Goal: Task Accomplishment & Management: Manage account settings

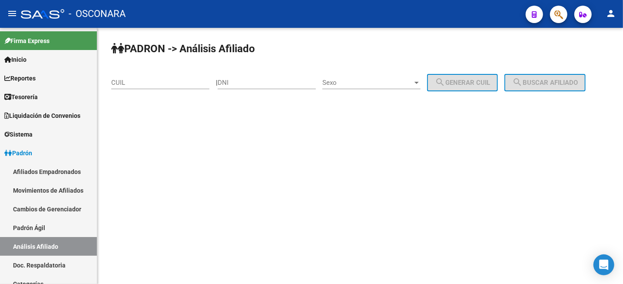
scroll to position [163, 0]
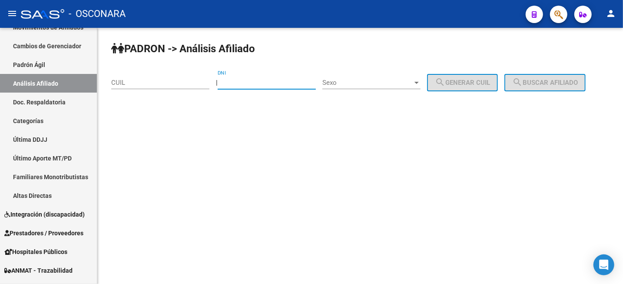
click at [273, 84] on input "DNI" at bounding box center [267, 83] width 98 height 8
paste input "44766085"
type input "44766085"
click at [377, 85] on span "Sexo" at bounding box center [368, 83] width 90 height 8
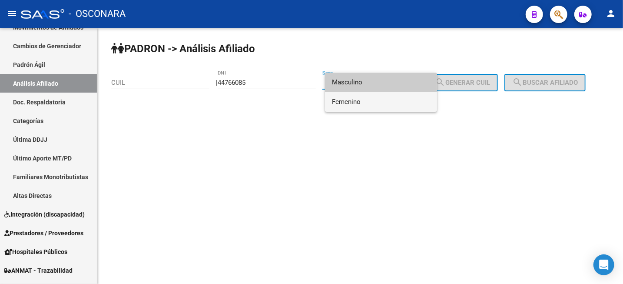
drag, startPoint x: 382, startPoint y: 109, endPoint x: 365, endPoint y: 104, distance: 17.2
click at [381, 109] on span "Femenino" at bounding box center [381, 102] width 98 height 20
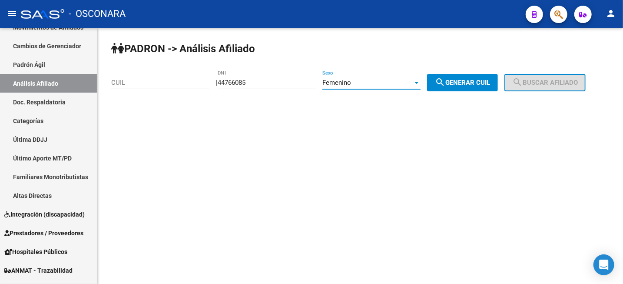
click at [472, 78] on button "search Generar CUIL" at bounding box center [462, 82] width 71 height 17
type input "27-44766085-2"
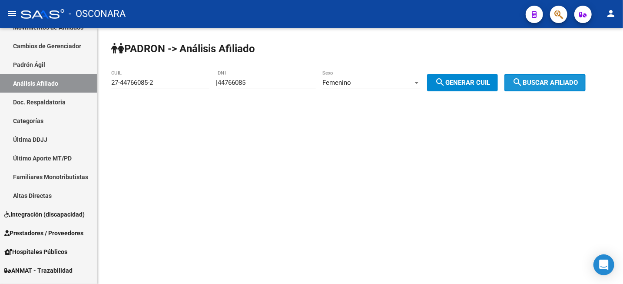
click at [560, 85] on span "search Buscar afiliado" at bounding box center [546, 83] width 66 height 8
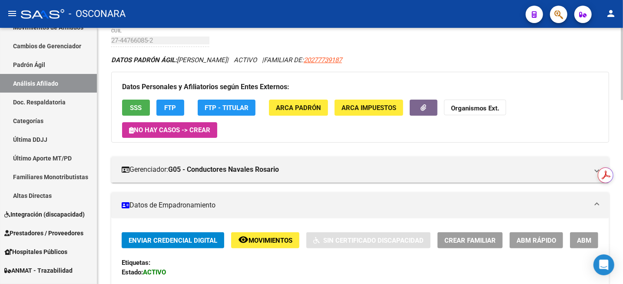
scroll to position [54, 0]
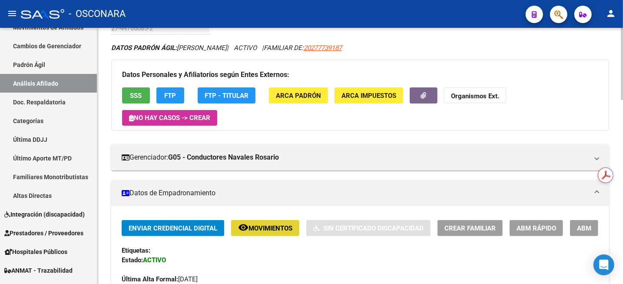
click at [261, 230] on span "Movimientos" at bounding box center [271, 228] width 44 height 8
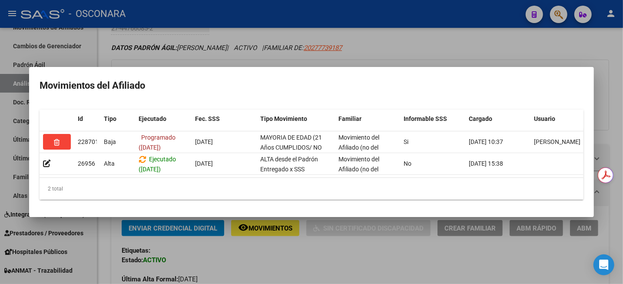
click at [422, 33] on div at bounding box center [311, 142] width 623 height 284
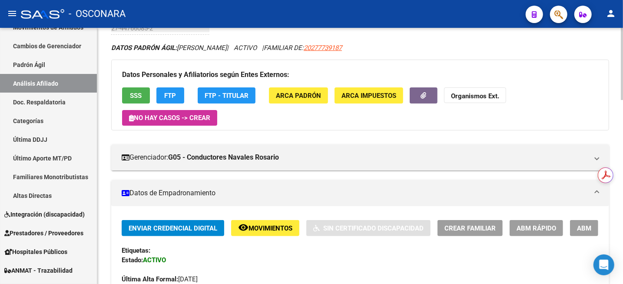
scroll to position [0, 0]
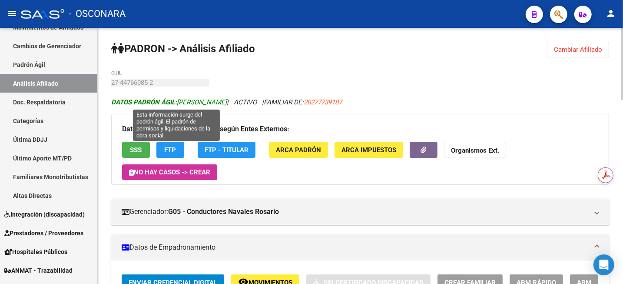
drag, startPoint x: 179, startPoint y: 101, endPoint x: 240, endPoint y: 100, distance: 60.9
click at [227, 100] on span "DATOS PADRÓN ÁGIL: [PERSON_NAME]" at bounding box center [169, 102] width 116 height 8
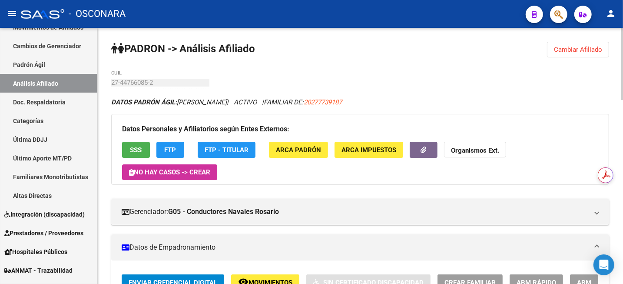
copy span "[PERSON_NAME]"
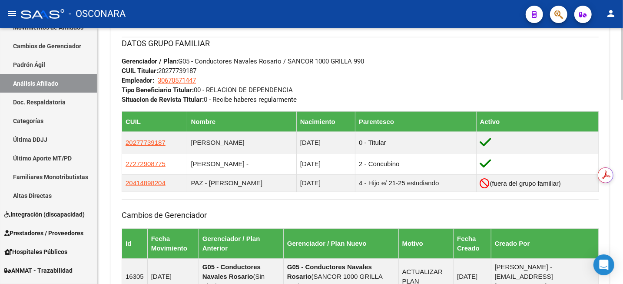
scroll to position [489, 0]
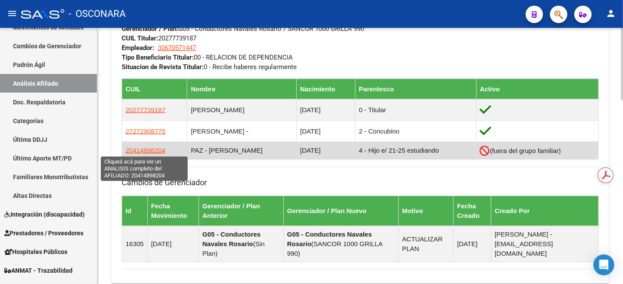
click at [151, 150] on span "20414898204" at bounding box center [146, 150] width 40 height 7
type textarea "20414898204"
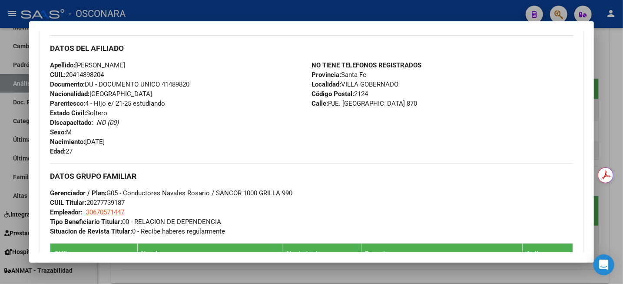
scroll to position [272, 0]
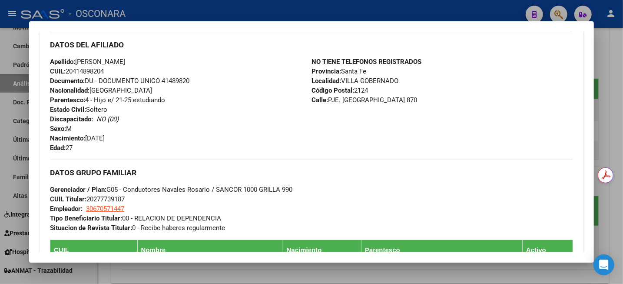
click at [619, 69] on div at bounding box center [311, 142] width 623 height 284
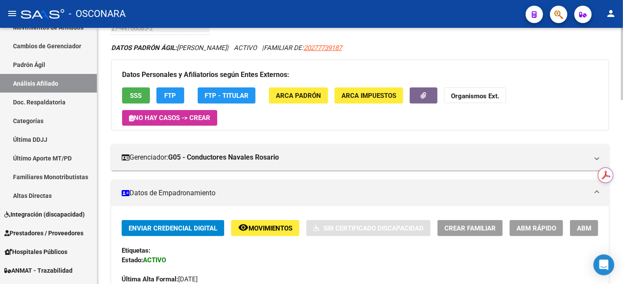
scroll to position [0, 0]
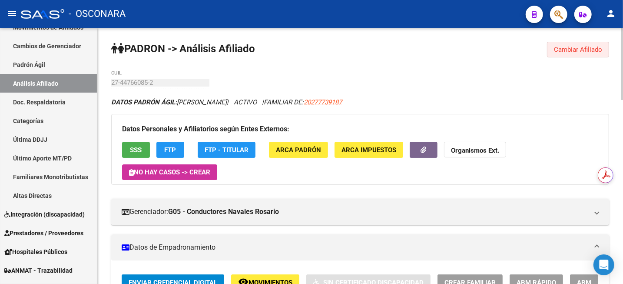
click at [574, 46] on span "Cambiar Afiliado" at bounding box center [578, 50] width 48 height 8
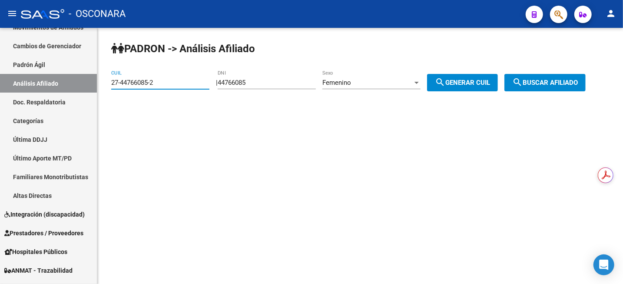
drag, startPoint x: 157, startPoint y: 84, endPoint x: 140, endPoint y: 91, distance: 17.9
click at [86, 91] on mat-sidenav-container "Firma Express Inicio Calendario SSS Instructivos Contacto OS Reportes Tablero d…" at bounding box center [311, 156] width 623 height 256
paste input "0-29633109-1"
type input "20-29633109-1"
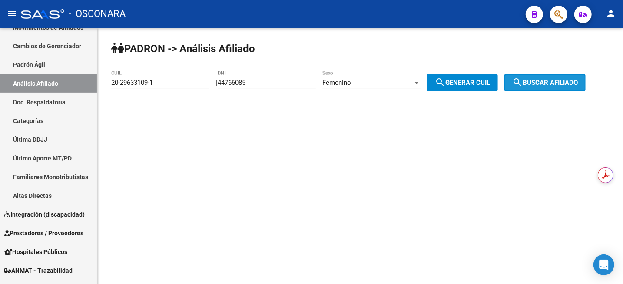
click at [560, 75] on button "search Buscar afiliado" at bounding box center [545, 82] width 81 height 17
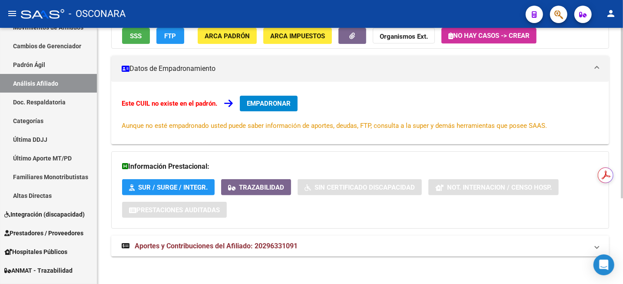
scroll to position [128, 0]
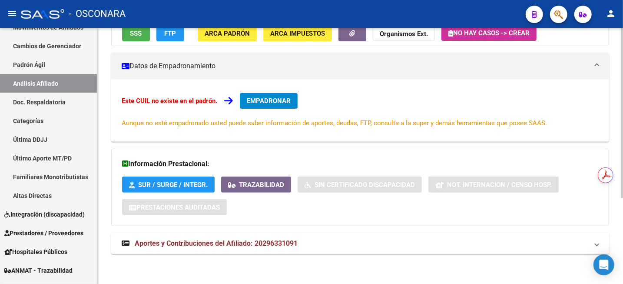
click at [237, 244] on span "Aportes y Contribuciones del Afiliado: 20296331091" at bounding box center [216, 243] width 163 height 8
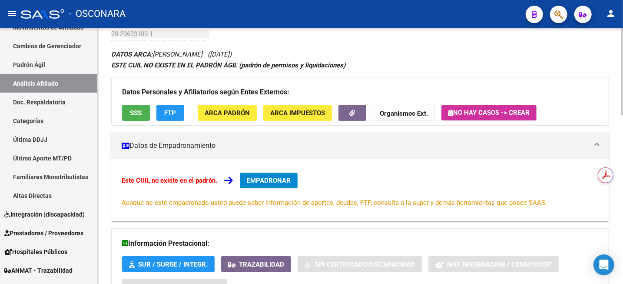
scroll to position [25, 0]
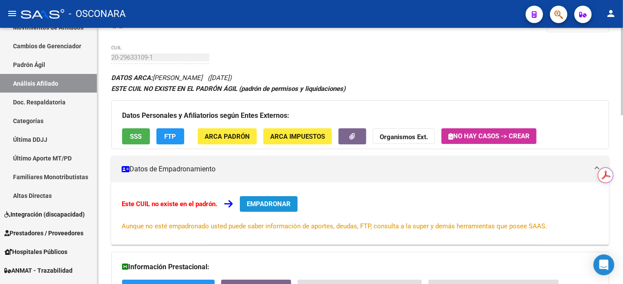
click at [289, 197] on button "EMPADRONAR" at bounding box center [269, 204] width 58 height 16
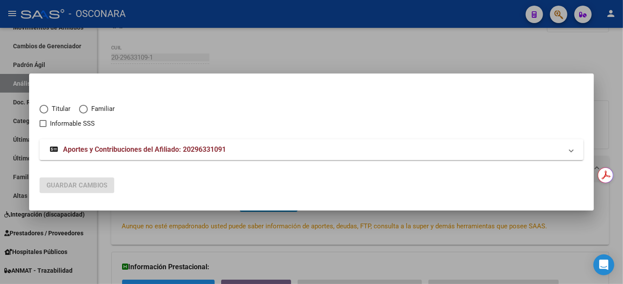
click at [42, 110] on span "Elija una opción" at bounding box center [44, 109] width 9 height 9
click at [42, 110] on input "Titular" at bounding box center [44, 109] width 9 height 9
radio input "true"
checkbox input "true"
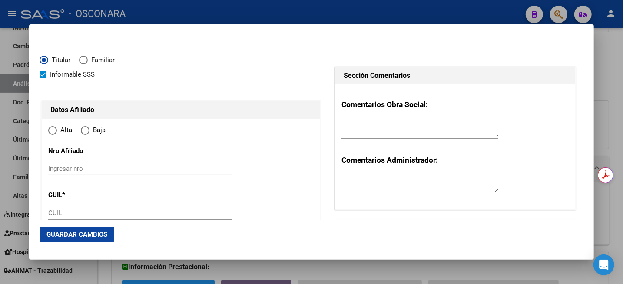
type input "20-29633109-1"
radio input "true"
type input "29633109"
type input "[PERSON_NAME]"
type input "[DATE]"
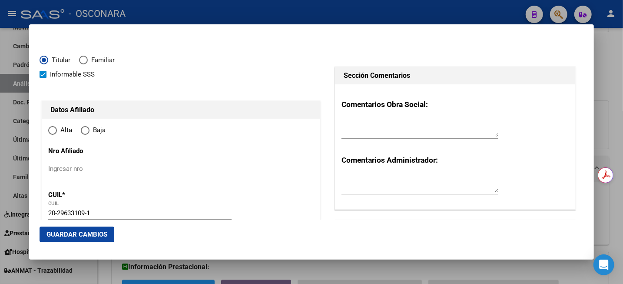
type input "POSADAS"
type input "3300"
type input "PADRE [PERSON_NAME]"
type input "1065"
type input "POSADAS"
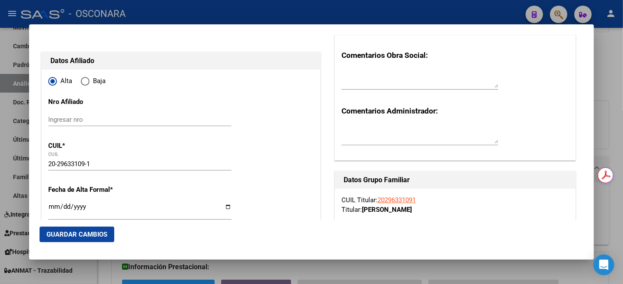
scroll to position [109, 0]
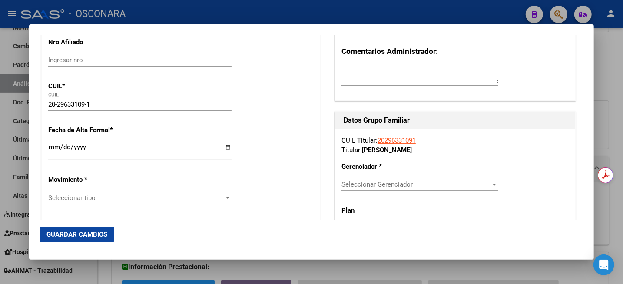
click at [49, 152] on input "Ingresar fecha" at bounding box center [139, 150] width 183 height 14
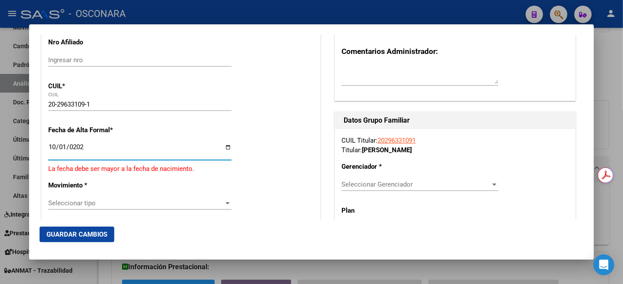
type input "[DATE]"
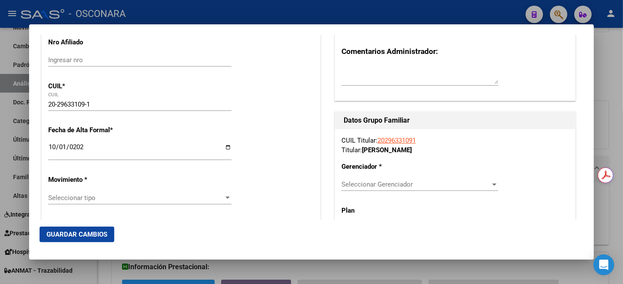
click at [94, 202] on div "Seleccionar tipo Seleccionar tipo" at bounding box center [139, 197] width 183 height 13
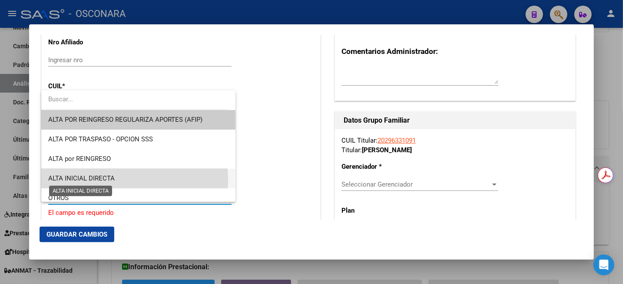
click at [108, 179] on span "ALTA INICIAL DIRECTA" at bounding box center [81, 178] width 67 height 8
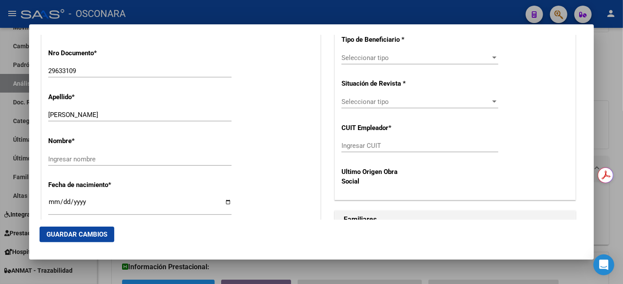
scroll to position [326, 0]
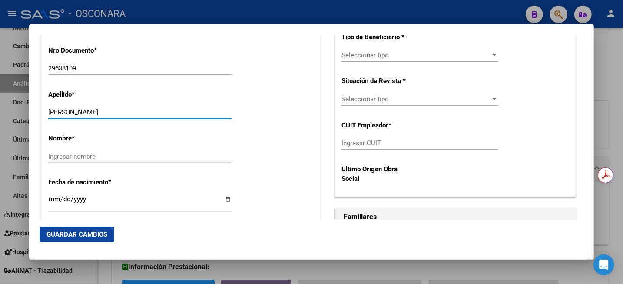
drag, startPoint x: 87, startPoint y: 111, endPoint x: 143, endPoint y: 111, distance: 56.1
click at [143, 111] on input "[PERSON_NAME]" at bounding box center [139, 112] width 183 height 8
type input "[PERSON_NAME]"
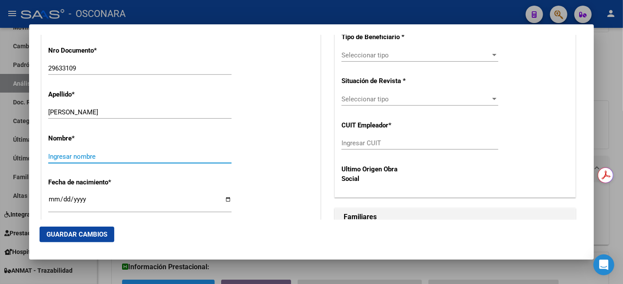
paste input "[PERSON_NAME]"
click at [91, 156] on input "[PERSON_NAME]" at bounding box center [139, 157] width 183 height 8
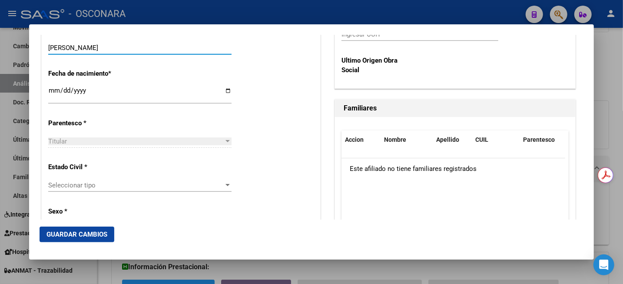
scroll to position [489, 0]
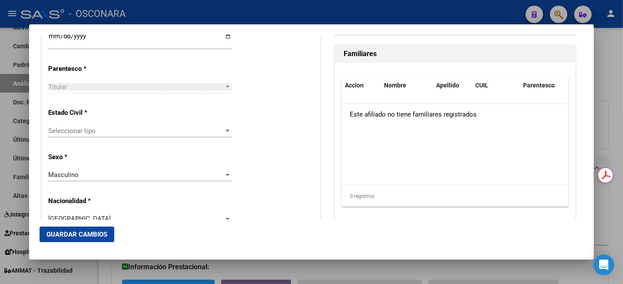
type input "[PERSON_NAME]"
click at [139, 130] on span "Seleccionar tipo" at bounding box center [136, 131] width 176 height 8
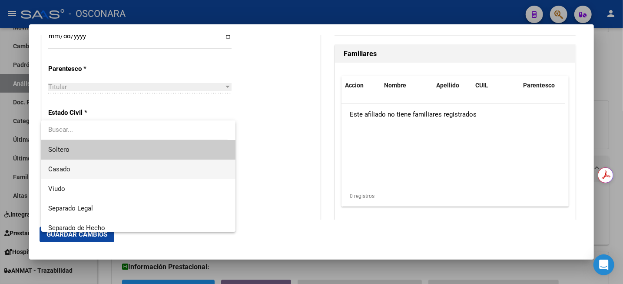
click at [123, 167] on span "Casado" at bounding box center [138, 170] width 180 height 20
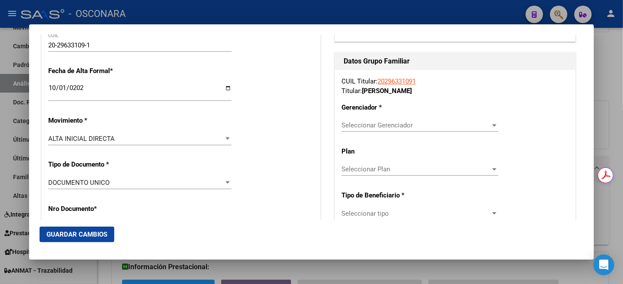
scroll to position [163, 0]
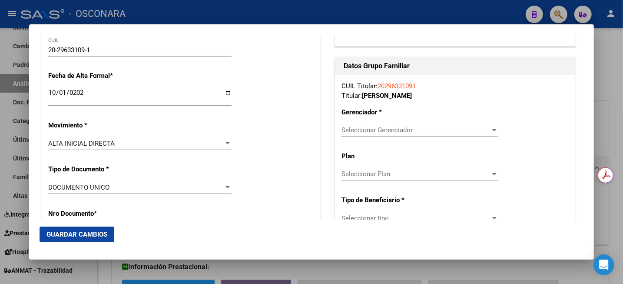
click at [491, 135] on div "Seleccionar Gerenciador Seleccionar Gerenciador" at bounding box center [420, 129] width 157 height 13
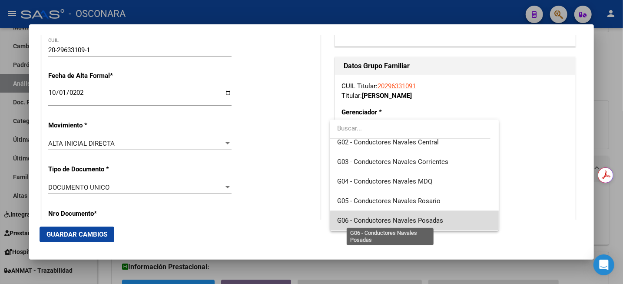
click at [436, 224] on span "G06 - Conductores Navales Posadas" at bounding box center [390, 221] width 106 height 8
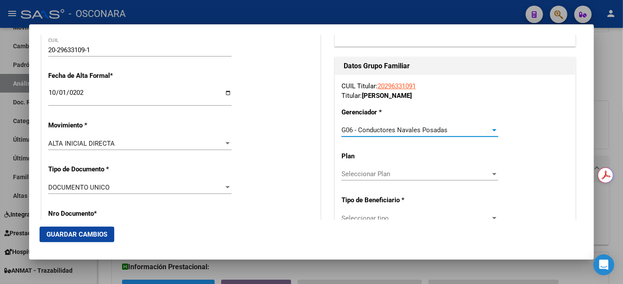
click at [417, 176] on span "Seleccionar Plan" at bounding box center [416, 174] width 149 height 8
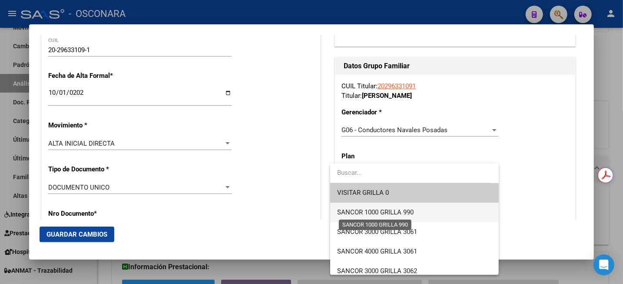
click at [412, 213] on span "SANCOR 1000 GRILLA 990" at bounding box center [375, 212] width 77 height 8
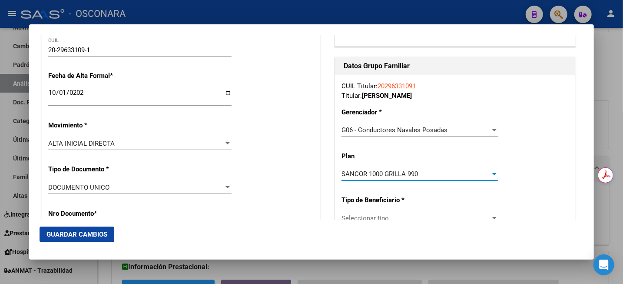
scroll to position [272, 0]
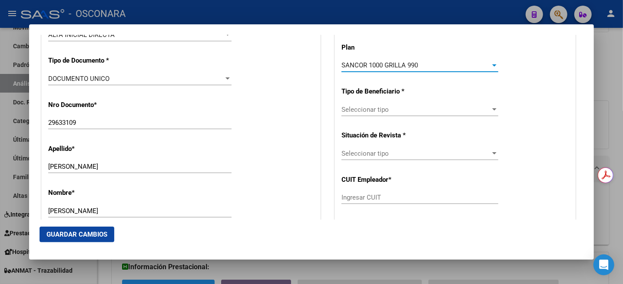
click at [427, 115] on div "Seleccionar tipo Seleccionar tipo" at bounding box center [420, 109] width 157 height 13
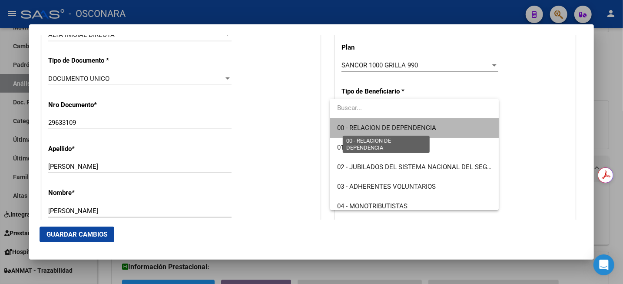
click at [418, 130] on span "00 - RELACION DE DEPENDENCIA" at bounding box center [386, 128] width 99 height 8
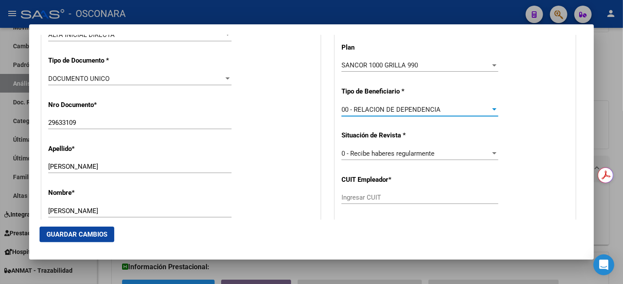
type input "30-70777725-3"
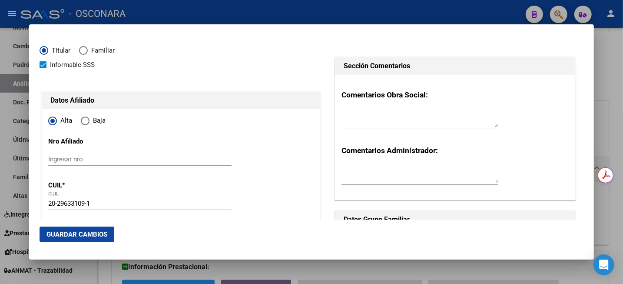
scroll to position [0, 0]
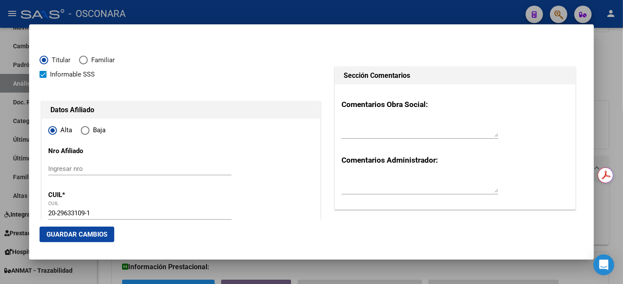
click at [101, 237] on span "Guardar Cambios" at bounding box center [77, 234] width 61 height 8
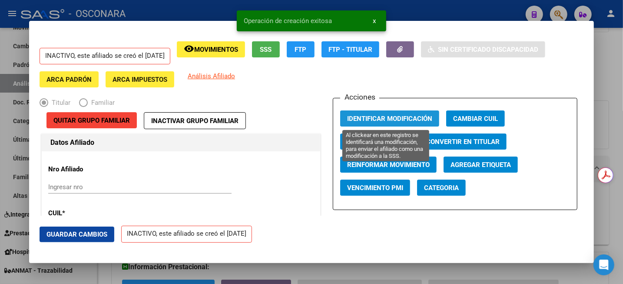
click at [390, 117] on span "Identificar Modificación" at bounding box center [389, 119] width 85 height 8
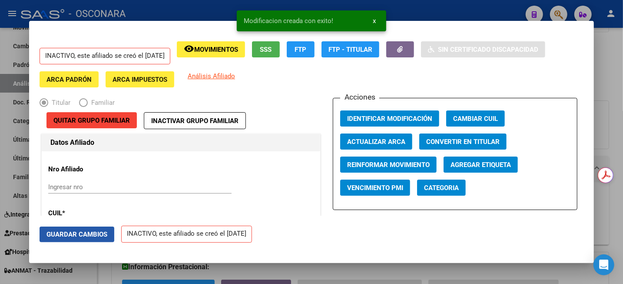
click at [78, 235] on span "Guardar Cambios" at bounding box center [77, 234] width 61 height 8
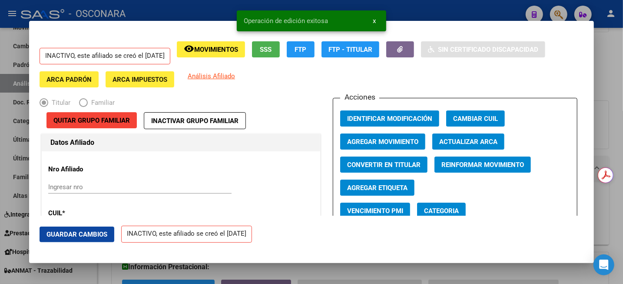
click at [616, 55] on div at bounding box center [311, 142] width 623 height 284
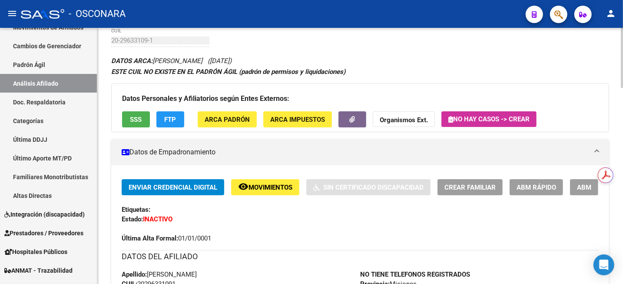
scroll to position [25, 0]
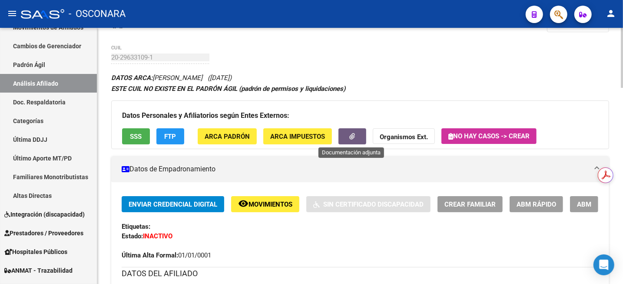
click at [346, 132] on button "button" at bounding box center [353, 136] width 28 height 16
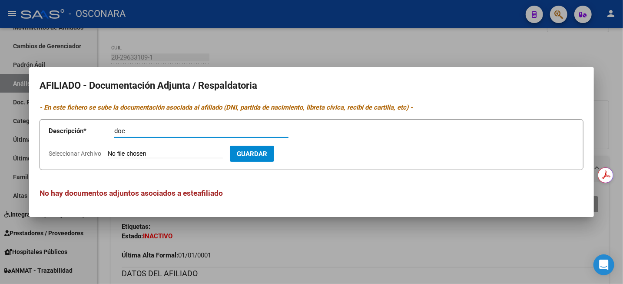
type input "doc"
type input "C:\fakepath\[PERSON_NAME].zip"
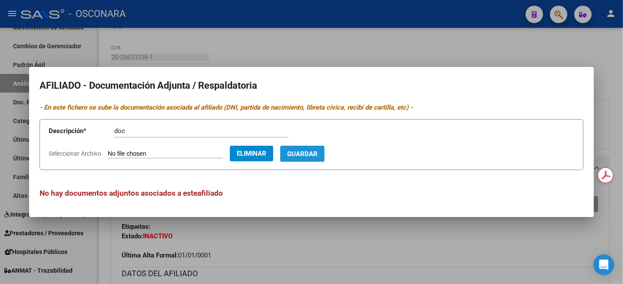
click at [317, 155] on span "Guardar" at bounding box center [302, 154] width 30 height 8
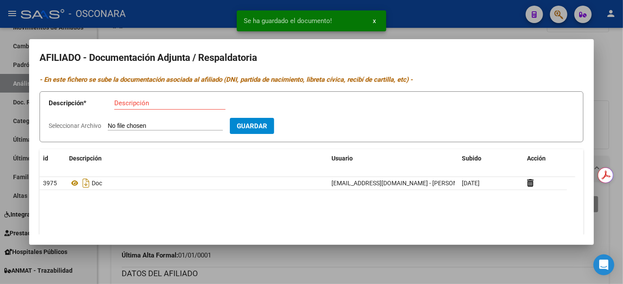
click at [623, 82] on div at bounding box center [311, 142] width 623 height 284
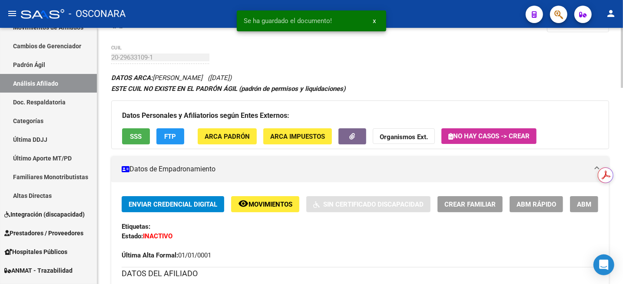
click at [248, 203] on mat-icon "remove_red_eye" at bounding box center [243, 203] width 10 height 10
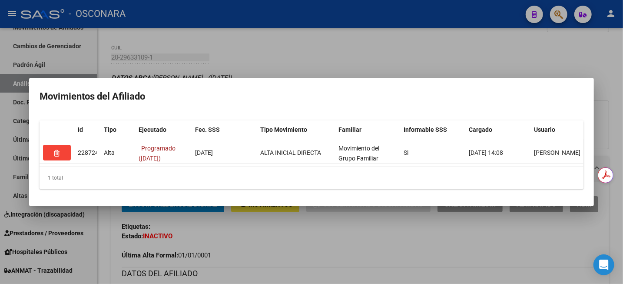
click at [597, 51] on div at bounding box center [311, 142] width 623 height 284
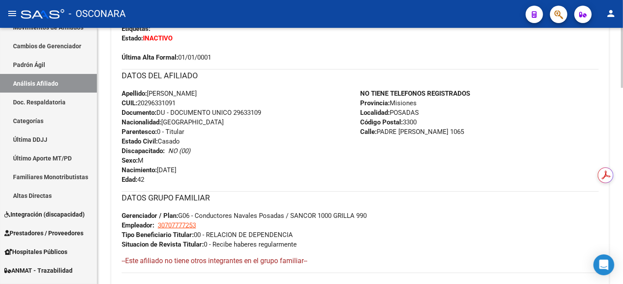
scroll to position [0, 0]
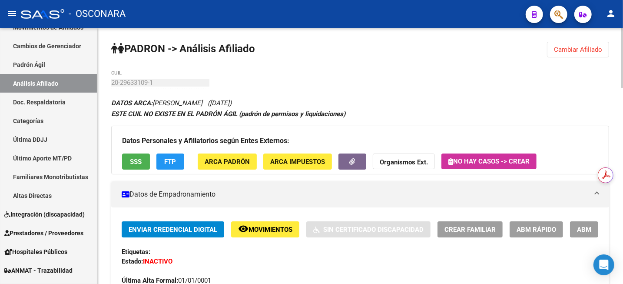
click at [623, 23] on div "menu - OSCONARA person Firma Express Inicio Calendario SSS Instructivos Contact…" at bounding box center [311, 142] width 623 height 284
click at [590, 229] on span "ABM" at bounding box center [584, 230] width 14 height 8
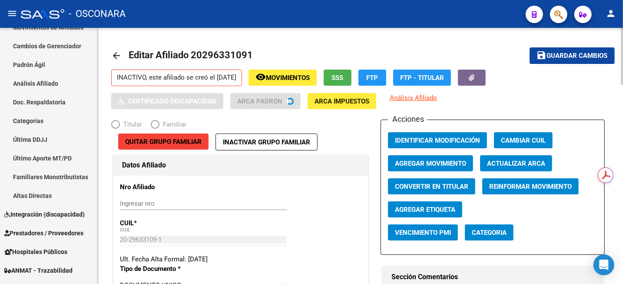
radio input "true"
type input "30-70777725-3"
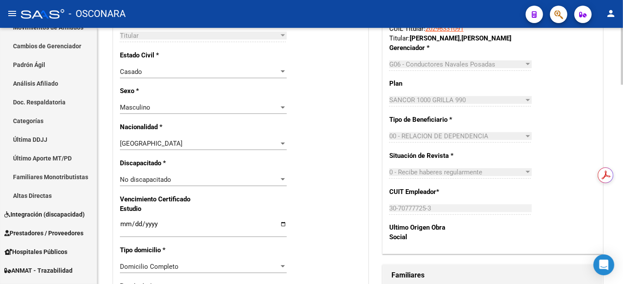
scroll to position [598, 0]
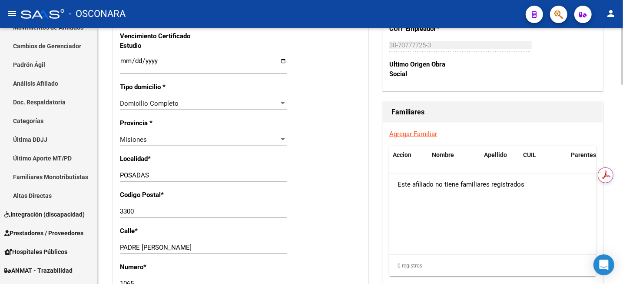
click at [404, 134] on link "Agregar Familiar" at bounding box center [414, 134] width 48 height 8
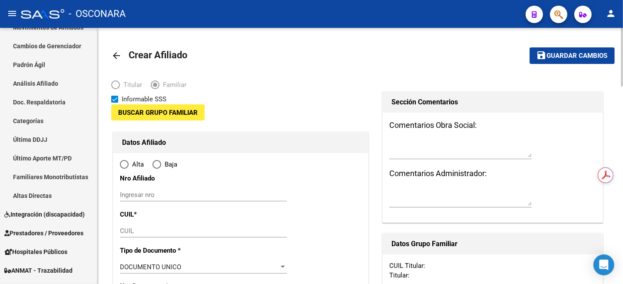
type input "30-70777725-3"
type input "POSADAS"
type input "3300"
type input "PADRE [PERSON_NAME]"
type input "1065"
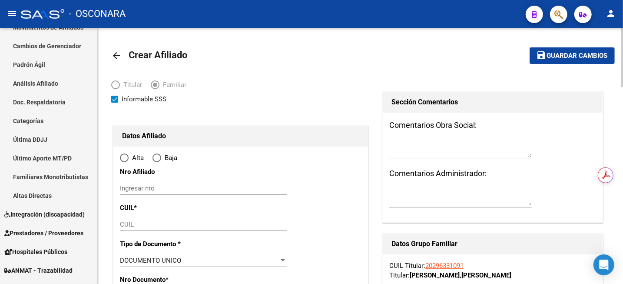
radio input "true"
type input "30-70777725-3"
click at [158, 220] on input "CUIL" at bounding box center [203, 224] width 167 height 8
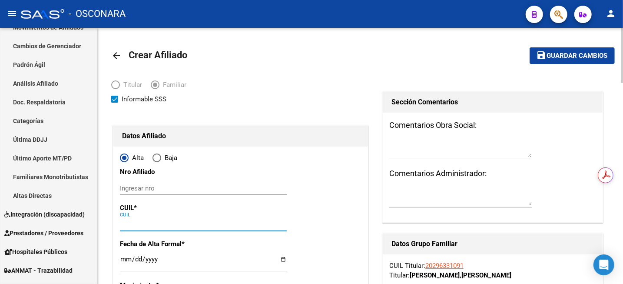
paste input "27-29671634-6"
type input "27-29671634-6"
type input "29671634"
type input "[PERSON_NAME]"
type input "[DATE]"
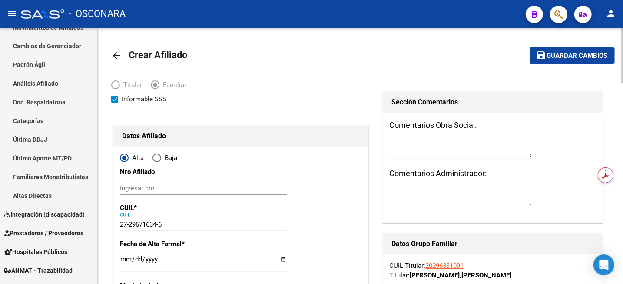
type input "POSADAS"
type input "27-29671634-6"
click at [124, 261] on input "Ingresar fecha" at bounding box center [203, 263] width 167 height 14
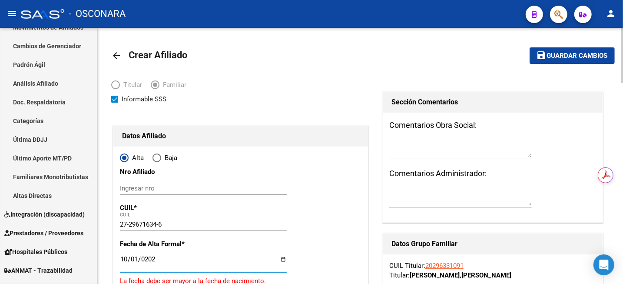
type input "[DATE]"
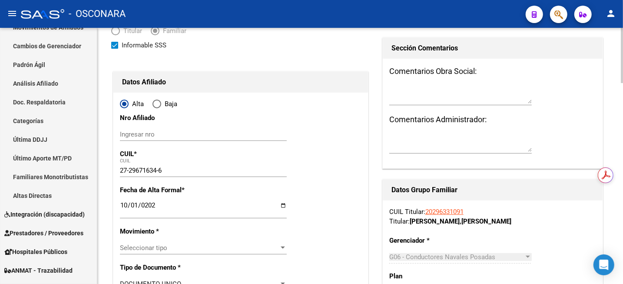
scroll to position [54, 0]
click at [150, 250] on span "Seleccionar tipo" at bounding box center [199, 247] width 159 height 8
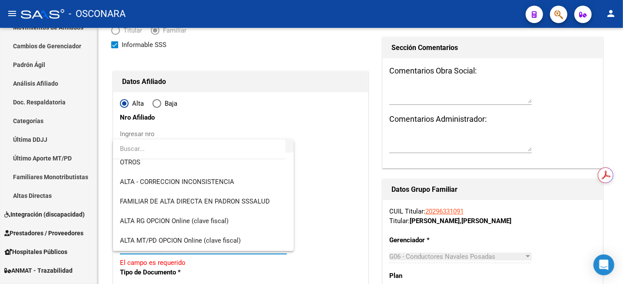
scroll to position [109, 0]
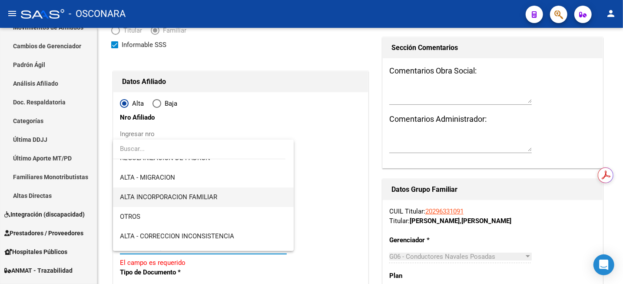
click at [197, 201] on span "ALTA INCORPORACION FAMILIAR" at bounding box center [203, 197] width 167 height 20
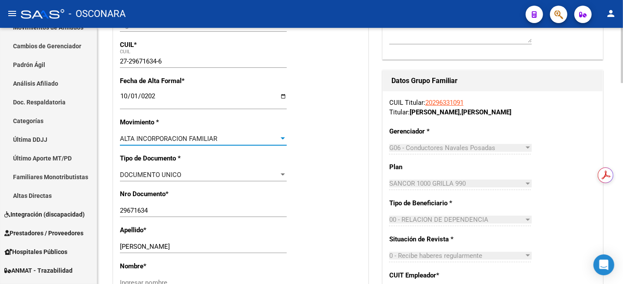
scroll to position [217, 0]
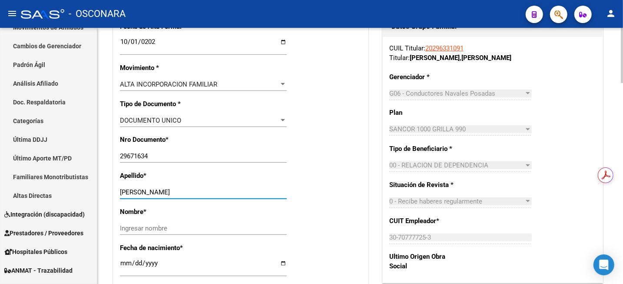
drag, startPoint x: 138, startPoint y: 190, endPoint x: 195, endPoint y: 192, distance: 57.0
click at [195, 192] on input "[PERSON_NAME]" at bounding box center [203, 192] width 167 height 8
type input "[PERSON_NAME]"
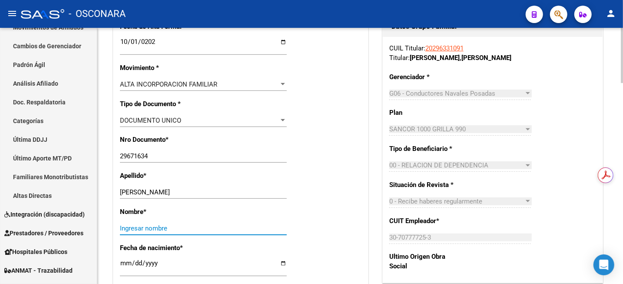
paste input "[PERSON_NAME]"
click at [160, 225] on input "[PERSON_NAME]" at bounding box center [203, 228] width 167 height 8
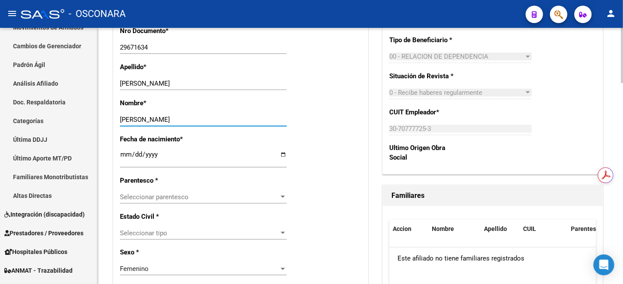
scroll to position [380, 0]
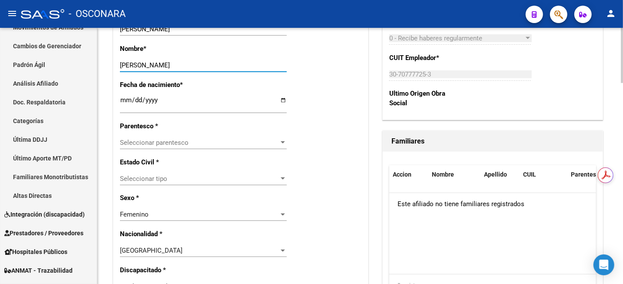
type input "[PERSON_NAME]"
click at [169, 141] on span "Seleccionar parentesco" at bounding box center [199, 143] width 159 height 8
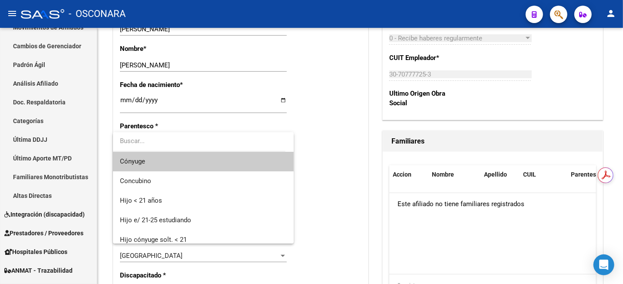
click at [160, 167] on span "Cónyuge" at bounding box center [203, 162] width 167 height 20
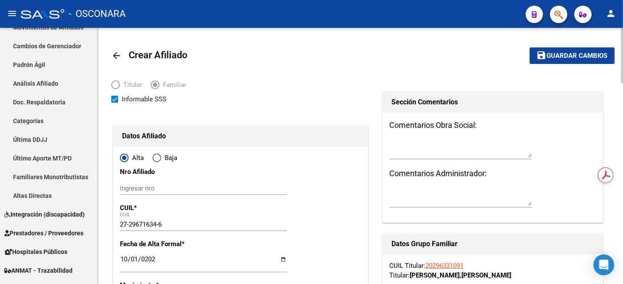
scroll to position [0, 0]
click at [557, 57] on span "Guardar cambios" at bounding box center [577, 56] width 61 height 8
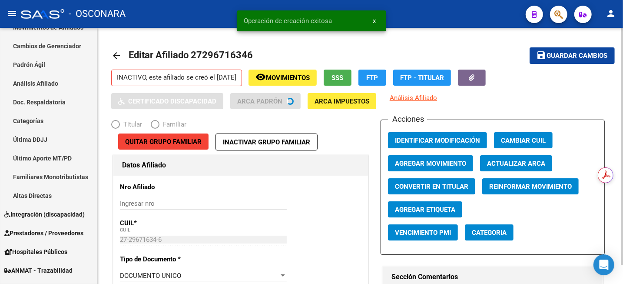
radio input "true"
type input "30-70777725-3"
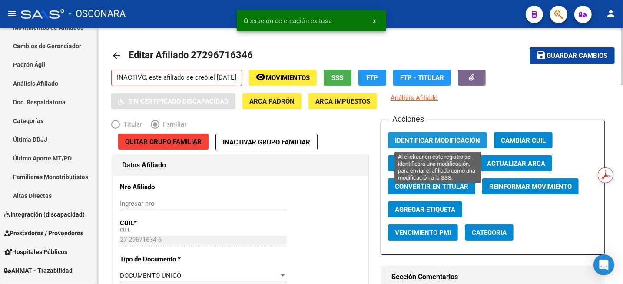
click at [461, 141] on span "Identificar Modificación" at bounding box center [437, 141] width 85 height 8
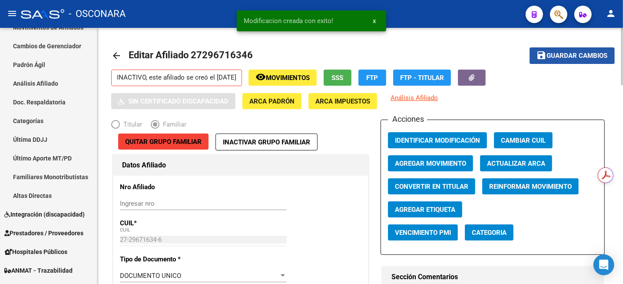
click at [553, 54] on span "Guardar cambios" at bounding box center [577, 56] width 61 height 8
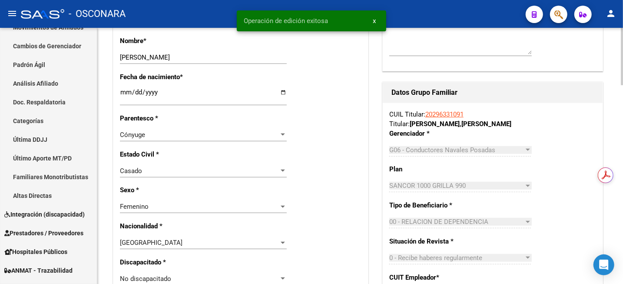
scroll to position [543, 0]
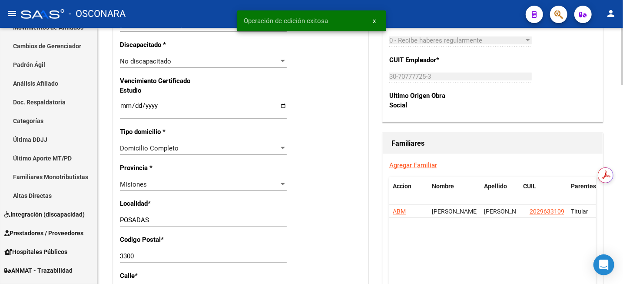
click at [418, 165] on link "Agregar Familiar" at bounding box center [414, 165] width 48 height 8
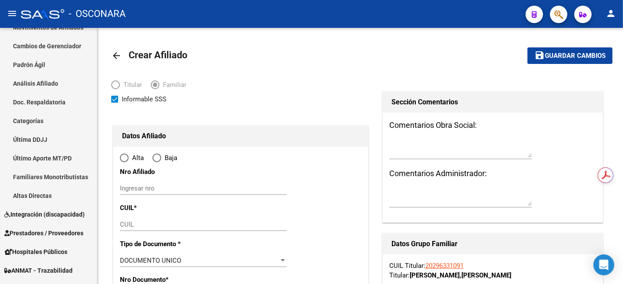
type input "POSADAS"
type input "3300"
type input "PADRE [PERSON_NAME]"
type input "1065"
radio input "true"
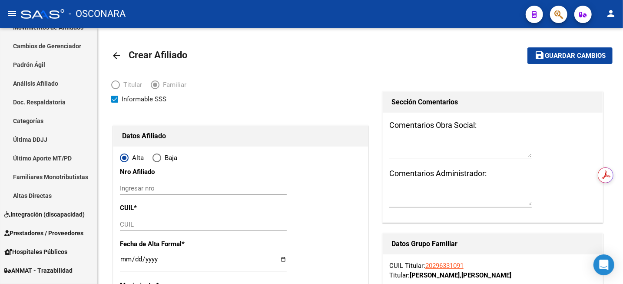
type input "30-70777725-3"
paste input "20-49072986-1"
type input "20-49072986-1"
click at [159, 224] on input "20-49072986-1" at bounding box center [203, 224] width 167 height 8
type input "49072986"
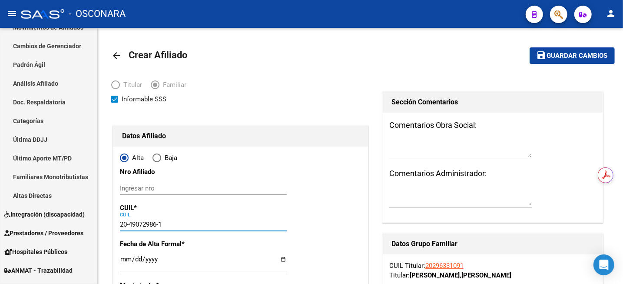
type input "[DATE]"
type input "[PERSON_NAME]"
type input "POSADAS"
type input "0"
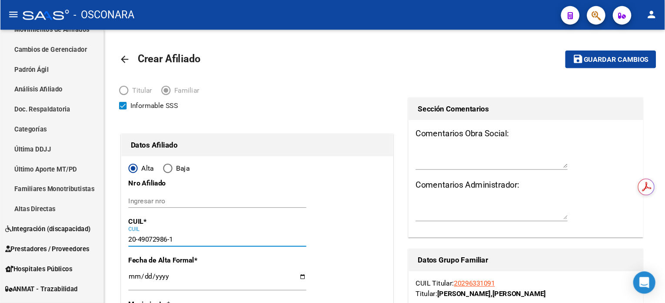
scroll to position [163, 0]
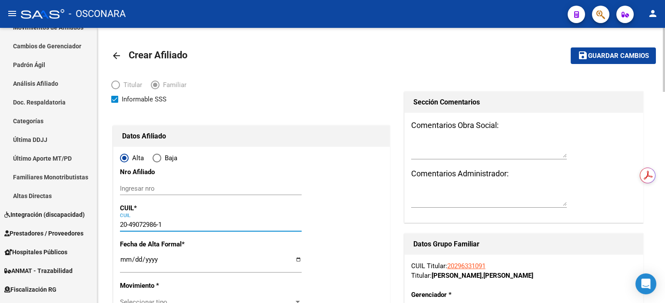
type input "20-49072986-1"
click at [123, 254] on div "Ingresar fecha" at bounding box center [211, 263] width 182 height 19
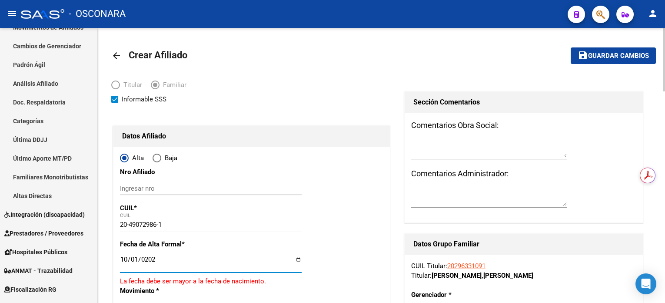
type input "[DATE]"
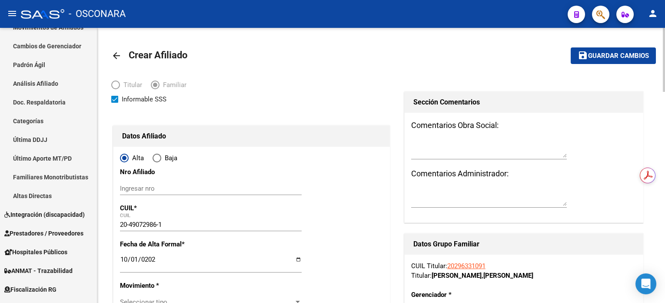
scroll to position [58, 0]
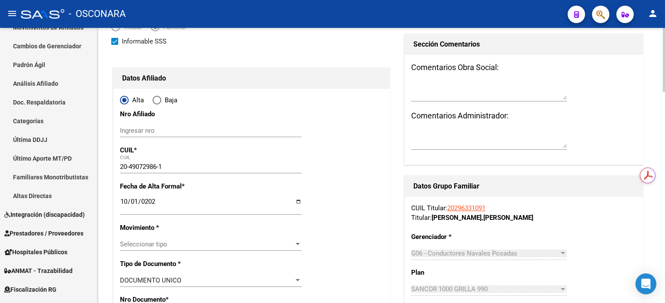
click at [171, 243] on span "Seleccionar tipo" at bounding box center [207, 244] width 174 height 8
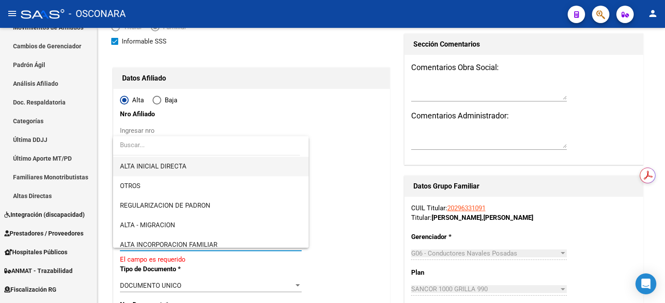
scroll to position [116, 0]
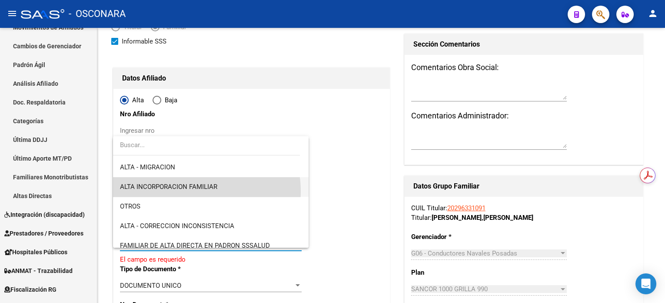
click at [185, 191] on span "ALTA INCORPORACION FAMILIAR" at bounding box center [211, 187] width 182 height 20
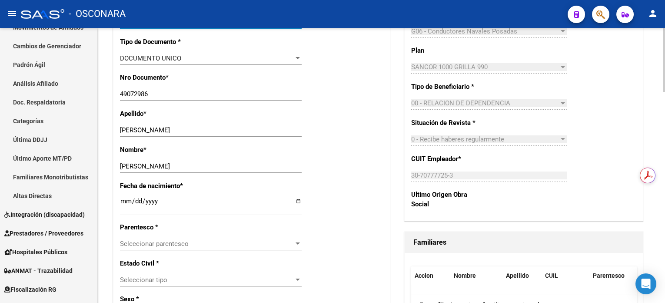
scroll to position [290, 0]
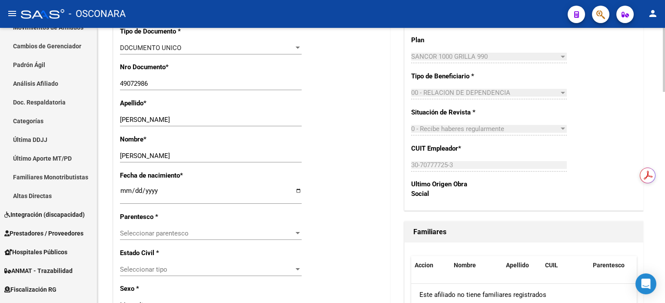
click at [191, 235] on span "Seleccionar parentesco" at bounding box center [207, 233] width 174 height 8
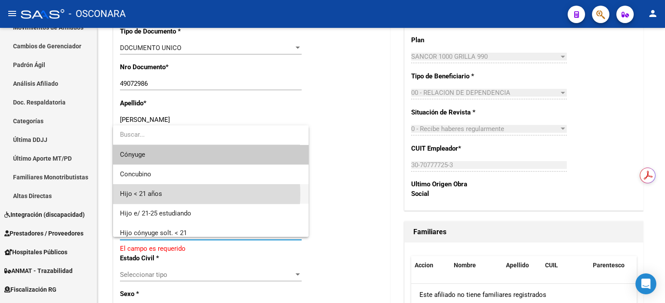
click at [173, 194] on span "Hijo < 21 años" at bounding box center [211, 194] width 182 height 20
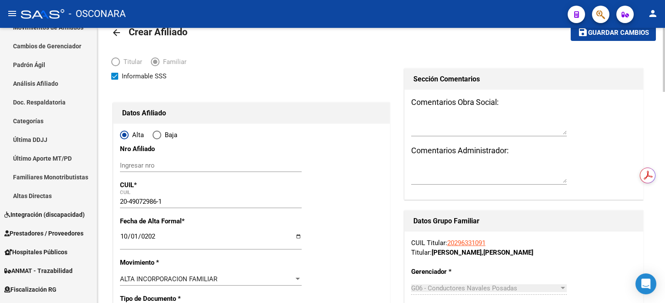
scroll to position [0, 0]
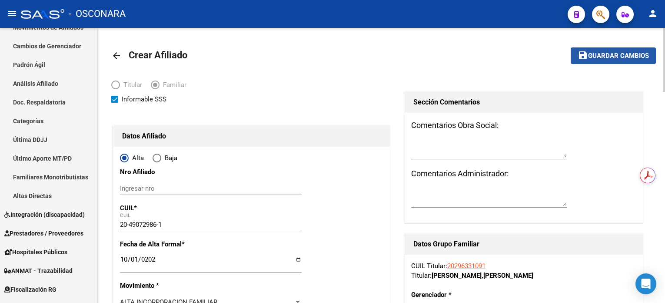
click at [604, 58] on span "Guardar cambios" at bounding box center [618, 56] width 61 height 8
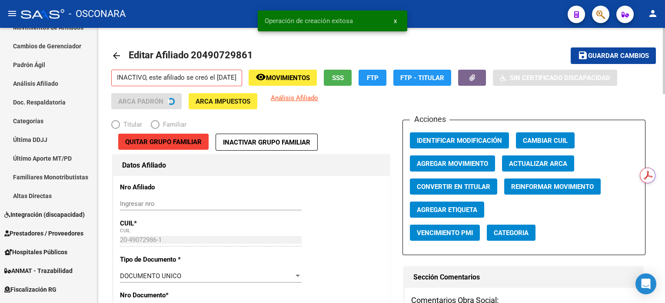
radio input "true"
type input "30-70777725-3"
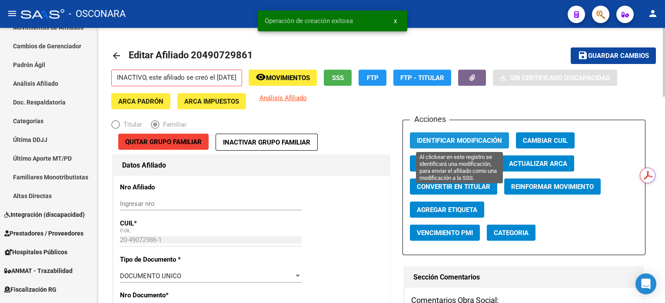
drag, startPoint x: 483, startPoint y: 140, endPoint x: 562, endPoint y: 69, distance: 106.2
click at [483, 139] on span "Identificar Modificación" at bounding box center [459, 141] width 85 height 8
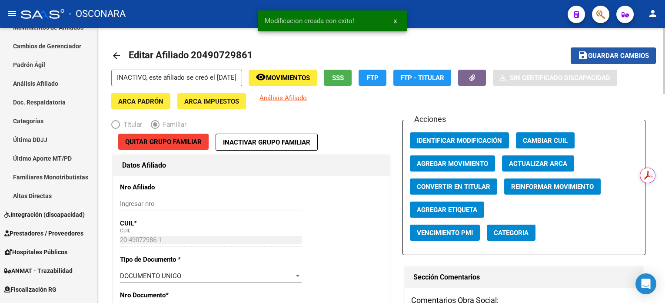
click at [592, 57] on span "Guardar cambios" at bounding box center [618, 56] width 61 height 8
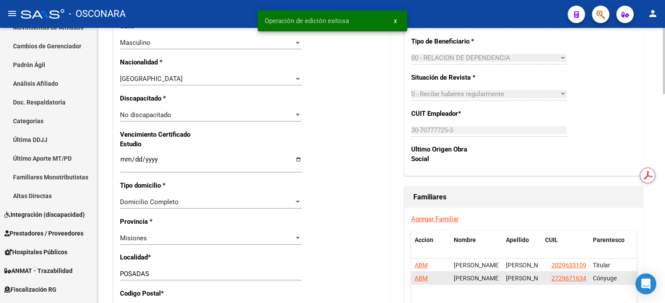
scroll to position [522, 0]
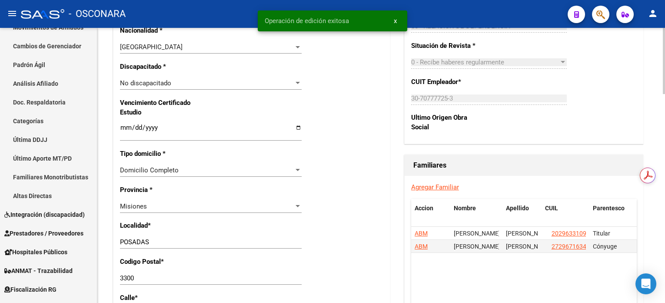
click at [433, 185] on link "Agregar Familiar" at bounding box center [435, 187] width 48 height 8
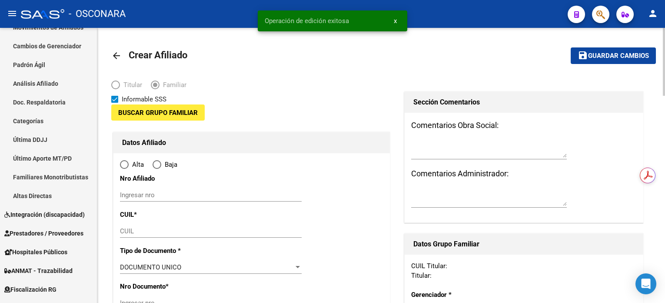
type input "30-70777725-3"
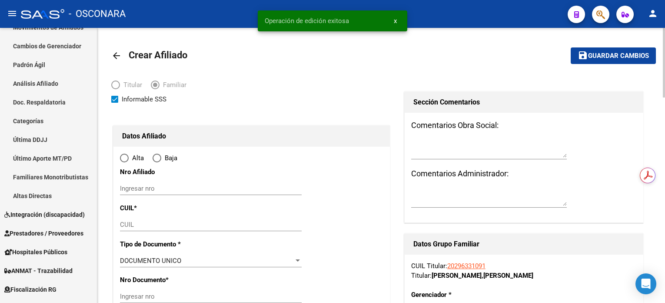
radio input "true"
type input "POSADAS"
type input "3300"
type input "PADRE [PERSON_NAME]"
type input "1065"
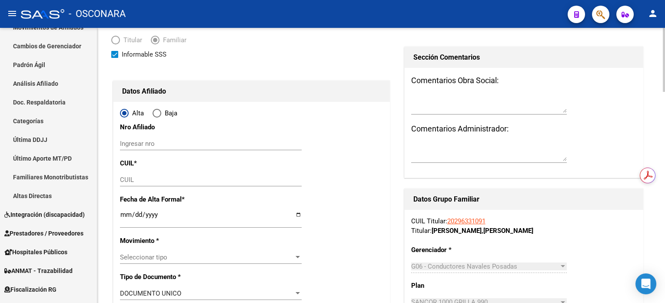
scroll to position [58, 0]
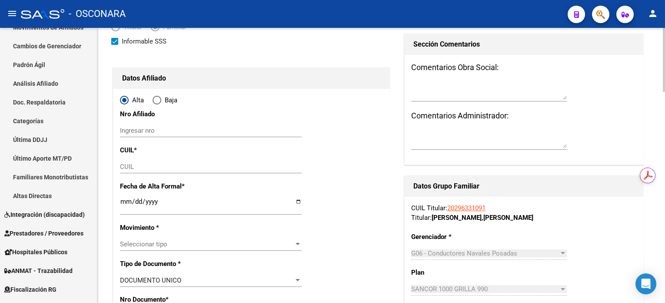
click at [178, 160] on div "CUIL" at bounding box center [211, 166] width 182 height 13
paste input "27-50805508-6"
type input "27-50805508-6"
click at [127, 204] on input "Ingresar fecha" at bounding box center [211, 205] width 182 height 14
type input "50805508"
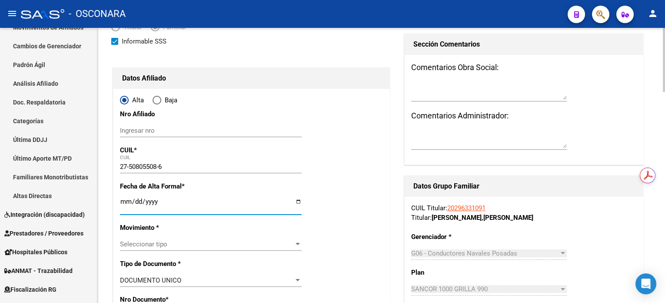
type input "[PERSON_NAME]"
type input "[DATE]"
type input "GUERNICA"
type input "1862"
type input "[PERSON_NAME]"
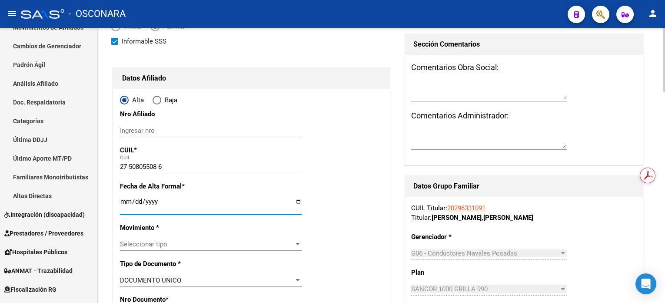
type input "1105"
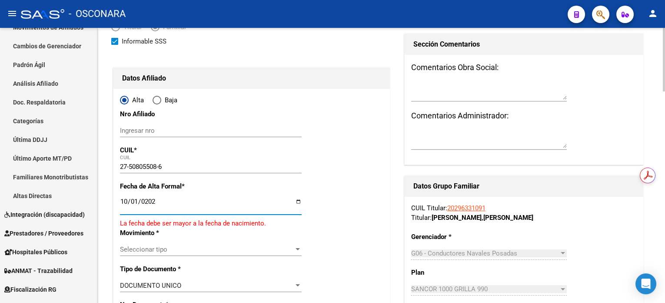
type input "[DATE]"
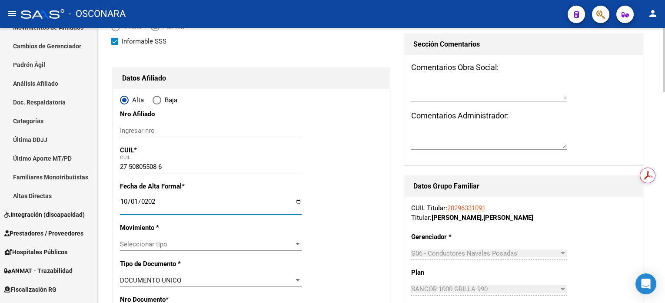
click at [159, 243] on span "Seleccionar tipo" at bounding box center [207, 244] width 174 height 8
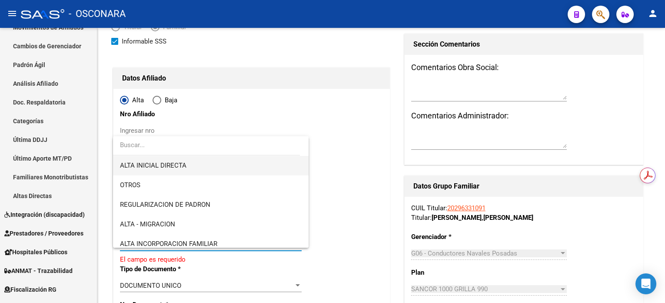
scroll to position [116, 0]
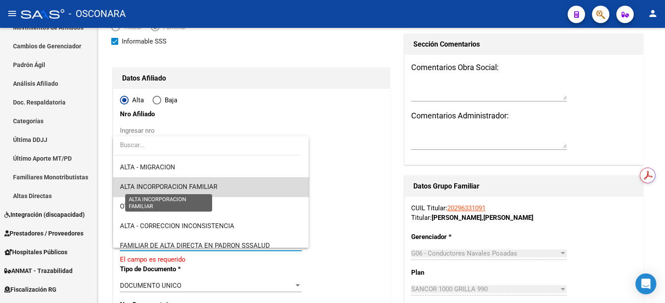
click at [214, 185] on span "ALTA INCORPORACION FAMILIAR" at bounding box center [168, 187] width 97 height 8
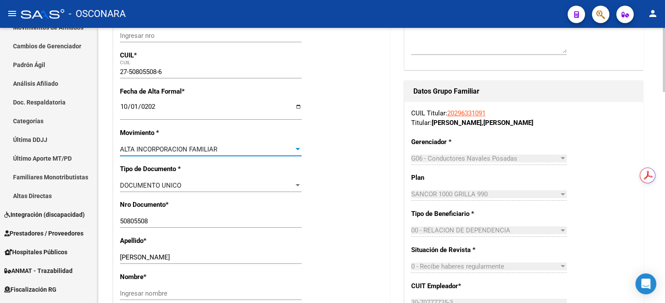
scroll to position [174, 0]
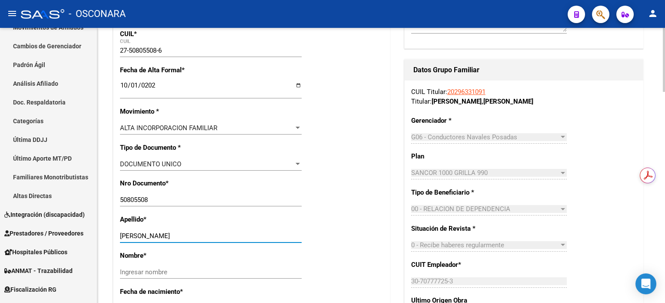
drag, startPoint x: 159, startPoint y: 233, endPoint x: 217, endPoint y: 237, distance: 58.4
click at [217, 237] on input "[PERSON_NAME]" at bounding box center [211, 236] width 182 height 8
type input "[PERSON_NAME]"
click at [130, 273] on input "Ingresar nombre" at bounding box center [211, 272] width 182 height 8
paste input "[PERSON_NAME]"
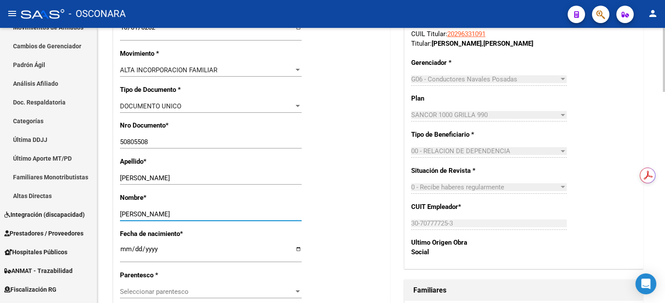
scroll to position [290, 0]
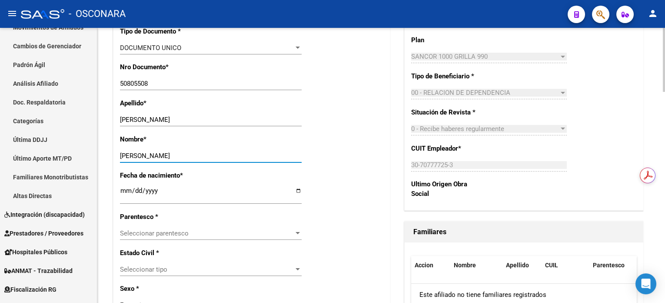
type input "[PERSON_NAME]"
click at [176, 231] on span "Seleccionar parentesco" at bounding box center [207, 233] width 174 height 8
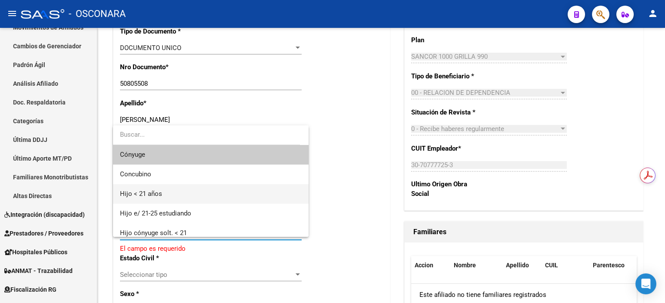
click at [174, 194] on span "Hijo < 21 años" at bounding box center [211, 194] width 182 height 20
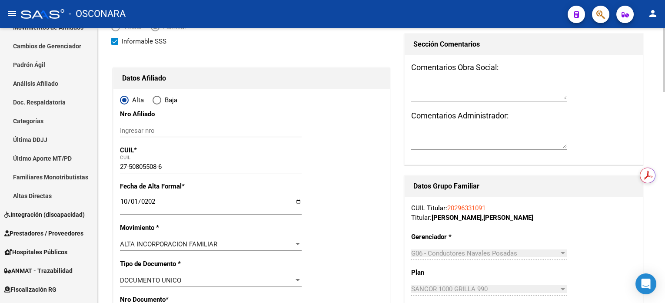
scroll to position [0, 0]
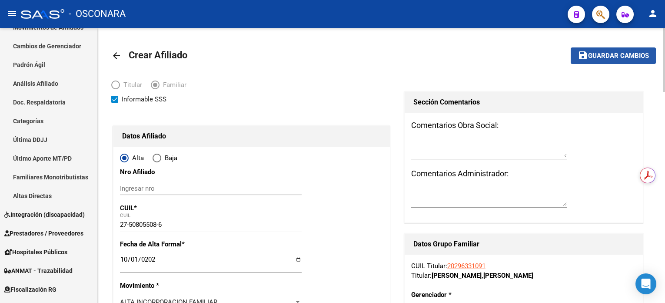
click at [586, 59] on mat-icon "save" at bounding box center [583, 55] width 10 height 10
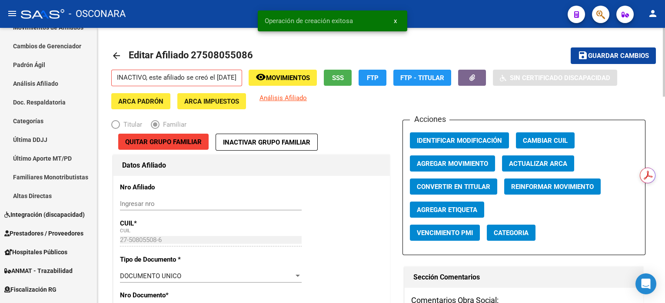
radio input "true"
type input "30-70777725-3"
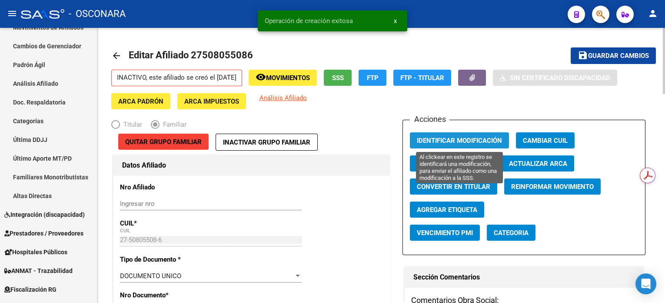
click at [463, 139] on span "Identificar Modificación" at bounding box center [459, 141] width 85 height 8
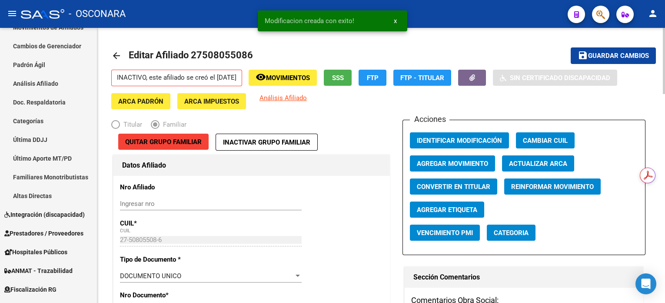
click at [623, 53] on span "Guardar cambios" at bounding box center [618, 56] width 61 height 8
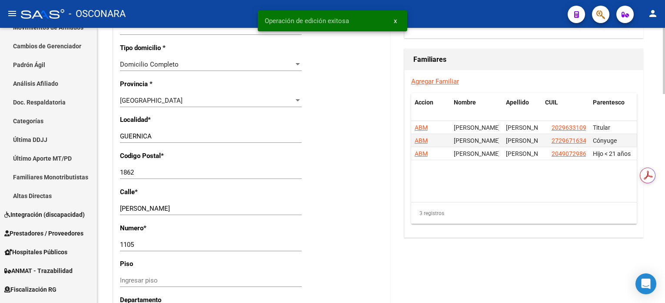
scroll to position [638, 0]
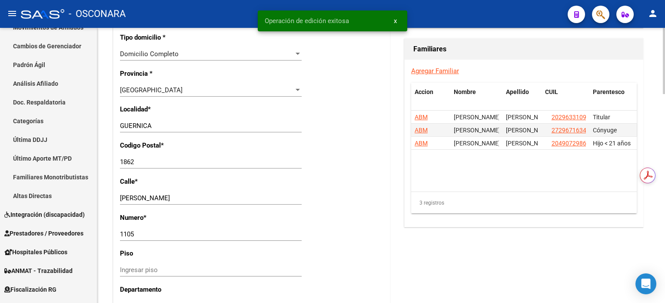
click at [433, 71] on link "Agregar Familiar" at bounding box center [435, 71] width 48 height 8
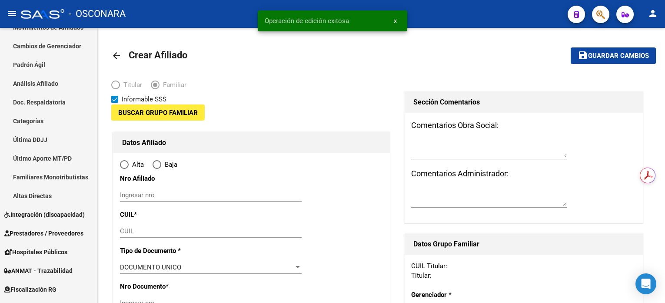
type input "30-70777725-3"
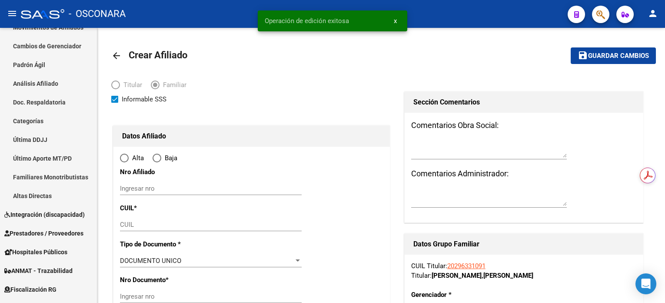
radio input "true"
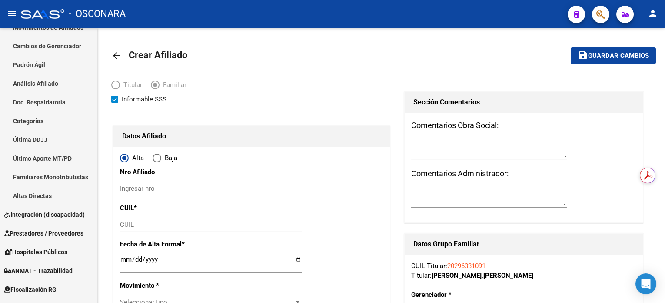
type input "POSADAS"
type input "3300"
type input "PADRE [PERSON_NAME]"
type input "1065"
click at [185, 231] on div "CUIL" at bounding box center [211, 228] width 182 height 21
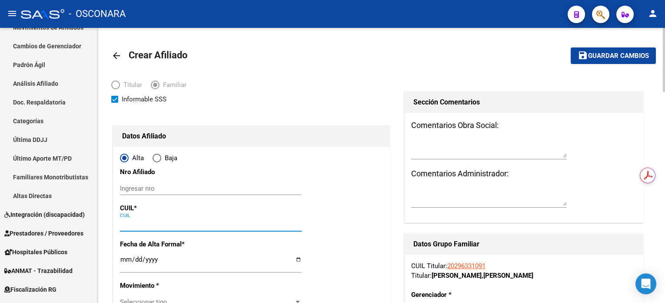
click at [183, 227] on input "CUIL" at bounding box center [211, 224] width 182 height 8
paste input "27-58732233-7"
type input "27-58732233-7"
type input "58732233"
type input "[PERSON_NAME]"
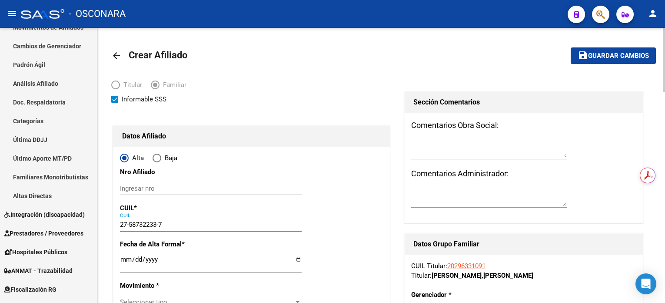
type input "[PERSON_NAME]"
type input "[DATE]"
type input "POSADAS"
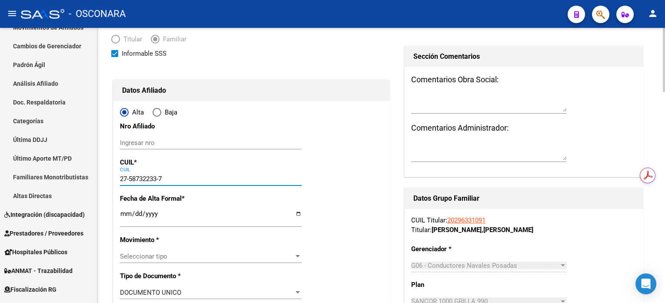
scroll to position [58, 0]
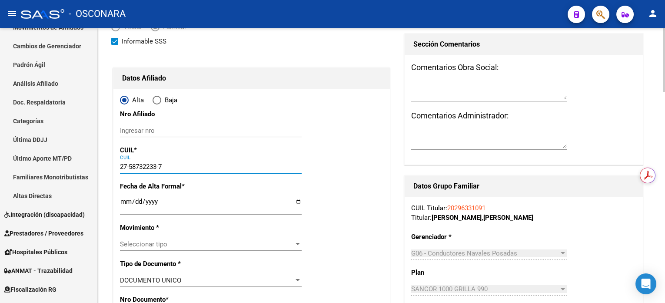
type input "27-58732233-7"
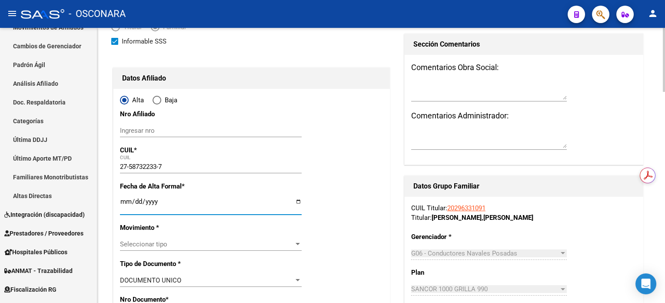
click at [126, 198] on input "Ingresar fecha" at bounding box center [211, 205] width 182 height 14
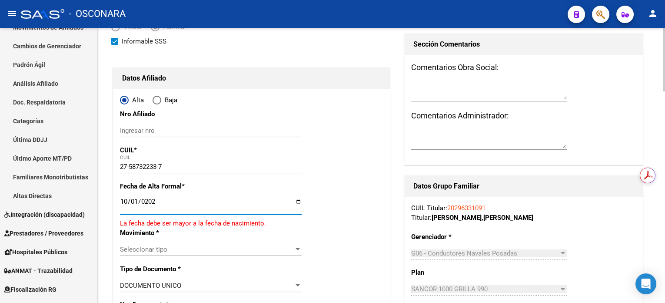
type input "[DATE]"
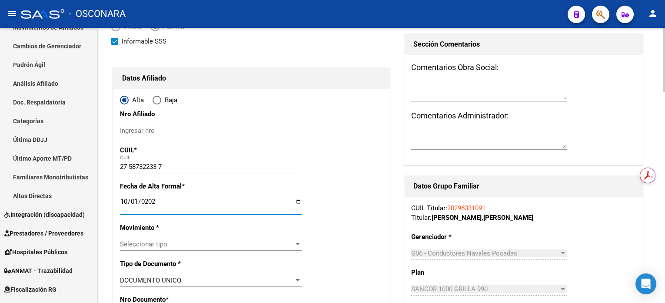
click at [185, 247] on div "Seleccionar tipo Seleccionar tipo" at bounding box center [211, 243] width 182 height 13
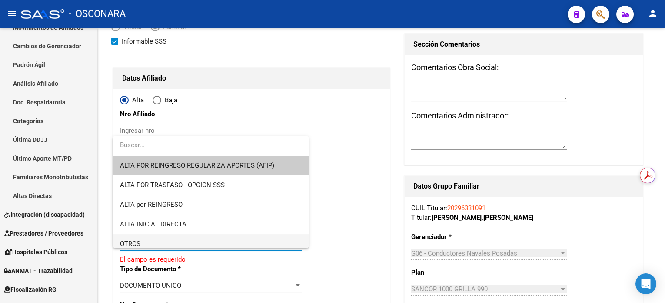
scroll to position [116, 0]
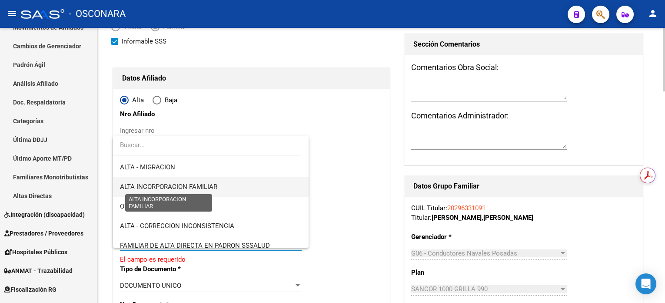
click at [210, 185] on span "ALTA INCORPORACION FAMILIAR" at bounding box center [168, 187] width 97 height 8
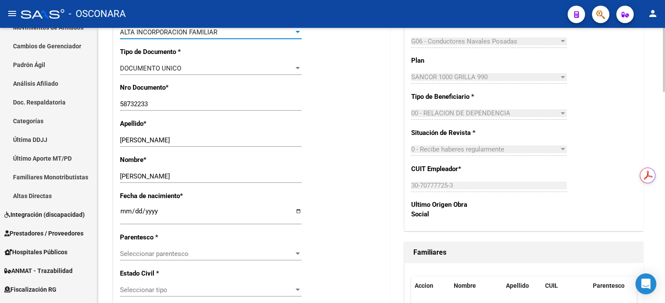
scroll to position [290, 0]
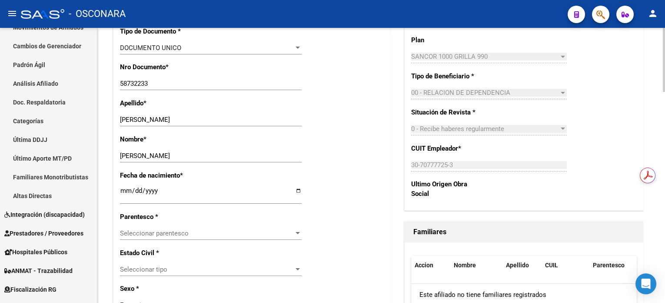
click at [201, 234] on span "Seleccionar parentesco" at bounding box center [207, 233] width 174 height 8
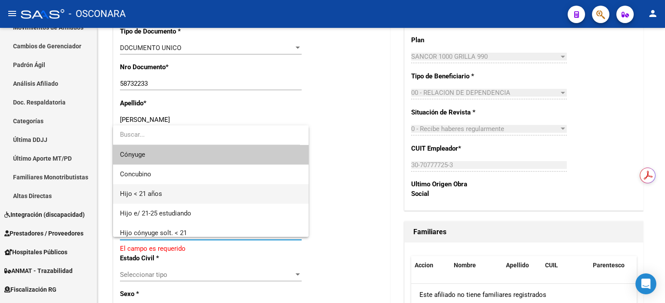
click at [197, 189] on span "Hijo < 21 años" at bounding box center [211, 194] width 182 height 20
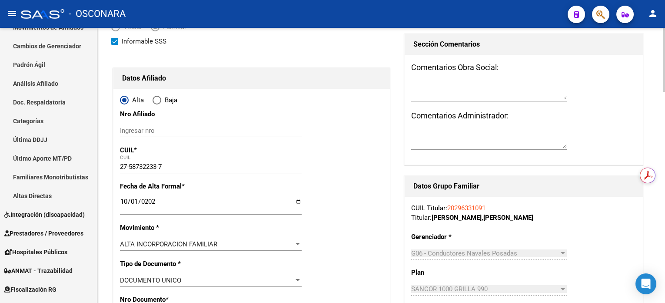
scroll to position [0, 0]
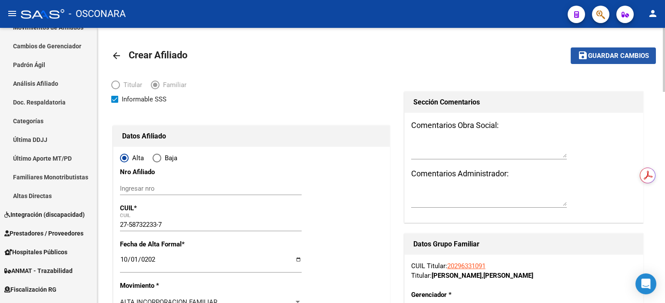
click at [623, 47] on button "save Guardar cambios" at bounding box center [613, 55] width 85 height 16
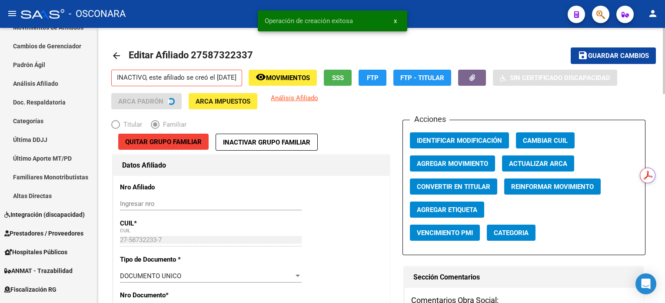
radio input "true"
type input "30-70777725-3"
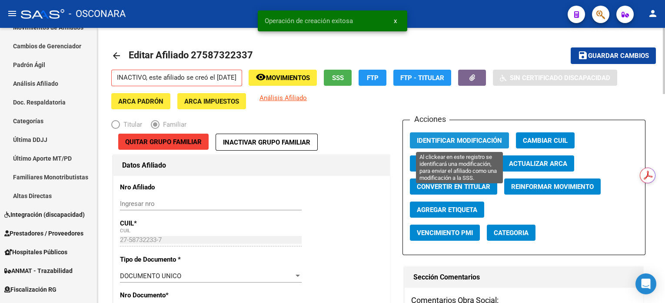
click at [474, 144] on button "Identificar Modificación" at bounding box center [459, 140] width 99 height 16
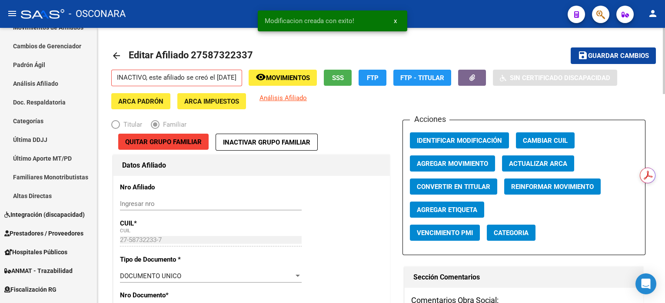
click at [590, 61] on button "save Guardar cambios" at bounding box center [613, 55] width 85 height 16
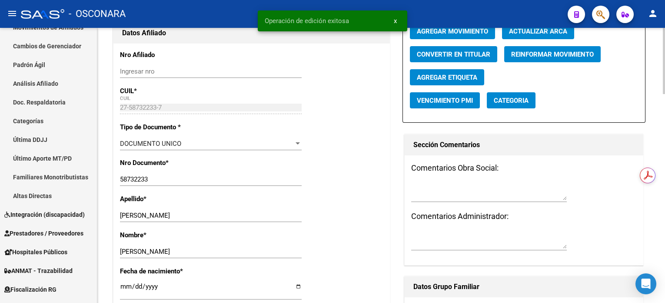
scroll to position [232, 0]
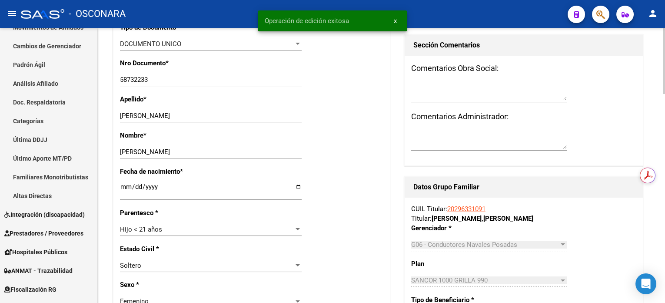
click at [459, 210] on link "20296331091" at bounding box center [466, 209] width 38 height 8
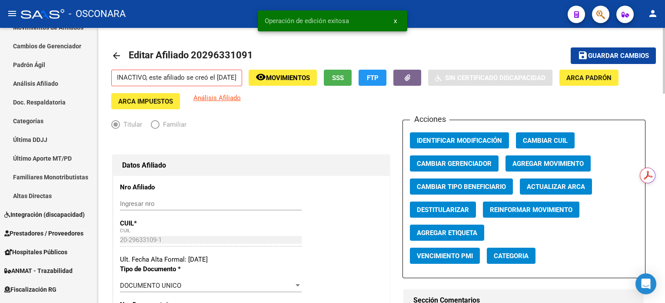
click at [410, 79] on icon "button" at bounding box center [408, 77] width 6 height 7
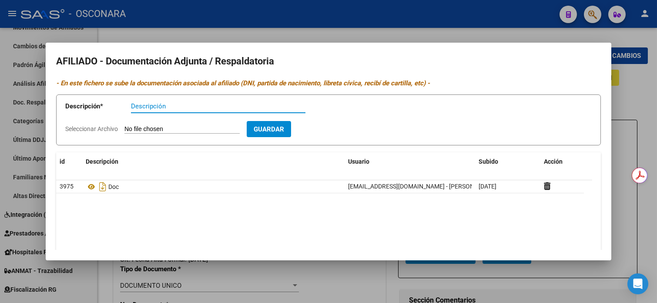
click at [468, 31] on div at bounding box center [328, 151] width 657 height 303
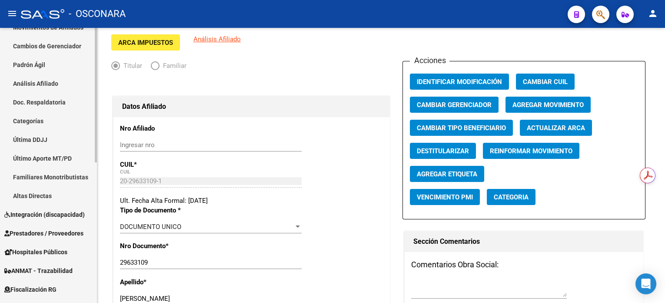
scroll to position [58, 0]
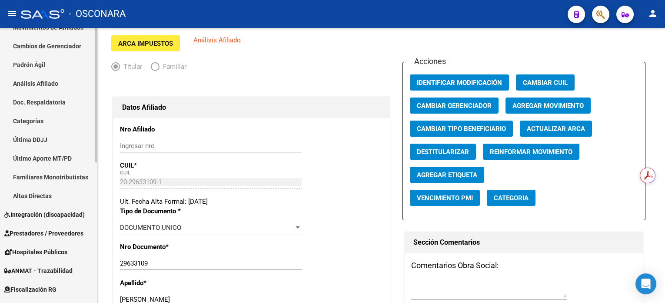
click at [43, 87] on link "Análisis Afiliado" at bounding box center [48, 83] width 97 height 19
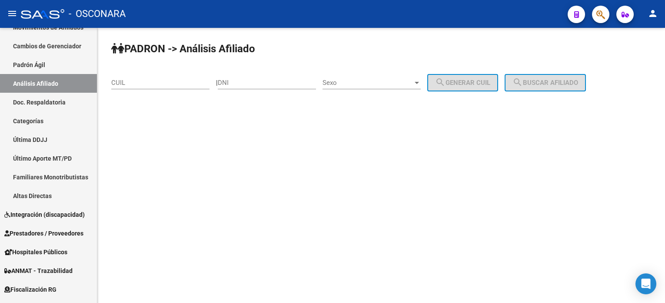
click at [128, 88] on div "CUIL" at bounding box center [160, 79] width 98 height 19
click at [129, 86] on div "CUIL" at bounding box center [160, 79] width 98 height 19
paste input "23-38521533-9"
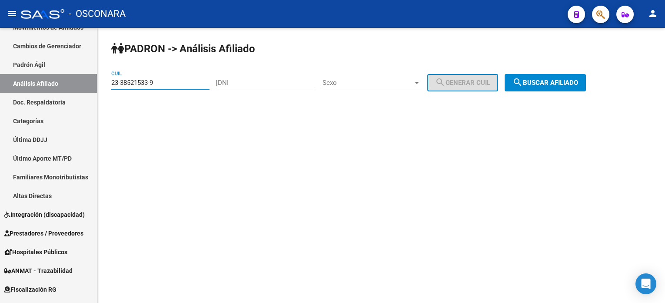
type input "23-38521533-9"
click at [533, 74] on button "search Buscar afiliado" at bounding box center [545, 82] width 81 height 17
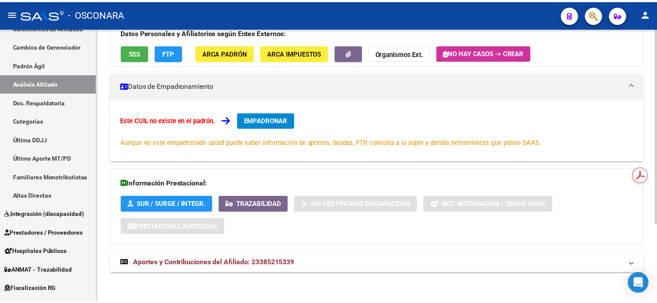
scroll to position [109, 0]
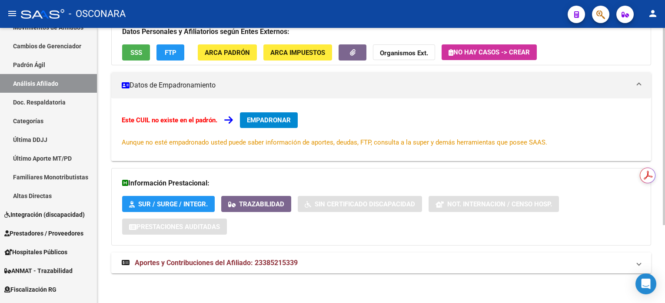
click at [278, 130] on div "Este CUIL no existe en el padrón. EMPADRONAR Aunque no esté empadronado usted p…" at bounding box center [381, 129] width 519 height 35
click at [280, 120] on span "EMPADRONAR" at bounding box center [269, 120] width 44 height 8
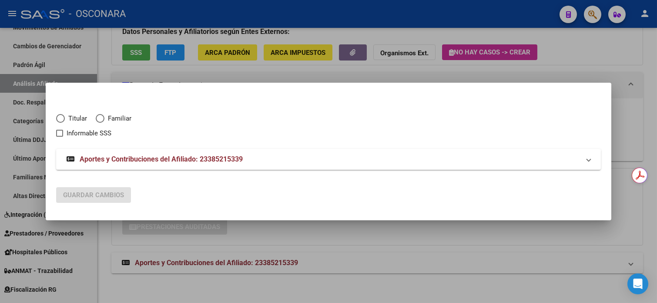
click at [73, 118] on span "Titular" at bounding box center [76, 118] width 22 height 10
click at [65, 118] on input "Titular" at bounding box center [60, 118] width 9 height 9
radio input "true"
checkbox input "true"
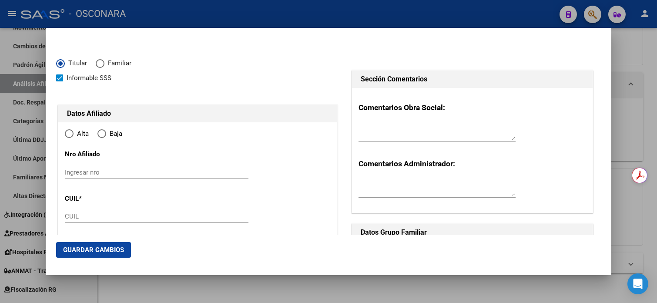
type input "23-38521533-9"
type input "38521533"
type input "[PERSON_NAME]"
type input "[DATE]"
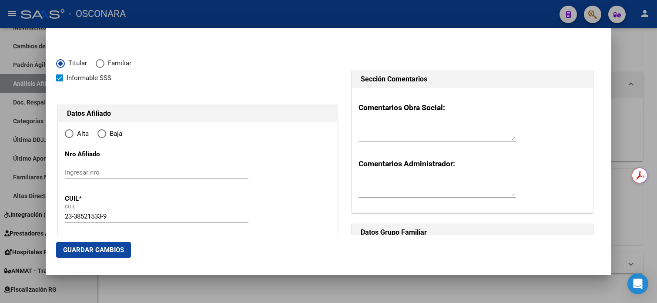
type input "CABA"
type input "1440"
type input "[PERSON_NAME][DOMAIN_NAME]"
type input "6282"
radio input "true"
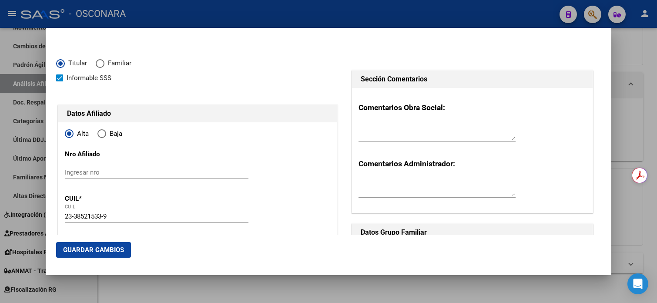
type input "CABA"
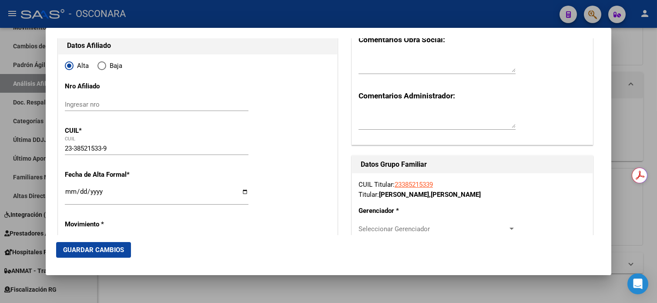
scroll to position [174, 0]
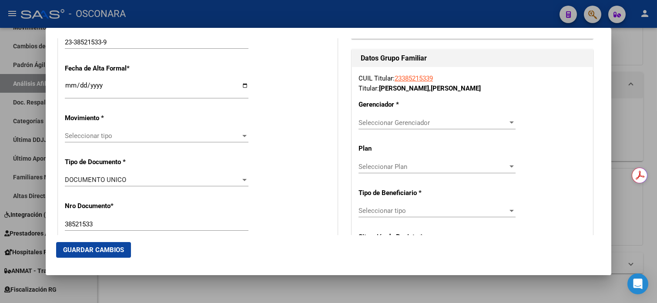
click at [71, 80] on div "Ingresar fecha" at bounding box center [156, 89] width 183 height 19
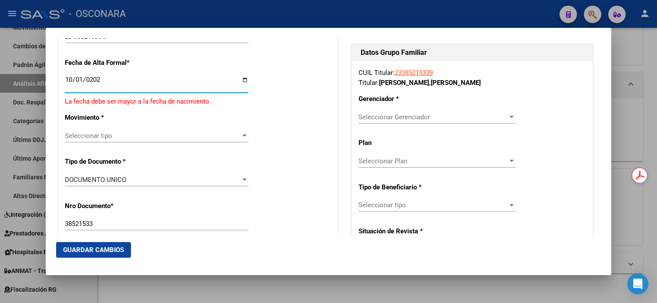
type input "[DATE]"
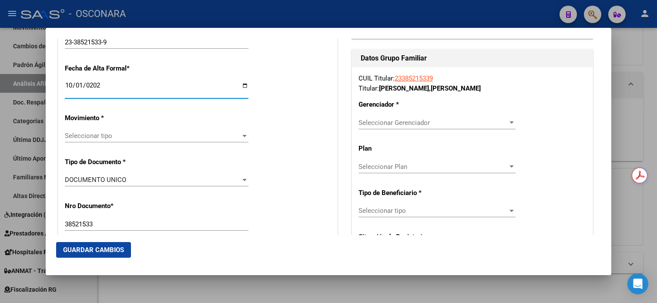
click at [123, 138] on span "Seleccionar tipo" at bounding box center [153, 136] width 176 height 8
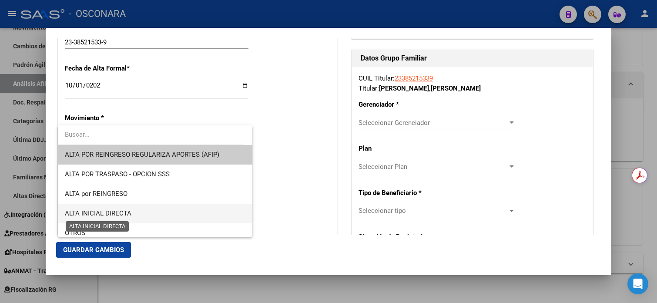
click at [120, 212] on span "ALTA INICIAL DIRECTA" at bounding box center [98, 213] width 67 height 8
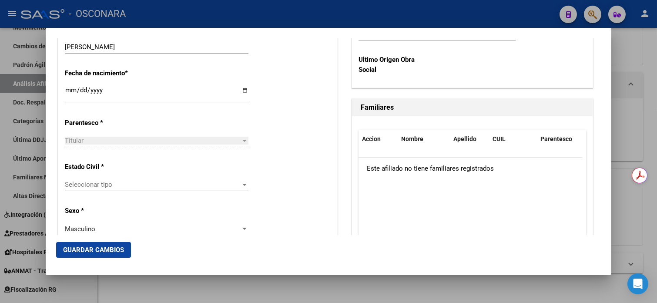
scroll to position [463, 0]
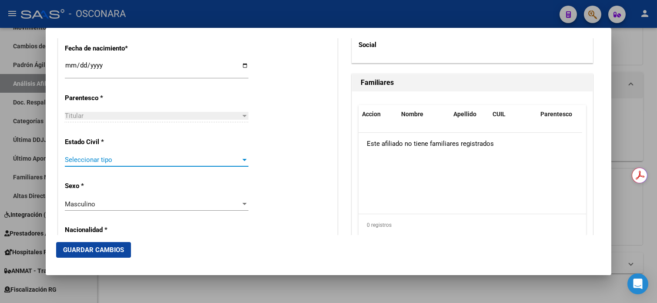
click at [110, 160] on span "Seleccionar tipo" at bounding box center [153, 160] width 176 height 8
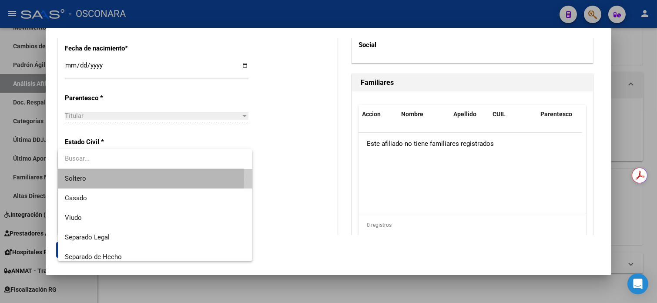
click at [106, 178] on span "Soltero" at bounding box center [155, 179] width 180 height 20
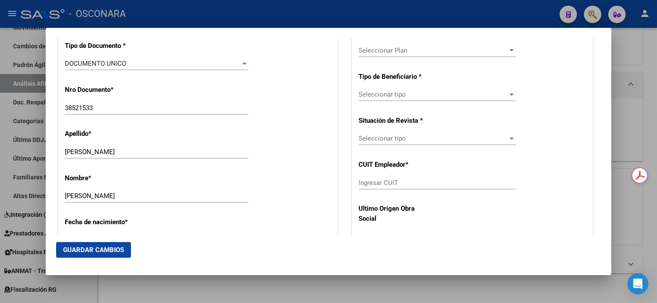
scroll to position [174, 0]
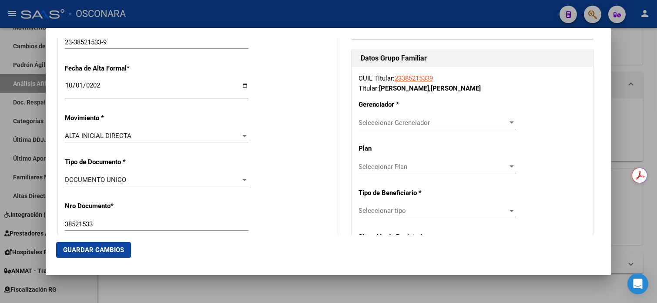
click at [492, 123] on span "Seleccionar Gerenciador" at bounding box center [432, 123] width 149 height 8
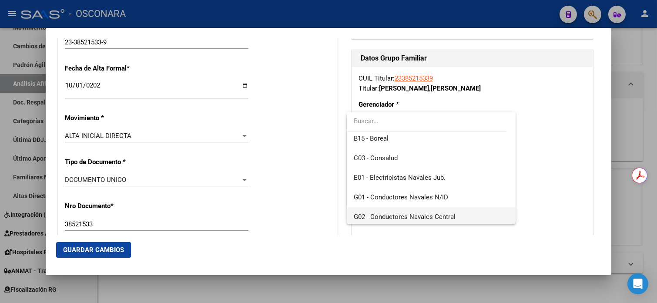
scroll to position [116, 0]
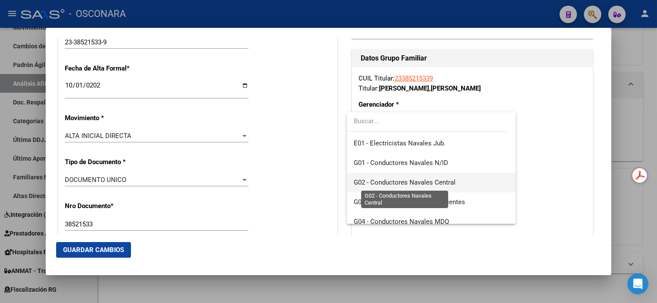
click at [445, 180] on span "G02 - Conductores Navales Central" at bounding box center [404, 182] width 102 height 8
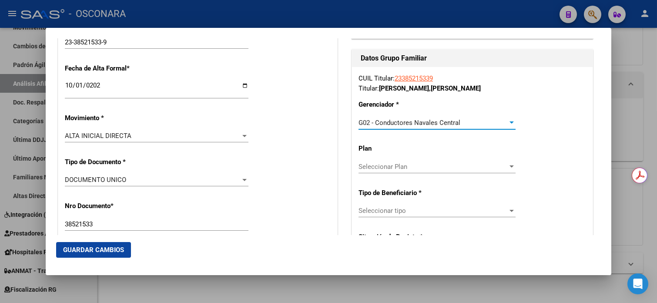
click at [440, 165] on span "Seleccionar Plan" at bounding box center [432, 167] width 149 height 8
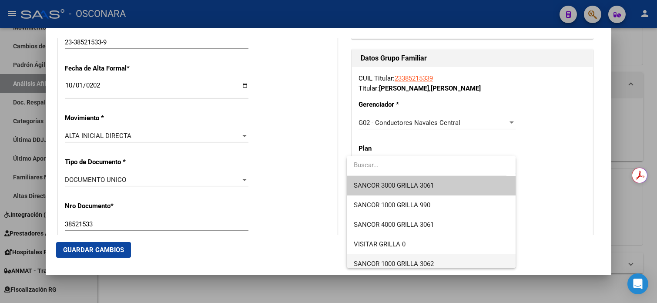
click at [417, 258] on span "SANCOR 1000 GRILLA 3062" at bounding box center [430, 264] width 154 height 20
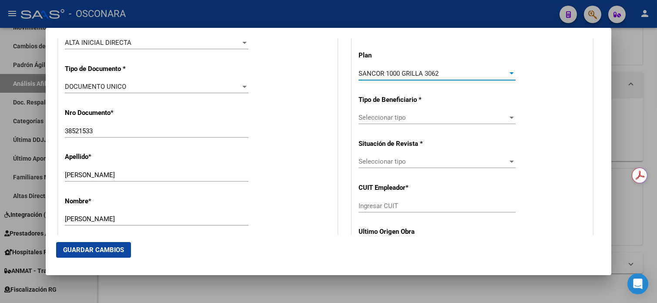
scroll to position [290, 0]
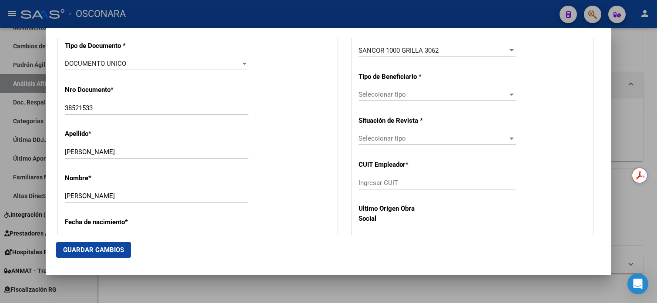
click at [429, 87] on div "CUIL Titular: 23385215339 Titular: [PERSON_NAME] [PERSON_NAME] Gerenciador * G0…" at bounding box center [472, 93] width 240 height 285
click at [430, 90] on span "Seleccionar tipo" at bounding box center [432, 94] width 149 height 8
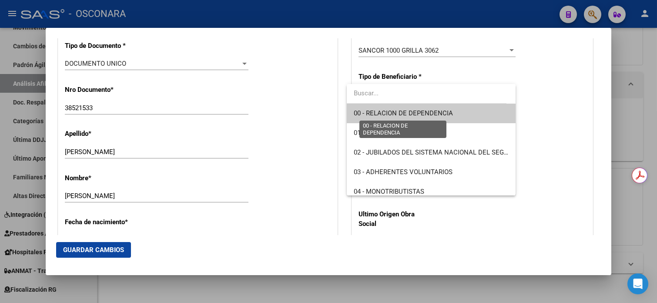
click at [423, 114] on span "00 - RELACION DE DEPENDENCIA" at bounding box center [402, 113] width 99 height 8
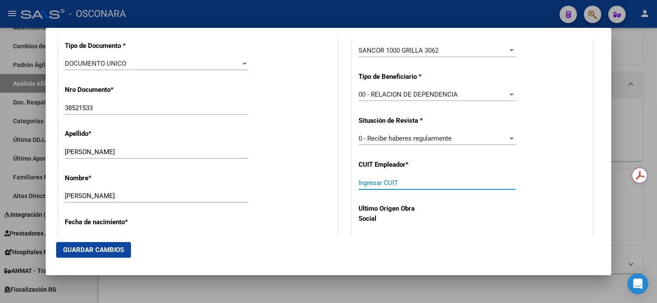
click at [397, 183] on input "Ingresar CUIT" at bounding box center [436, 183] width 157 height 8
type input "30-71541137-3"
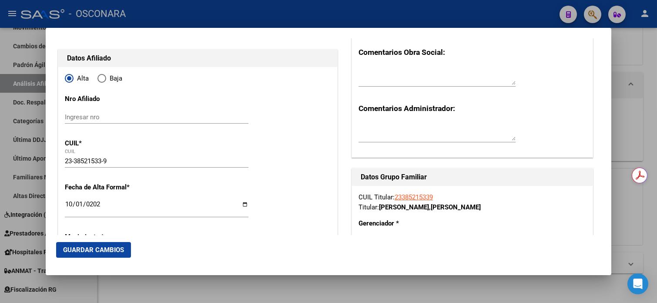
scroll to position [0, 0]
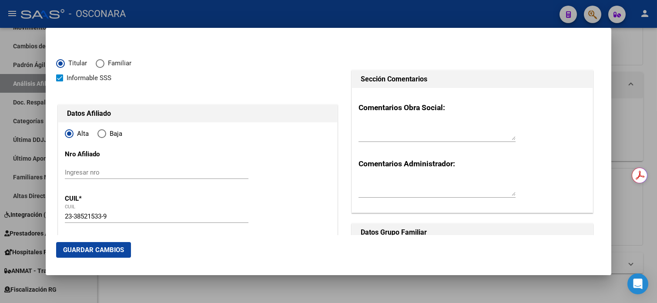
click at [88, 248] on span "Guardar Cambios" at bounding box center [93, 250] width 61 height 8
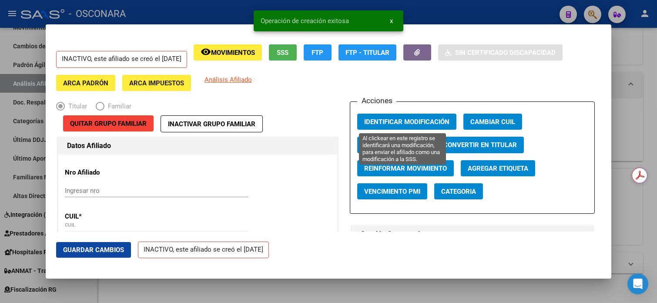
click at [407, 123] on span "Identificar Modificación" at bounding box center [406, 122] width 85 height 8
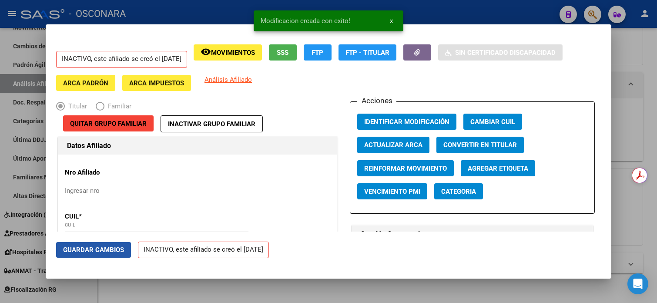
click at [90, 254] on button "Guardar Cambios" at bounding box center [93, 250] width 75 height 16
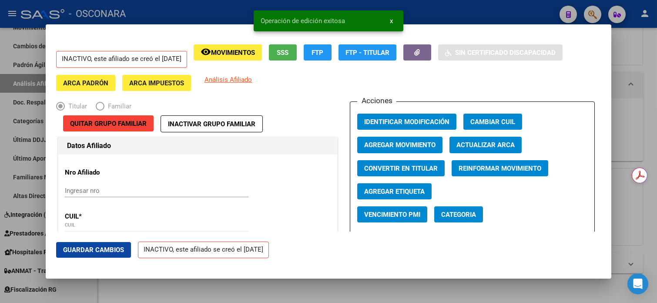
click at [295, 57] on button "SSS" at bounding box center [283, 52] width 28 height 16
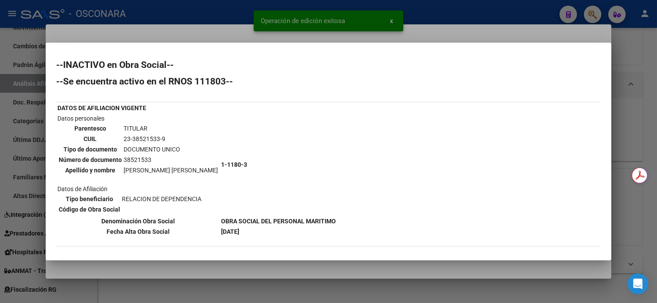
click at [623, 47] on div at bounding box center [328, 151] width 657 height 303
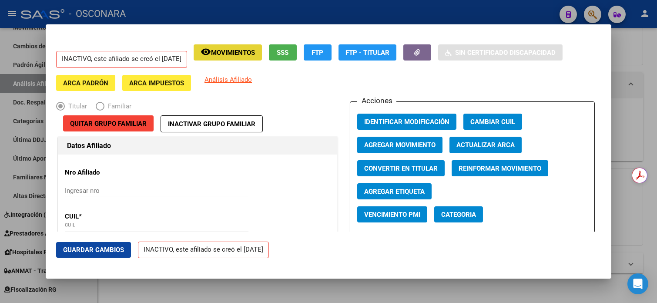
click at [247, 60] on button "remove_red_eye Movimientos" at bounding box center [227, 52] width 68 height 16
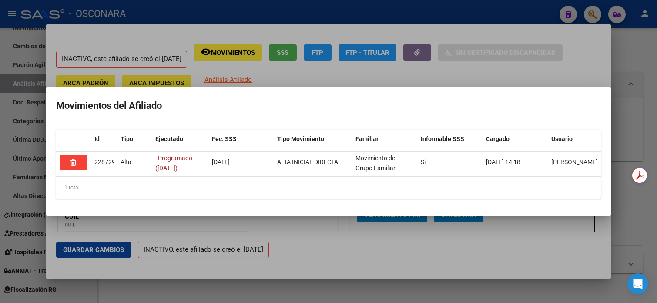
click at [623, 95] on div at bounding box center [328, 151] width 657 height 303
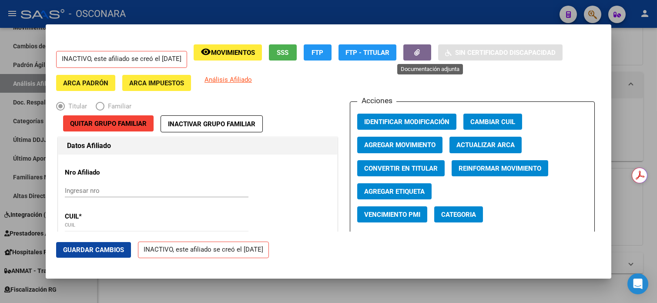
click at [429, 57] on button "button" at bounding box center [417, 52] width 28 height 16
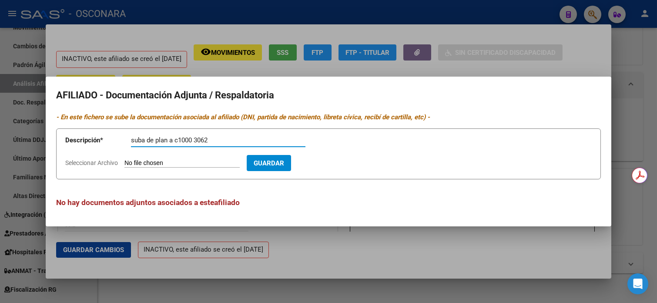
type input "suba de plan a c1000 3062"
type input "C:\fakepath\WhatsApp Image [DATE] 11.10.00.zip"
click at [330, 164] on span "Guardar" at bounding box center [319, 163] width 30 height 8
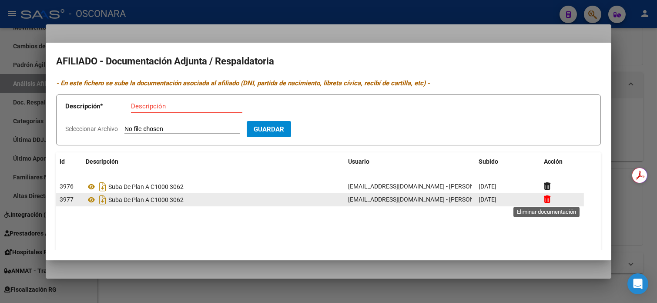
click at [548, 198] on icon at bounding box center [546, 199] width 7 height 8
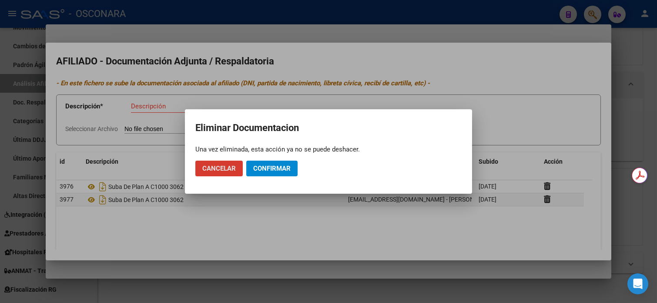
click at [260, 170] on span "Confirmar" at bounding box center [271, 168] width 37 height 8
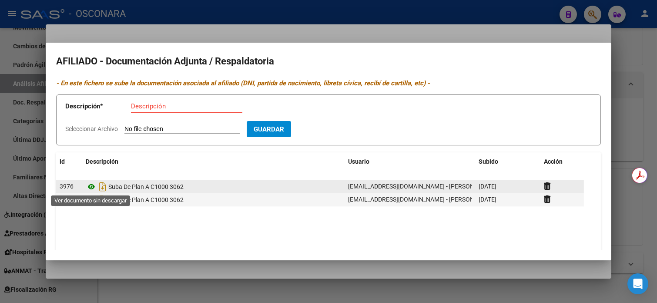
click at [93, 184] on icon at bounding box center [91, 186] width 11 height 10
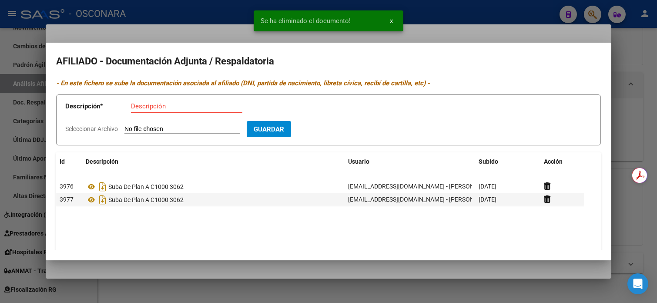
click at [623, 70] on div at bounding box center [328, 151] width 657 height 303
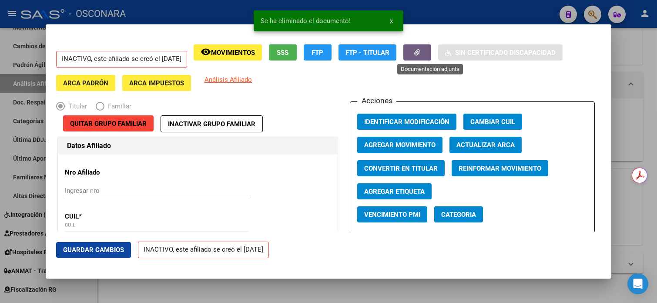
click at [426, 54] on button "button" at bounding box center [417, 52] width 28 height 16
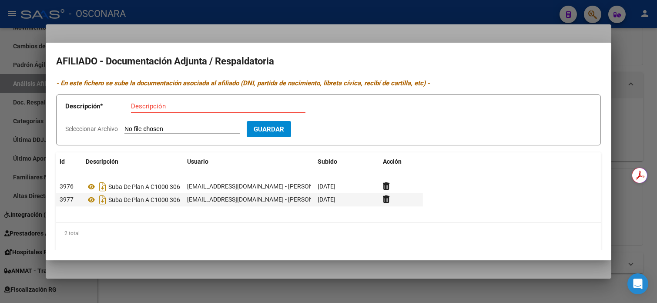
click at [623, 75] on div at bounding box center [328, 151] width 657 height 303
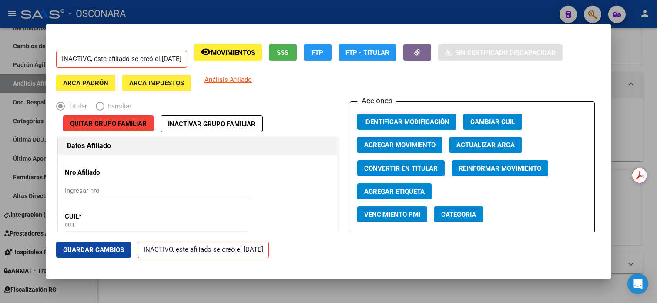
click at [623, 48] on div at bounding box center [328, 151] width 657 height 303
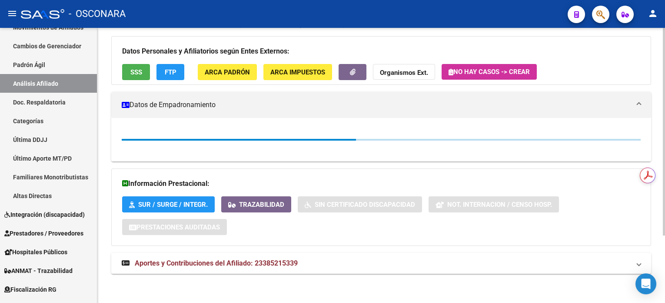
scroll to position [109, 0]
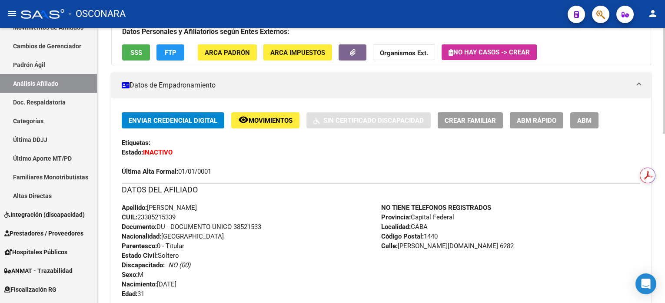
click at [284, 129] on div "Enviar Credencial Digital remove_red_eye Movimientos Sin Certificado Discapacid…" at bounding box center [381, 144] width 519 height 64
click at [286, 122] on span "Movimientos" at bounding box center [271, 121] width 44 height 8
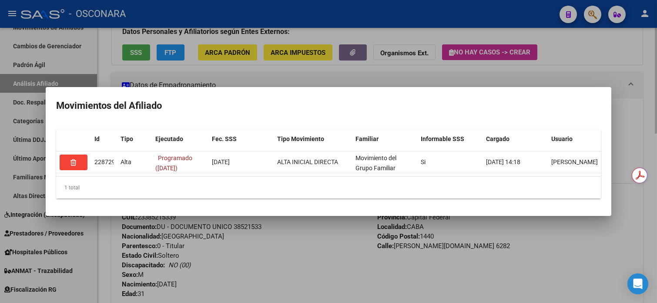
click at [623, 64] on div at bounding box center [328, 151] width 657 height 303
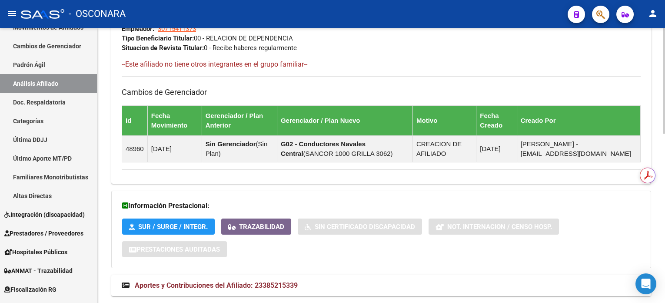
scroll to position [441, 0]
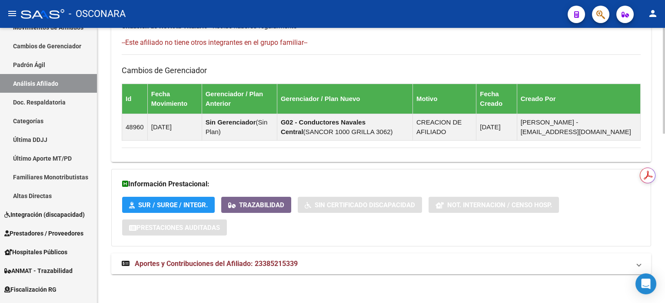
click at [257, 256] on mat-expansion-panel-header "Aportes y Contribuciones del Afiliado: 23385215339" at bounding box center [381, 263] width 540 height 21
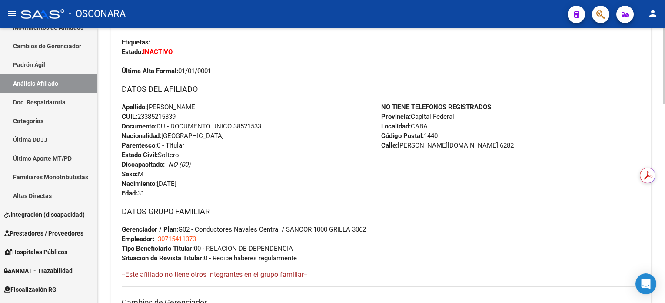
scroll to position [36, 0]
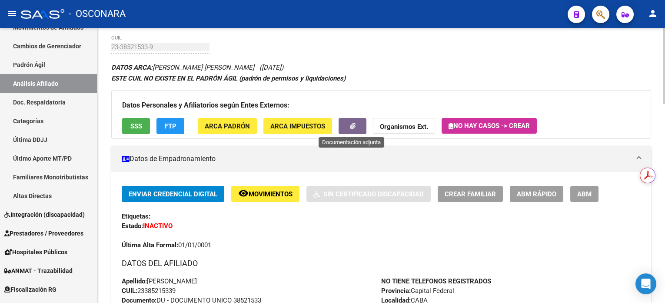
click at [349, 127] on button "button" at bounding box center [353, 126] width 28 height 16
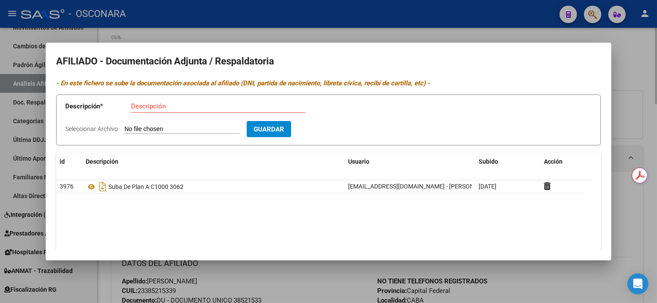
click at [623, 77] on div at bounding box center [328, 151] width 657 height 303
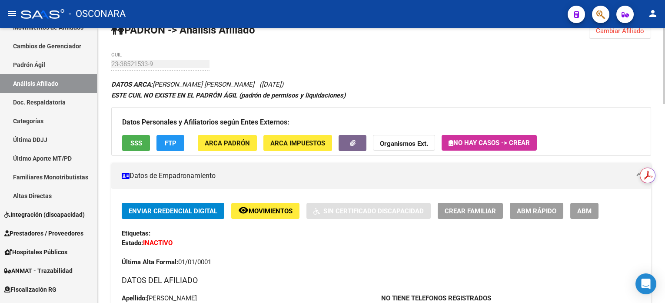
scroll to position [0, 0]
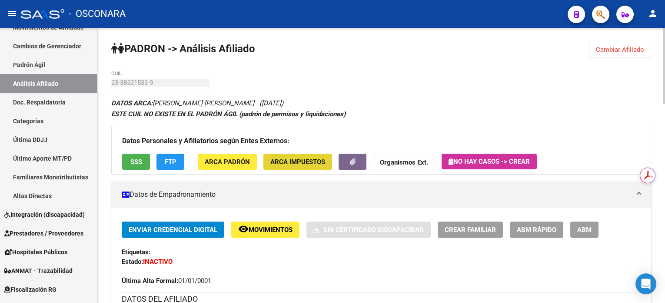
click at [330, 158] on button "ARCA Impuestos" at bounding box center [297, 161] width 69 height 16
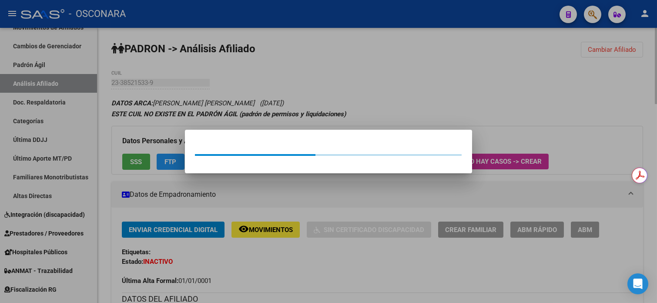
click at [397, 81] on div at bounding box center [328, 151] width 657 height 303
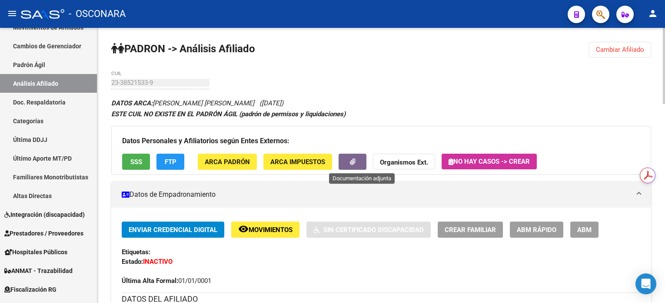
click at [368, 158] on div "Datos Personales y Afiliatorios según Entes Externos: SSS FTP ARCA Padrón ARCA …" at bounding box center [381, 150] width 540 height 49
click at [352, 165] on span "button" at bounding box center [353, 162] width 6 height 8
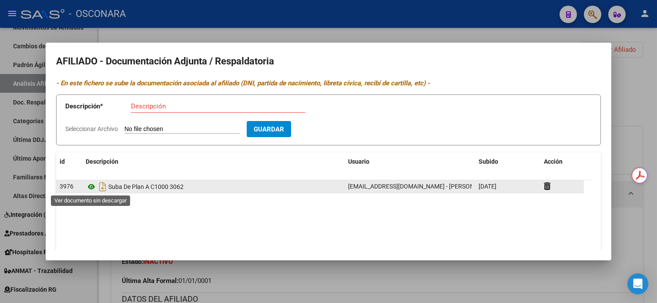
click at [93, 185] on icon at bounding box center [91, 186] width 11 height 10
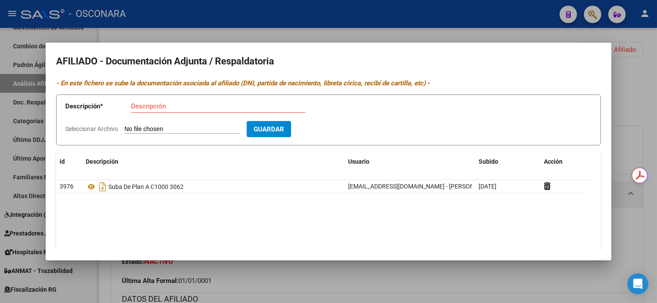
click at [487, 43] on mat-dialog-container "AFILIADO - Documentación Adjunta / Respaldatoria - En este fichero se sube la d…" at bounding box center [328, 151] width 565 height 217
click at [489, 33] on div at bounding box center [328, 151] width 657 height 303
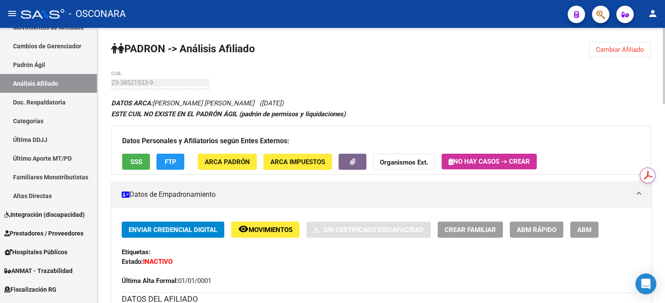
click at [623, 48] on span "Cambiar Afiliado" at bounding box center [620, 50] width 48 height 8
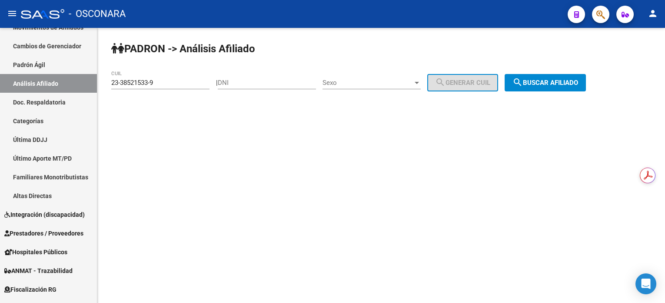
click at [185, 86] on div "23-38521533-9 CUIL" at bounding box center [160, 79] width 98 height 19
drag, startPoint x: 183, startPoint y: 83, endPoint x: 33, endPoint y: 60, distance: 152.3
click at [33, 60] on mat-sidenav-container "Firma Express Inicio Calendario SSS Instructivos Contacto OS Reportes Tablero d…" at bounding box center [332, 165] width 665 height 275
paste input "7-34853544-2"
type input "27-34853544-2"
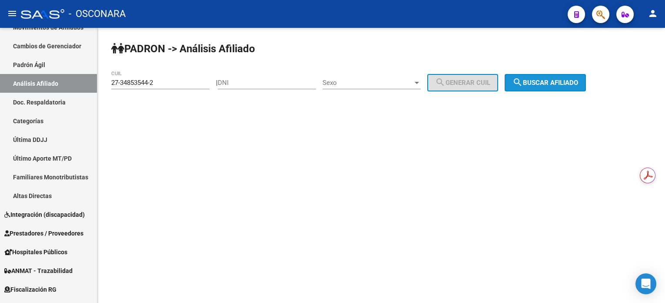
click at [523, 85] on mat-icon "search" at bounding box center [518, 82] width 10 height 10
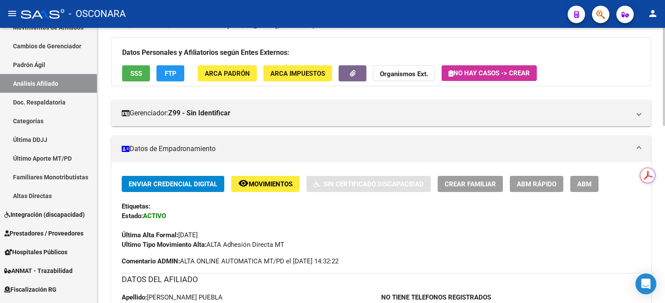
scroll to position [35, 0]
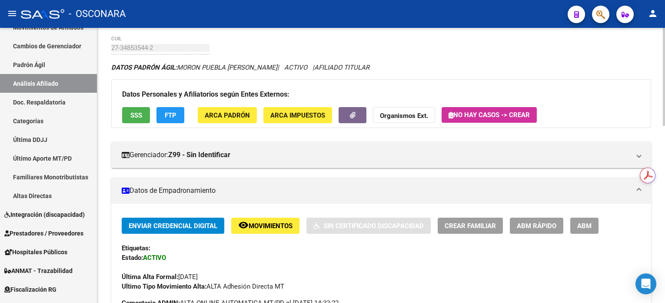
click at [270, 223] on span "Movimientos" at bounding box center [271, 226] width 44 height 8
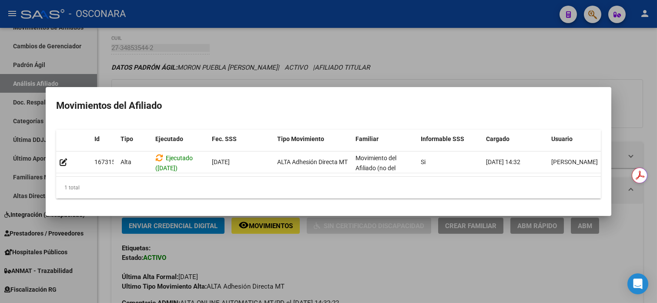
click at [270, 222] on div at bounding box center [328, 151] width 657 height 303
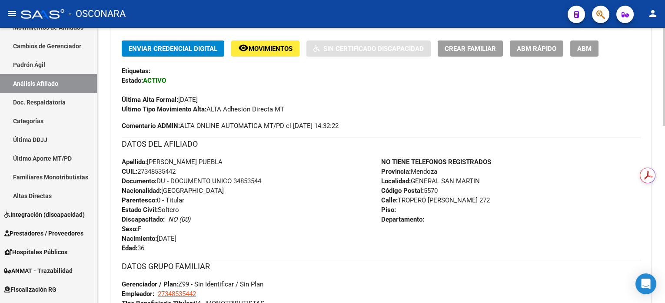
scroll to position [93, 0]
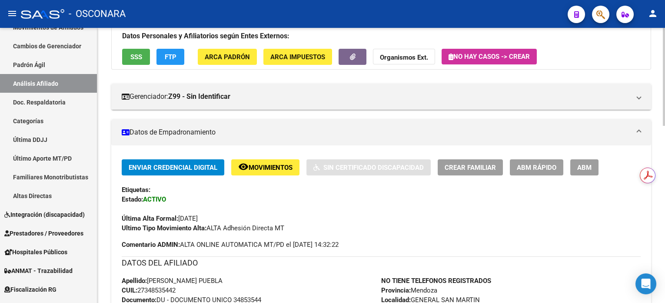
click at [590, 167] on span "ABM" at bounding box center [584, 167] width 14 height 8
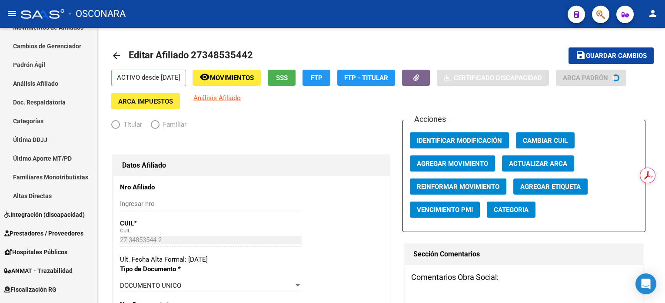
radio input "true"
type input "27-34853544-2"
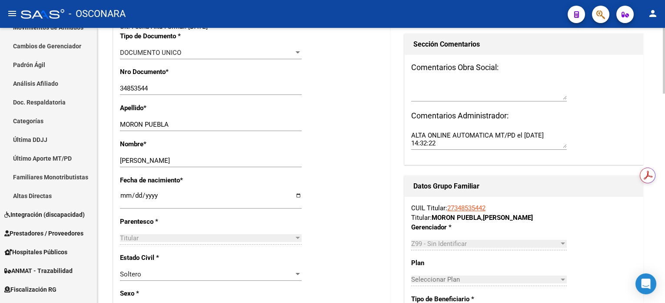
scroll to position [174, 0]
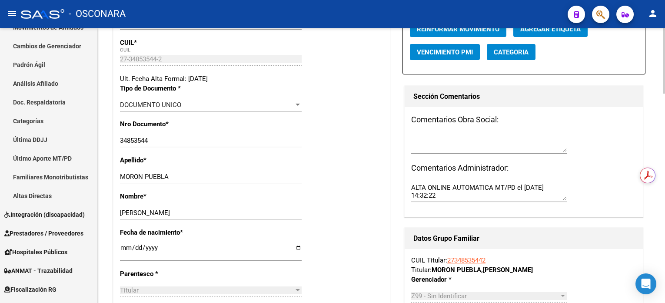
click at [431, 149] on textarea at bounding box center [489, 142] width 156 height 17
type textarea "ALTA ONLINE AUTOMATICA MT/PD el [DATE] 14:32:2"
click at [450, 150] on textarea at bounding box center [489, 142] width 156 height 17
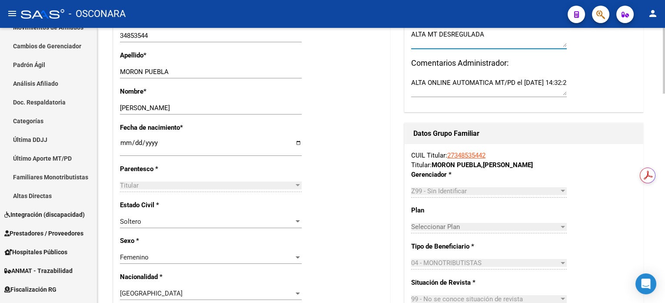
scroll to position [290, 0]
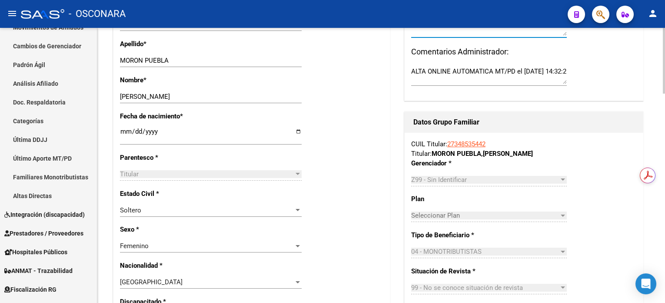
type textarea "ALTA MT DESREGULADA"
click at [536, 183] on div "Z99 - Sin Identificar" at bounding box center [485, 180] width 148 height 8
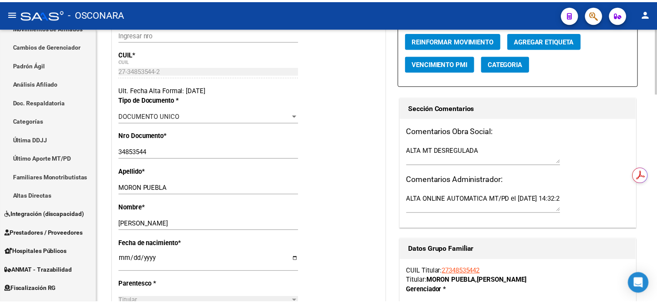
scroll to position [58, 0]
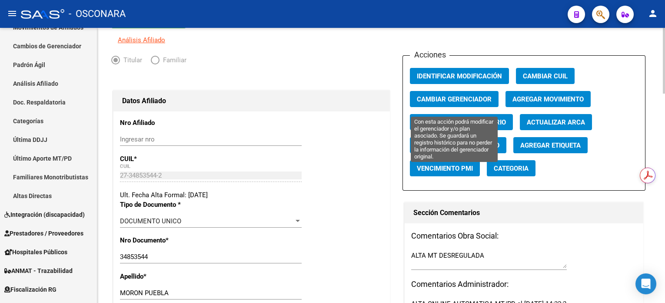
click at [473, 103] on span "Cambiar Gerenciador" at bounding box center [454, 99] width 75 height 8
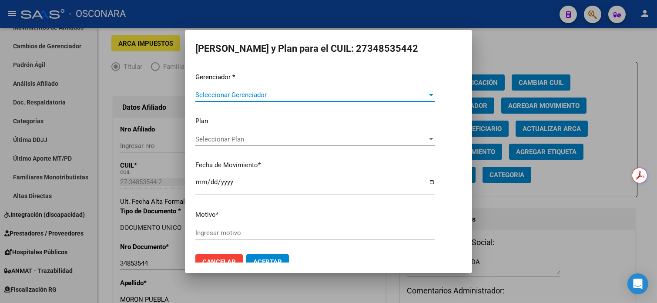
click at [323, 100] on div "Seleccionar Gerenciador Seleccionar Gerenciador" at bounding box center [315, 94] width 240 height 13
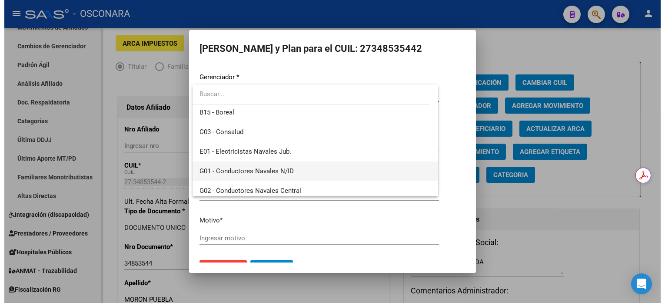
scroll to position [116, 0]
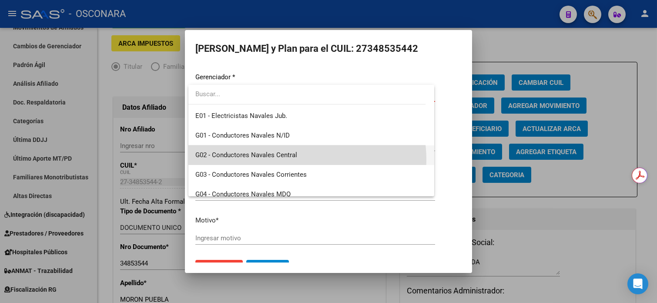
click at [302, 158] on span "G02 - Conductores Navales Central" at bounding box center [311, 155] width 232 height 20
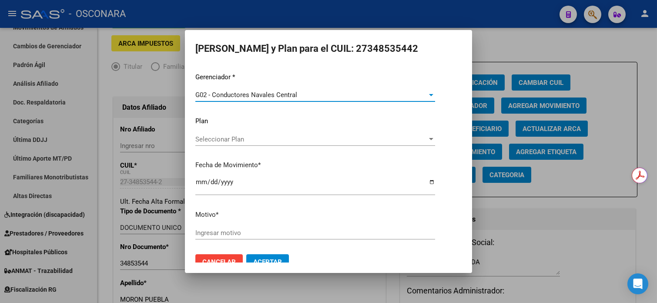
click at [272, 136] on span "Seleccionar Plan" at bounding box center [311, 139] width 232 height 8
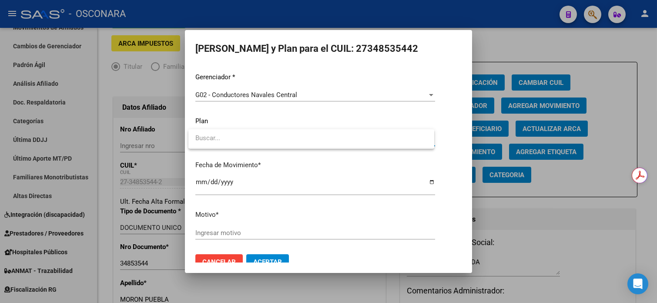
click at [263, 127] on div at bounding box center [328, 151] width 657 height 303
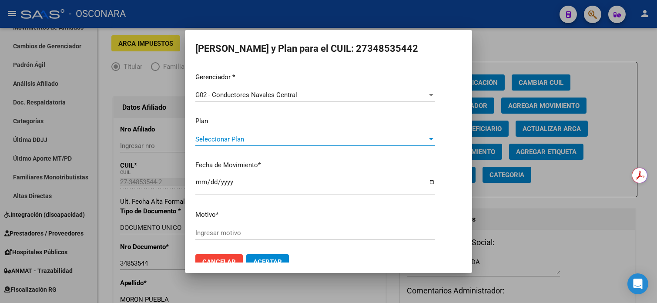
click at [210, 139] on span "Seleccionar Plan" at bounding box center [311, 139] width 232 height 8
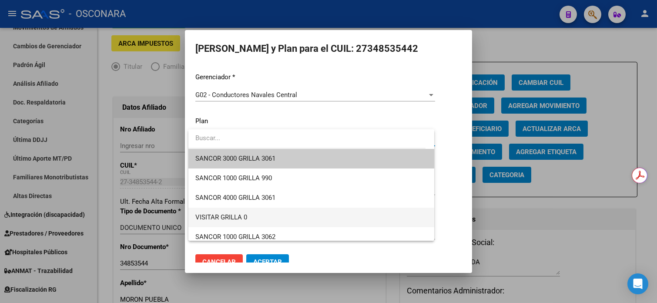
click at [245, 211] on span "VISITAR GRILLA 0" at bounding box center [311, 217] width 232 height 20
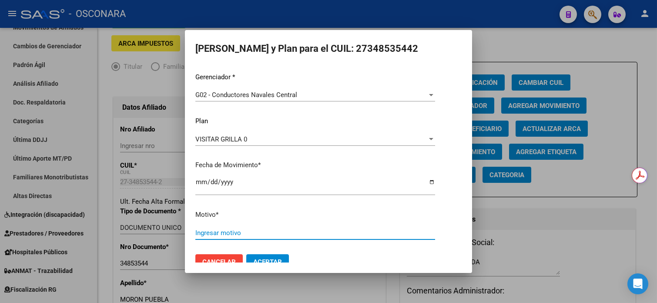
click at [248, 233] on input "Ingresar motivo" at bounding box center [315, 233] width 240 height 8
type input "SX GRILLA 0"
click at [246, 254] on button "Aceptar" at bounding box center [267, 262] width 43 height 16
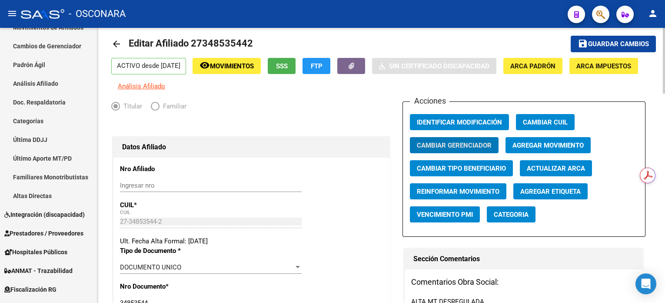
scroll to position [0, 0]
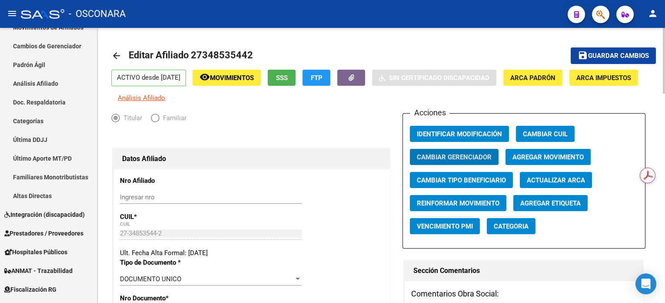
click at [599, 54] on span "Guardar cambios" at bounding box center [618, 56] width 61 height 8
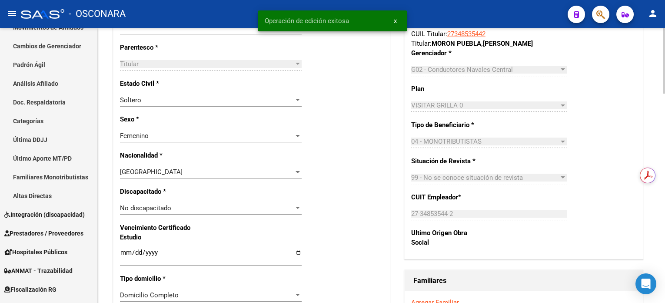
scroll to position [463, 0]
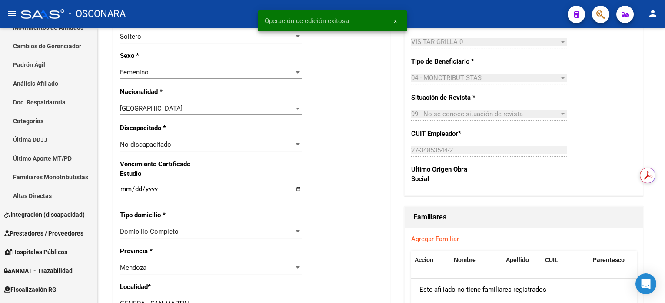
click at [439, 241] on link "Agregar Familiar" at bounding box center [435, 239] width 48 height 8
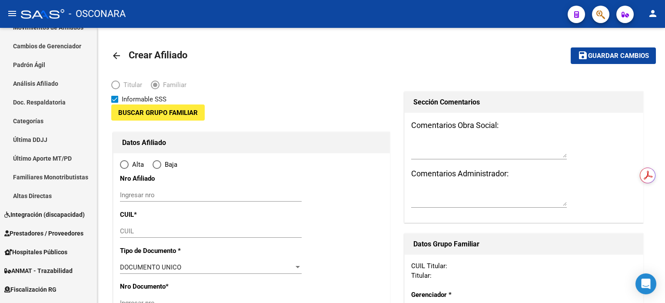
type input "27-34853544-2"
type input "GENERAL SAN MARTIN"
type input "5570"
type input "TROPERO [PERSON_NAME]"
type input "272"
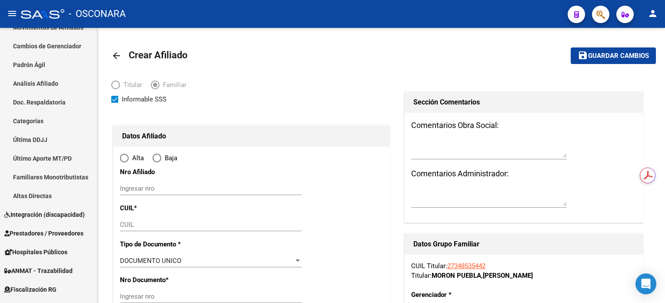
radio input "true"
type input "27-34853544-2"
click at [171, 223] on input "CUIL" at bounding box center [211, 224] width 182 height 8
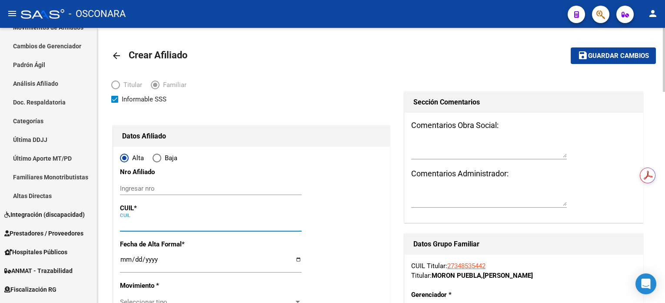
paste input "20-70650398-7"
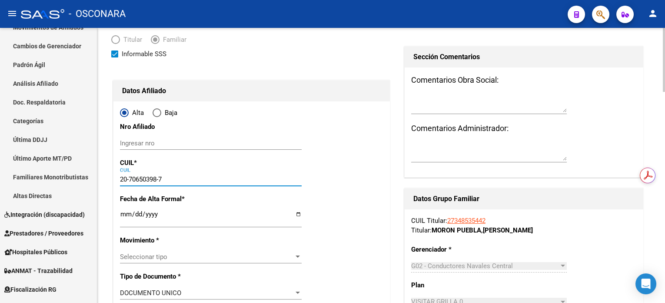
scroll to position [58, 0]
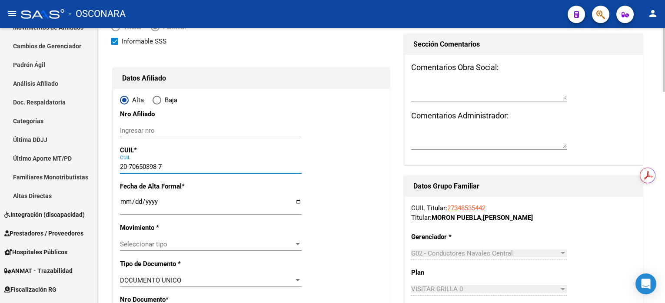
type input "20-70650398-7"
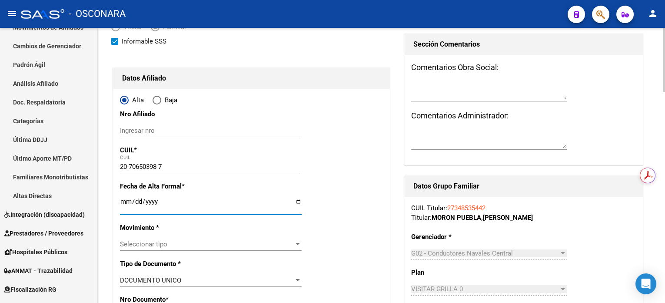
click at [122, 203] on input "Ingresar fecha" at bounding box center [211, 205] width 182 height 14
type input "70650398"
type input "[PERSON_NAME]"
type input "[DATE]"
type input "SAN MARTIN"
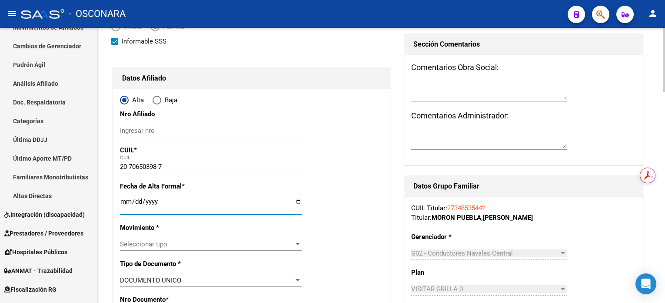
type input "[PERSON_NAME]"
type input "267"
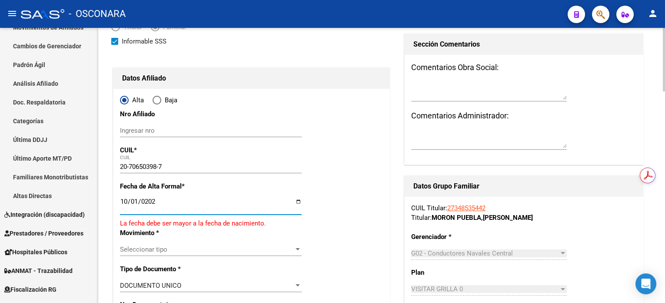
type input "[DATE]"
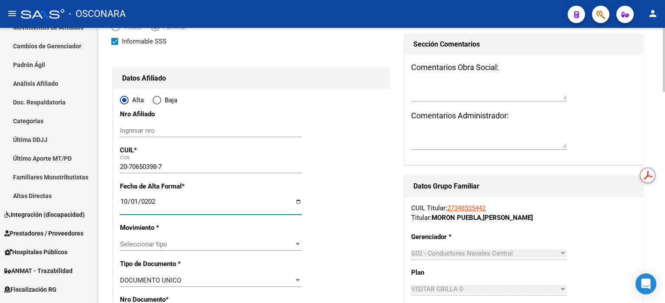
click at [150, 241] on span "Seleccionar tipo" at bounding box center [207, 244] width 174 height 8
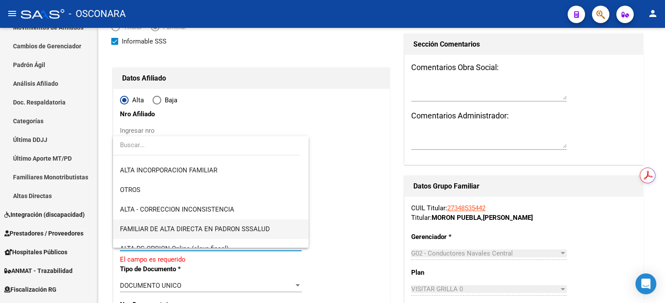
scroll to position [116, 0]
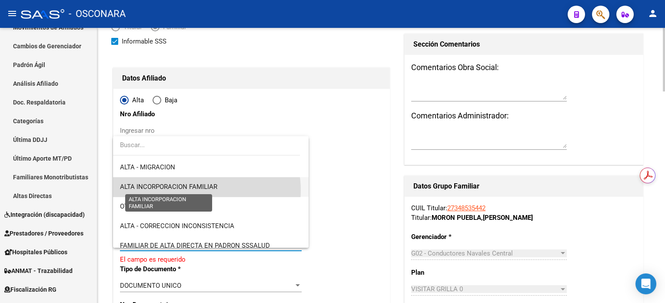
drag, startPoint x: 193, startPoint y: 190, endPoint x: 287, endPoint y: 187, distance: 93.5
click at [193, 190] on span "ALTA INCORPORACION FAMILIAR" at bounding box center [168, 187] width 97 height 8
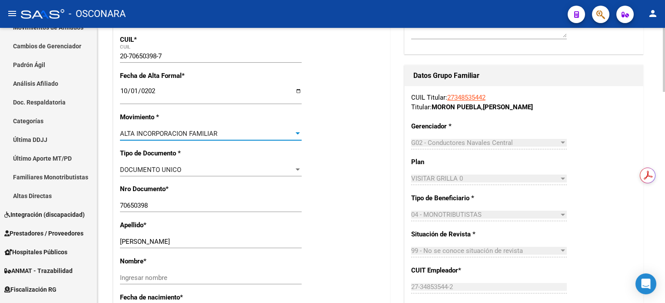
scroll to position [174, 0]
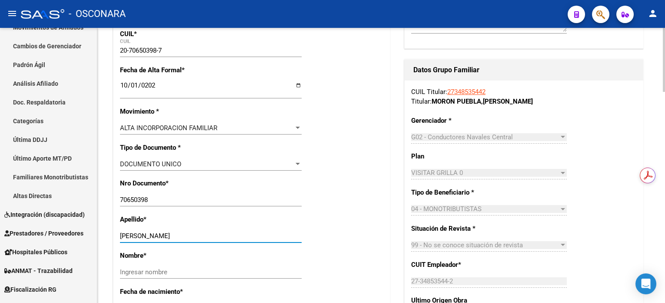
drag, startPoint x: 149, startPoint y: 237, endPoint x: 192, endPoint y: 238, distance: 43.1
click at [192, 238] on input "[PERSON_NAME]" at bounding box center [211, 236] width 182 height 8
type input "PEREYRA"
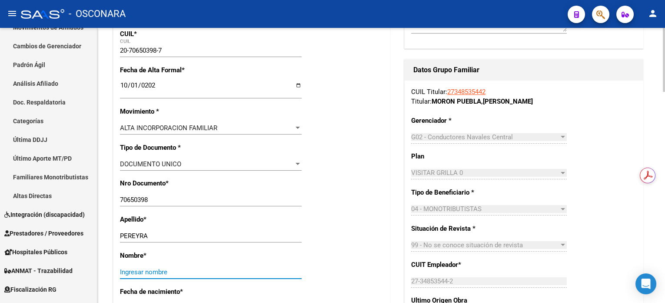
click at [171, 268] on input "Ingresar nombre" at bounding box center [211, 272] width 182 height 8
paste input "[PERSON_NAME]"
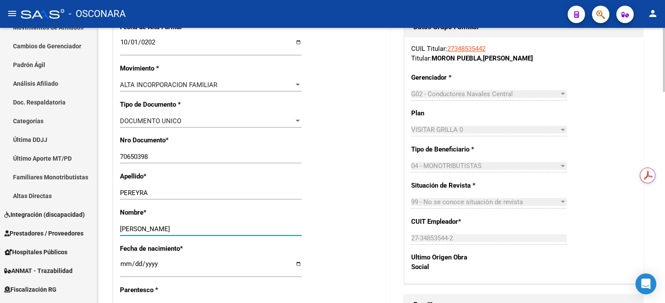
scroll to position [232, 0]
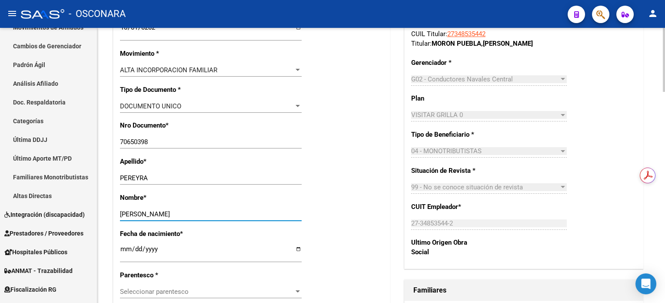
click at [132, 215] on input "[PERSON_NAME]" at bounding box center [211, 214] width 182 height 8
type input "[GEOGRAPHIC_DATA]"
click at [159, 175] on input "PEREYRA" at bounding box center [211, 178] width 182 height 8
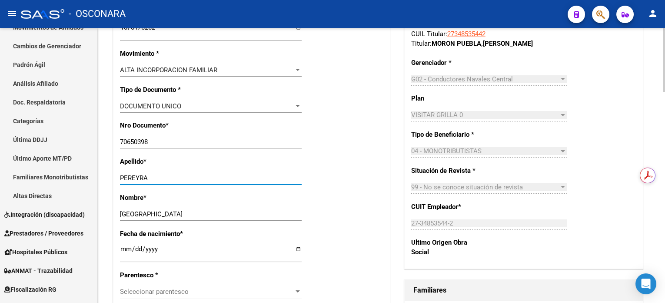
paste input "MORON"
type input "[PERSON_NAME]"
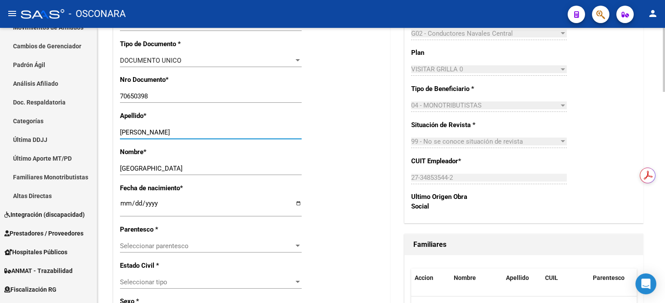
scroll to position [290, 0]
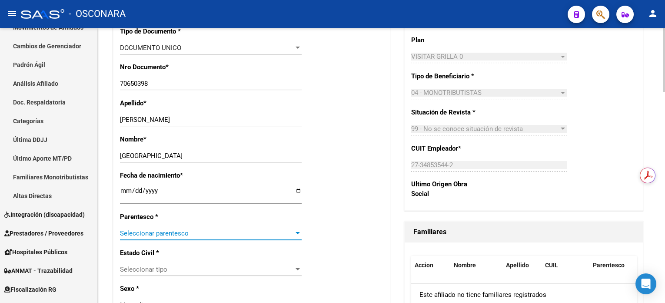
click at [204, 231] on span "Seleccionar parentesco" at bounding box center [207, 233] width 174 height 8
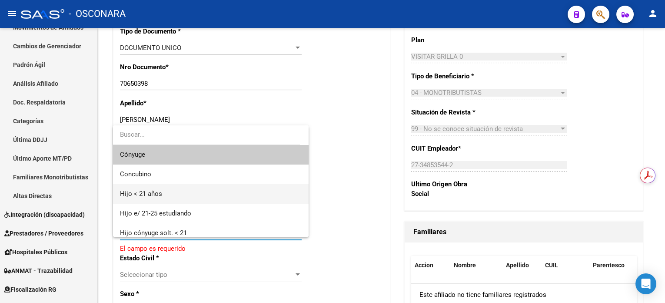
click at [197, 196] on span "Hijo < 21 años" at bounding box center [211, 194] width 182 height 20
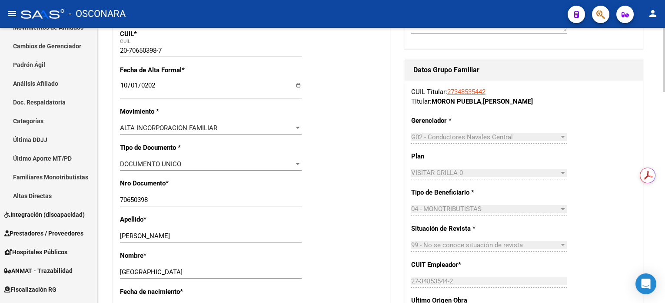
scroll to position [0, 0]
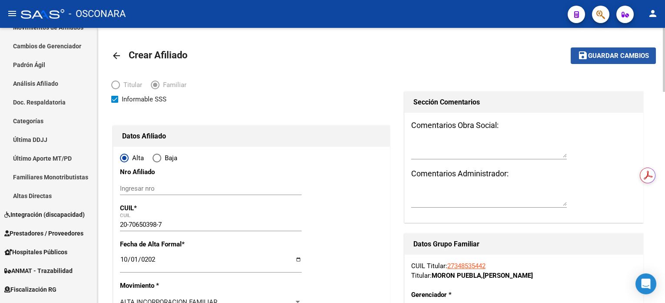
click at [601, 59] on span "Guardar cambios" at bounding box center [618, 56] width 61 height 8
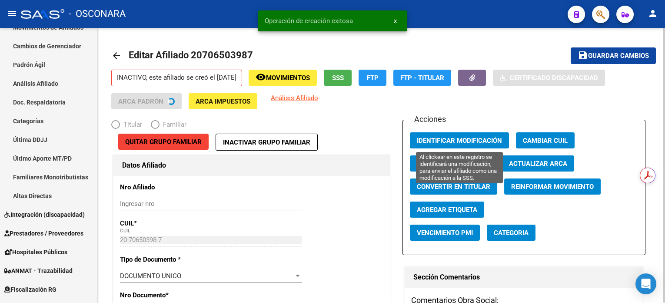
radio input "true"
type input "27-34853544-2"
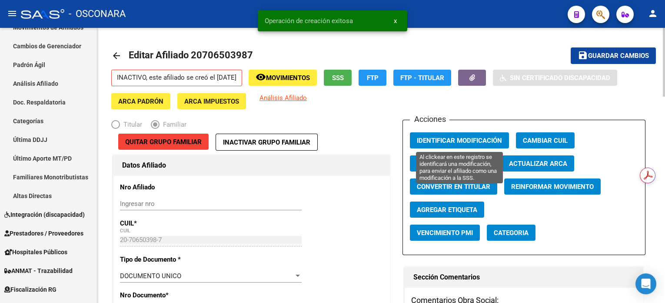
click at [487, 133] on button "Identificar Modificación" at bounding box center [459, 140] width 99 height 16
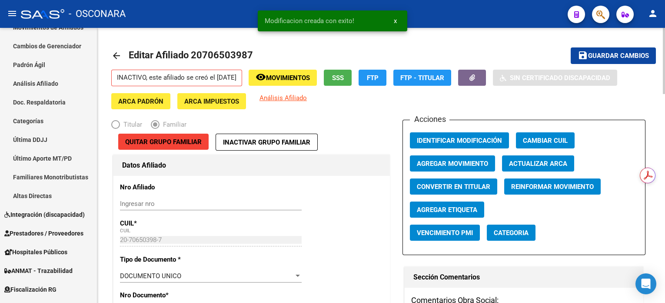
click at [598, 50] on button "save Guardar cambios" at bounding box center [613, 55] width 85 height 16
click at [475, 79] on icon "button" at bounding box center [473, 77] width 6 height 7
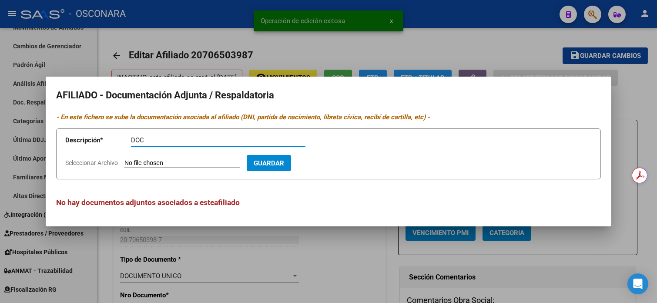
type input "DOC"
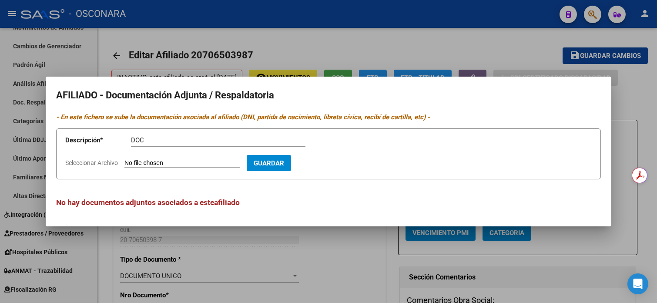
type input "C:\fakepath\doc.zip"
click at [337, 169] on button "Guardar" at bounding box center [319, 163] width 44 height 16
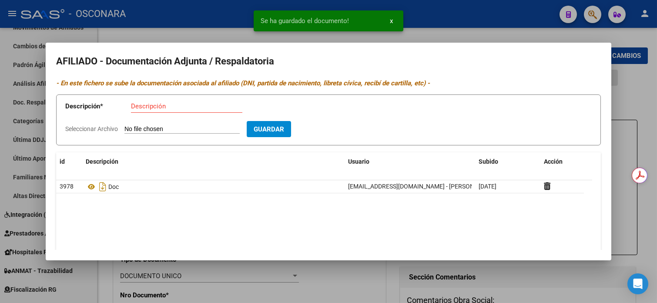
click at [468, 34] on div at bounding box center [328, 151] width 657 height 303
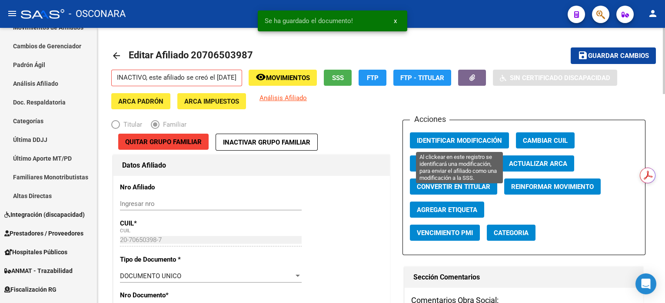
click at [463, 141] on span "Identificar Modificación" at bounding box center [459, 141] width 85 height 8
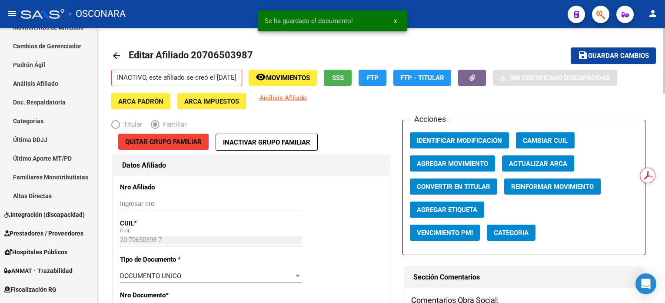
click at [585, 63] on button "save Guardar cambios" at bounding box center [613, 55] width 85 height 16
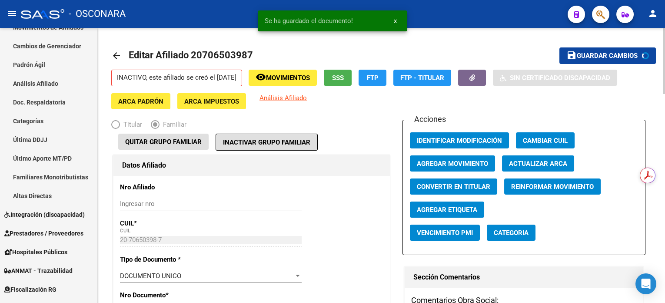
click at [310, 81] on span "Movimientos" at bounding box center [288, 78] width 44 height 8
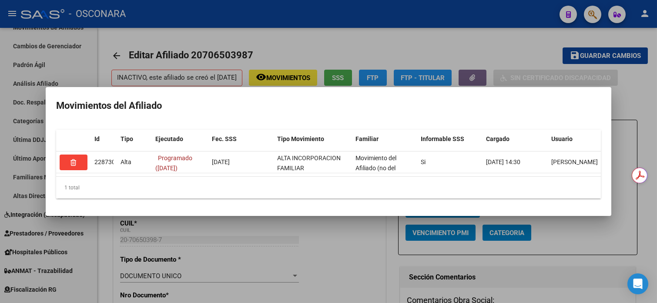
click at [507, 48] on div at bounding box center [328, 151] width 657 height 303
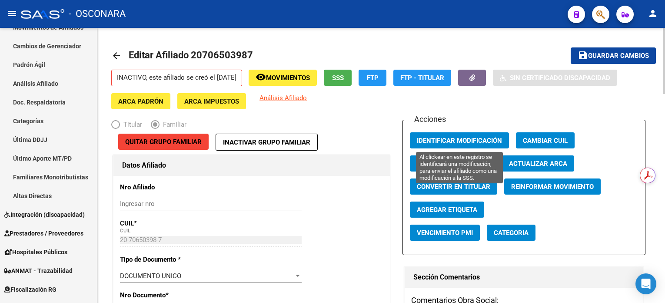
click at [455, 146] on button "Identificar Modificación" at bounding box center [459, 140] width 99 height 16
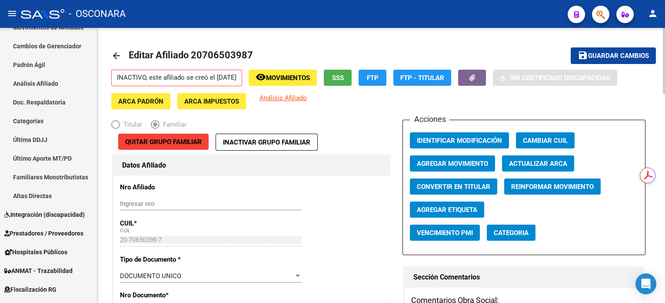
click at [603, 59] on span "Guardar cambios" at bounding box center [618, 56] width 61 height 8
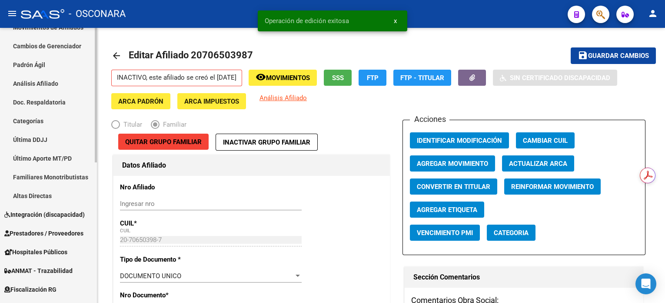
click at [37, 159] on link "Último Aporte MT/PD" at bounding box center [48, 158] width 97 height 19
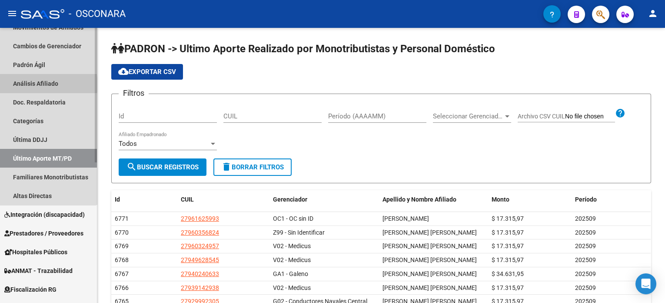
click at [39, 84] on link "Análisis Afiliado" at bounding box center [48, 83] width 97 height 19
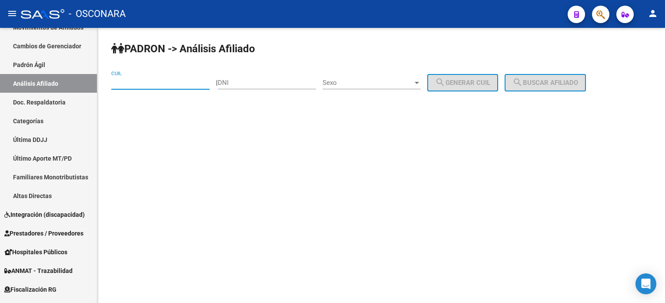
click at [165, 84] on input "CUIL" at bounding box center [160, 83] width 98 height 8
paste input "20-26432759-9"
type input "20-26432759-9"
click at [566, 82] on span "search Buscar afiliado" at bounding box center [546, 83] width 66 height 8
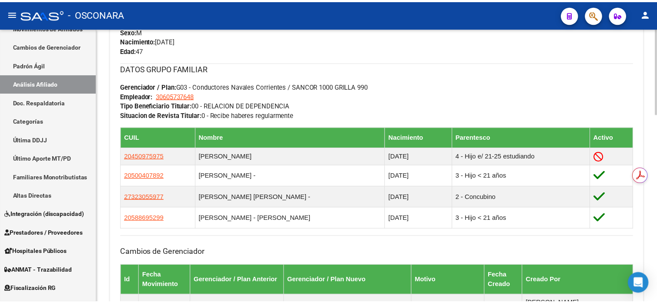
scroll to position [411, 0]
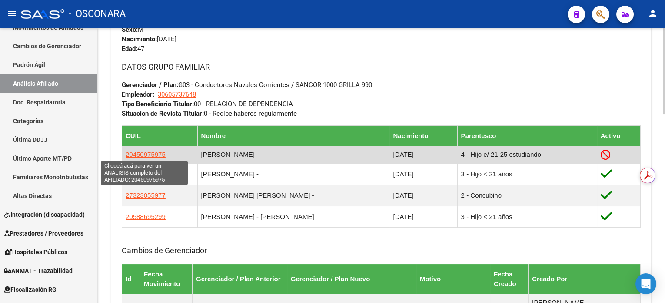
click at [153, 150] on span "20450975975" at bounding box center [146, 153] width 40 height 7
type textarea "20450975975"
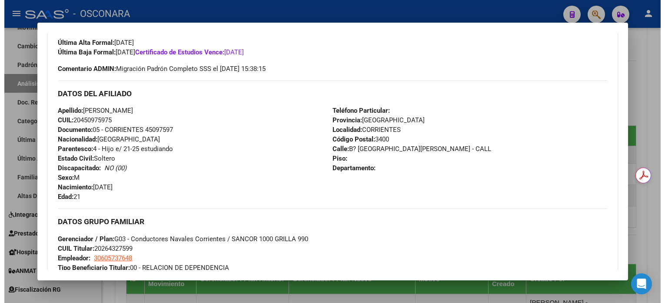
scroll to position [58, 0]
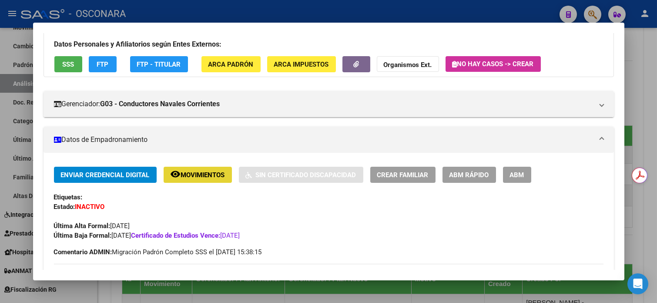
click at [199, 172] on span "Movimientos" at bounding box center [203, 175] width 44 height 8
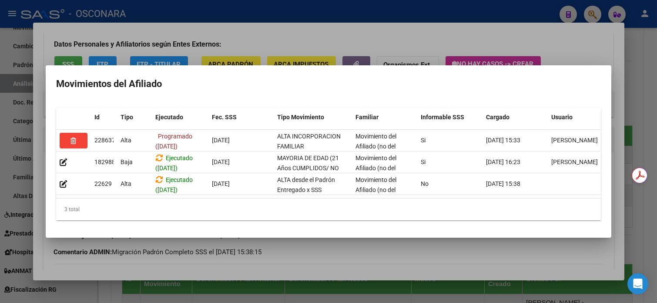
click at [623, 59] on div at bounding box center [328, 151] width 657 height 303
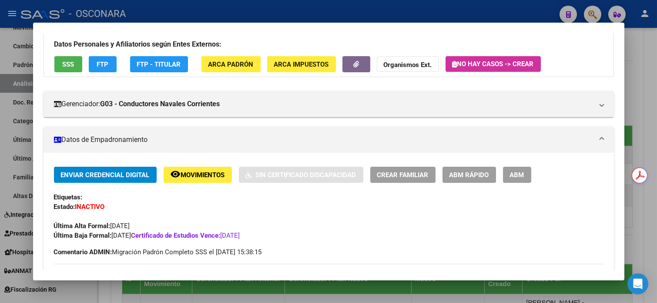
click at [623, 57] on div at bounding box center [328, 151] width 657 height 303
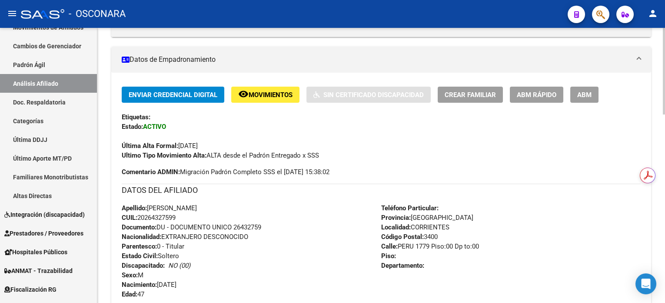
scroll to position [348, 0]
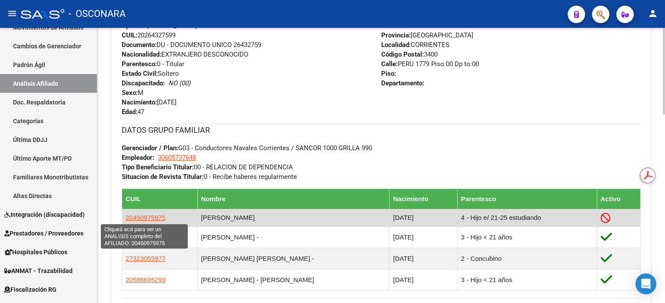
click at [150, 217] on span "20450975975" at bounding box center [146, 216] width 40 height 7
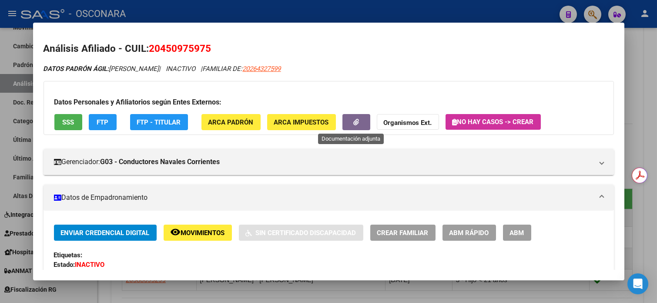
click at [343, 123] on button "button" at bounding box center [356, 122] width 28 height 16
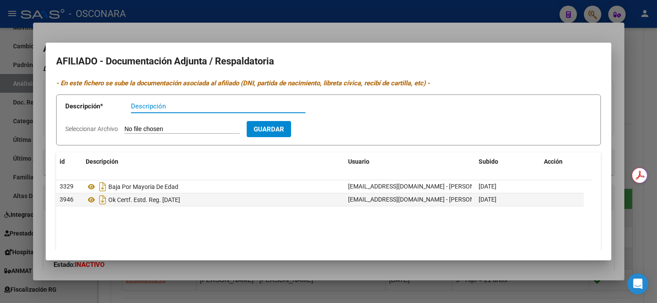
click at [623, 85] on div at bounding box center [328, 151] width 657 height 303
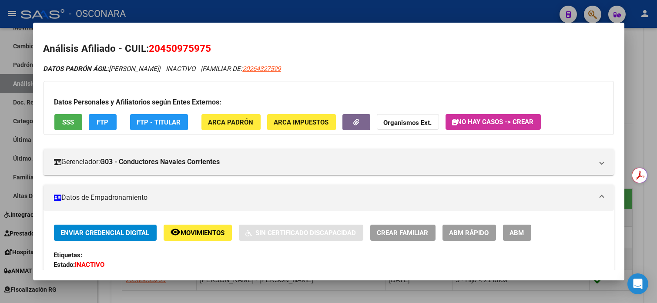
click at [623, 76] on div at bounding box center [328, 151] width 657 height 303
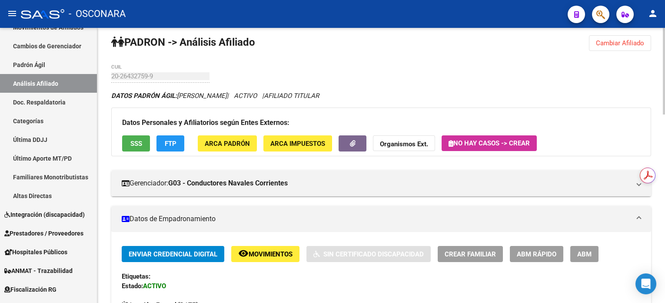
scroll to position [0, 0]
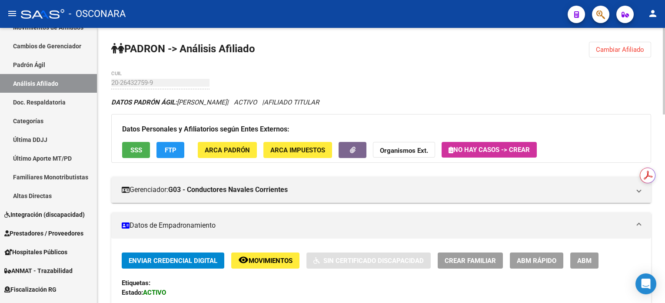
click at [623, 51] on span "Cambiar Afiliado" at bounding box center [620, 50] width 48 height 8
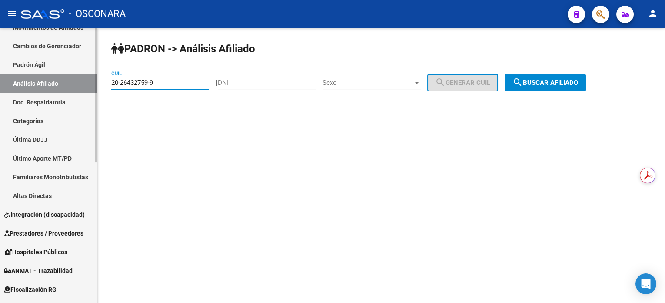
drag, startPoint x: 163, startPoint y: 82, endPoint x: 48, endPoint y: 87, distance: 115.3
click at [51, 87] on mat-sidenav-container "Firma Express Inicio Calendario SSS Instructivos Contacto OS Reportes Tablero d…" at bounding box center [332, 165] width 665 height 275
paste input "37572394"
type input "20-37572394-9"
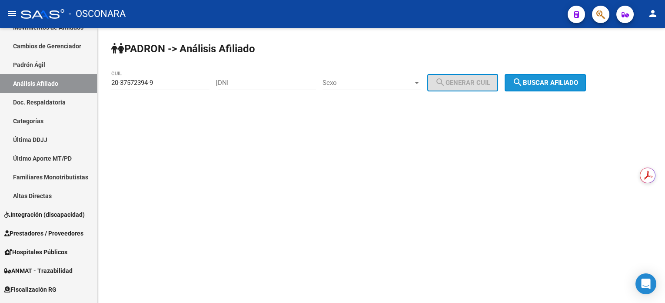
click at [572, 79] on span "search Buscar afiliado" at bounding box center [546, 83] width 66 height 8
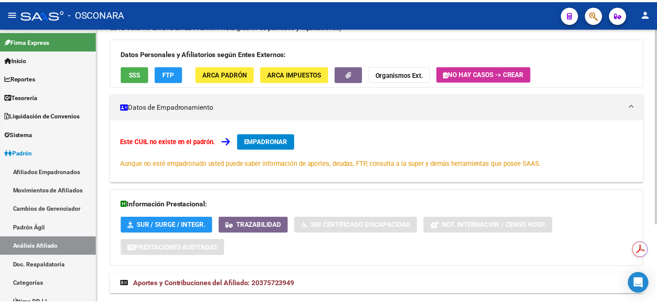
scroll to position [109, 0]
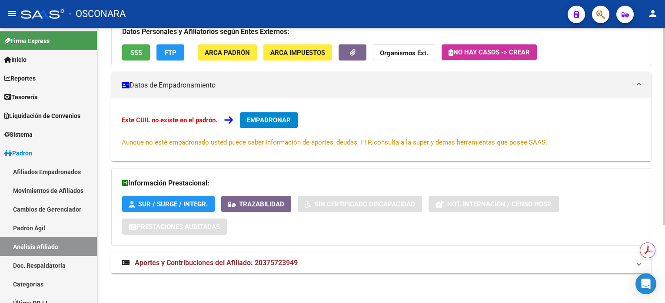
click at [276, 120] on span "EMPADRONAR" at bounding box center [269, 120] width 44 height 8
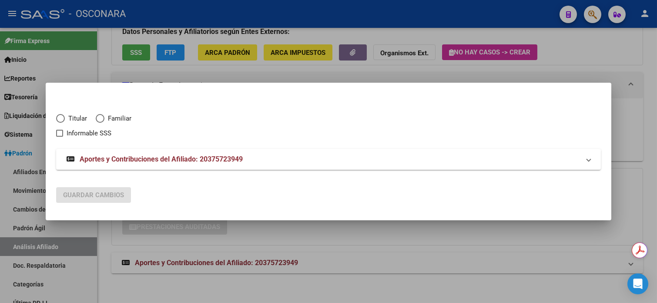
click at [60, 121] on span "Elija una opción" at bounding box center [60, 118] width 9 height 9
click at [60, 121] on input "Titular" at bounding box center [60, 118] width 9 height 9
radio input "true"
checkbox input "true"
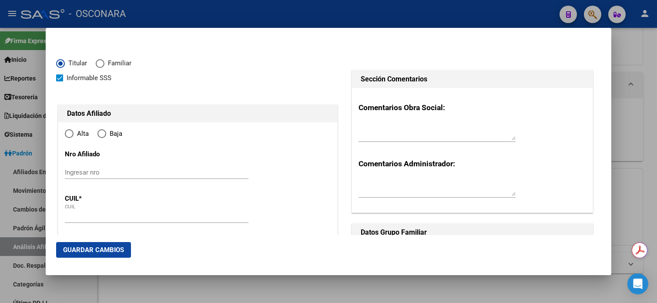
type input "20-37572394-9"
radio input "true"
type input "37572394"
type input "VILLALBA"
type input "MAXIMILIANO ARIEL"
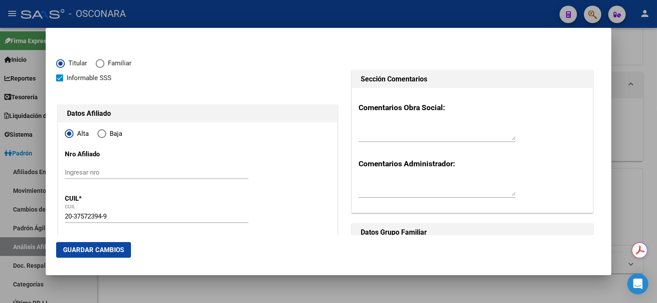
type input "1994-05-21"
type input "ROSARIO"
type input "2000"
type input "PJE SANTAFESINO"
type input "2768"
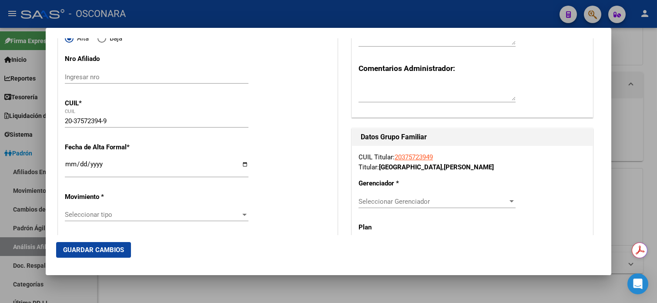
type input "ROSARIO"
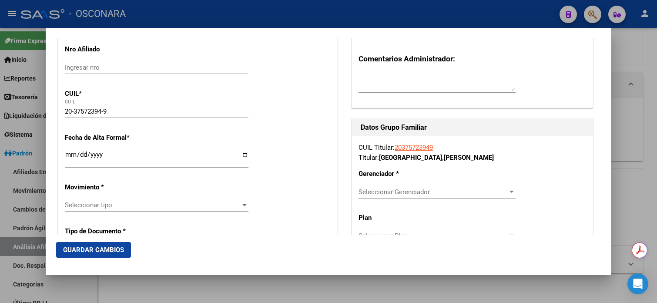
scroll to position [116, 0]
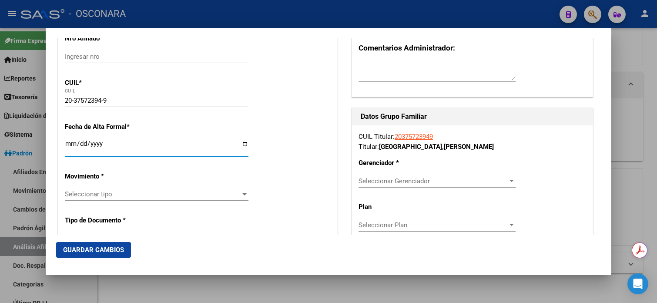
click at [68, 144] on input "Ingresar fecha" at bounding box center [156, 147] width 183 height 14
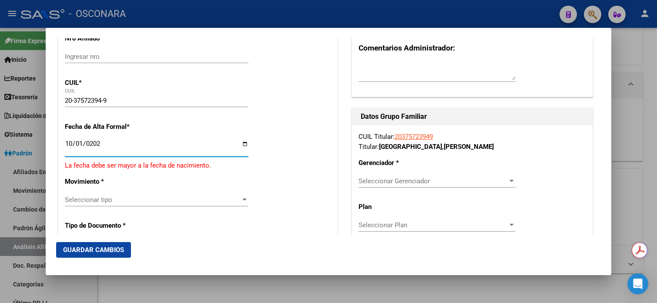
type input "[DATE]"
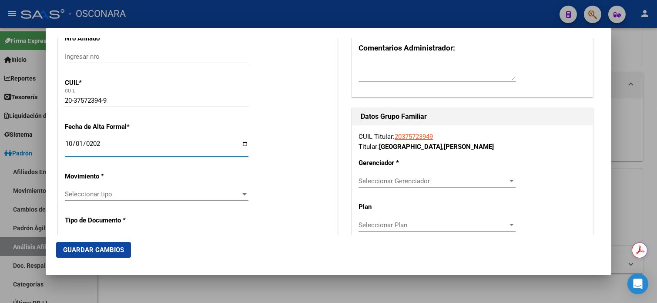
click at [96, 189] on div "Seleccionar tipo Seleccionar tipo" at bounding box center [156, 193] width 183 height 13
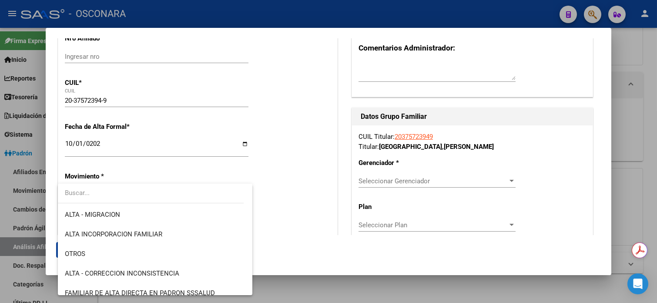
scroll to position [174, 0]
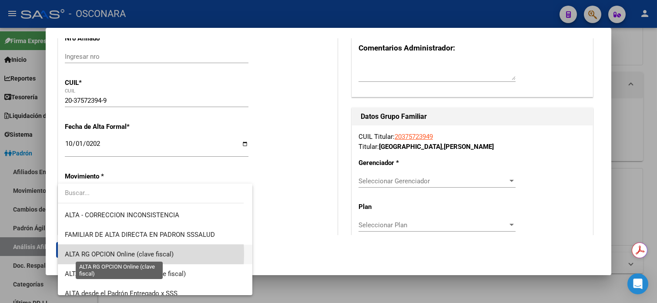
click at [101, 253] on span "ALTA RG OPCION Online (clave fiscal)" at bounding box center [119, 254] width 109 height 8
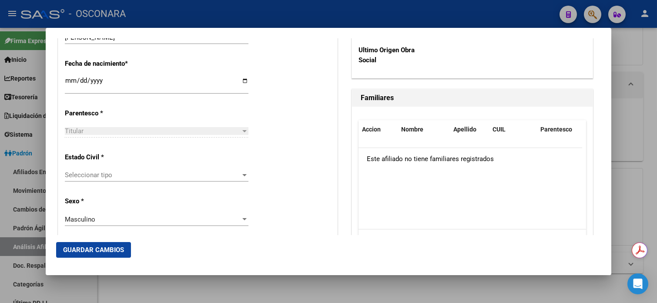
scroll to position [463, 0]
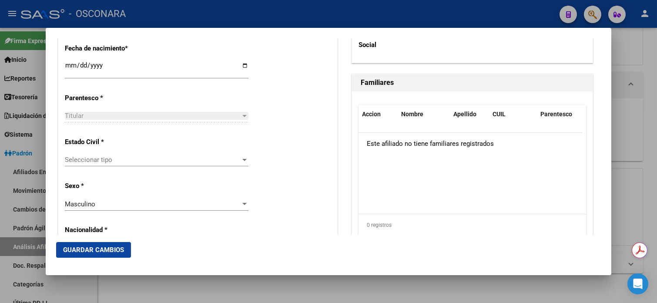
click at [103, 164] on div "Seleccionar tipo Seleccionar tipo" at bounding box center [156, 159] width 183 height 13
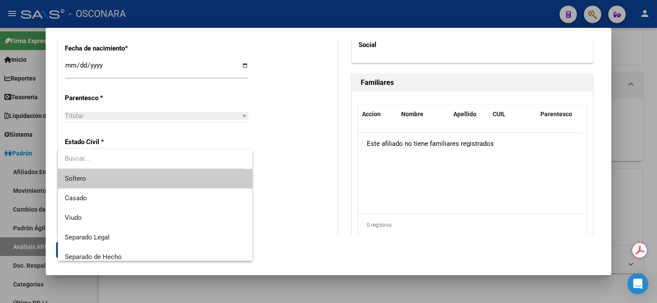
click at [115, 173] on span "Soltero" at bounding box center [155, 179] width 180 height 20
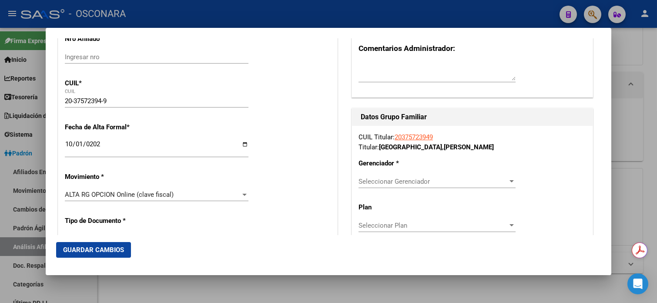
scroll to position [116, 0]
click at [512, 181] on app-drop-down-list "Gerenciador * Seleccionar Gerenciador Seleccionar Gerenciador" at bounding box center [440, 172] width 164 height 26
click at [509, 180] on app-drop-down-list "Gerenciador * Seleccionar Gerenciador Seleccionar Gerenciador" at bounding box center [440, 172] width 164 height 26
click at [507, 182] on div at bounding box center [511, 180] width 8 height 7
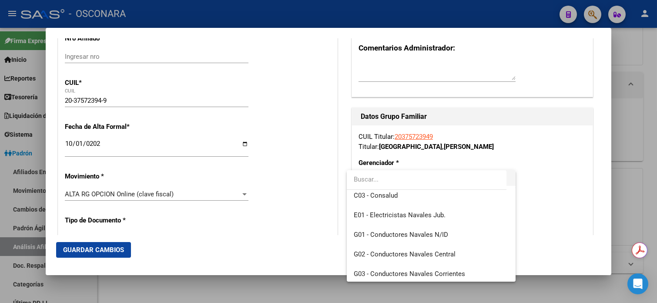
scroll to position [174, 0]
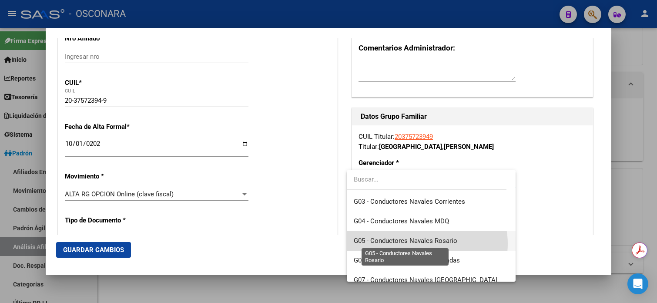
click at [426, 243] on span "G05 - Conductores Navales Rosario" at bounding box center [404, 241] width 103 height 8
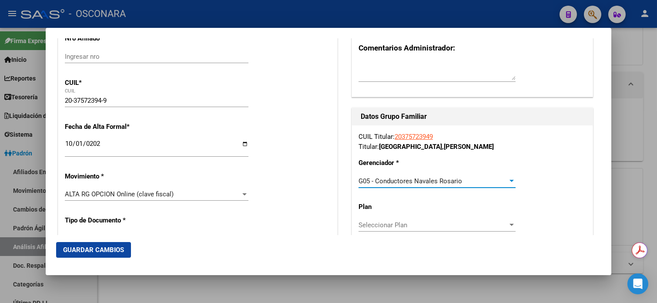
click at [429, 227] on span "Seleccionar Plan" at bounding box center [432, 225] width 149 height 8
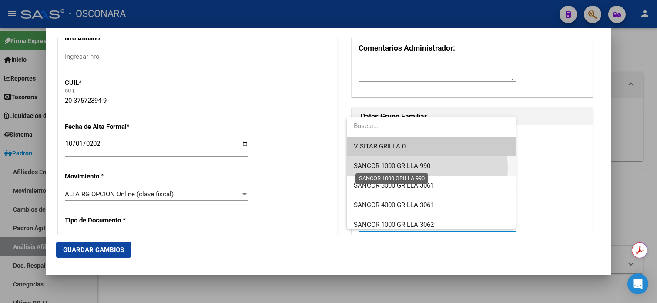
click at [413, 168] on span "SANCOR 1000 GRILLA 990" at bounding box center [391, 166] width 77 height 8
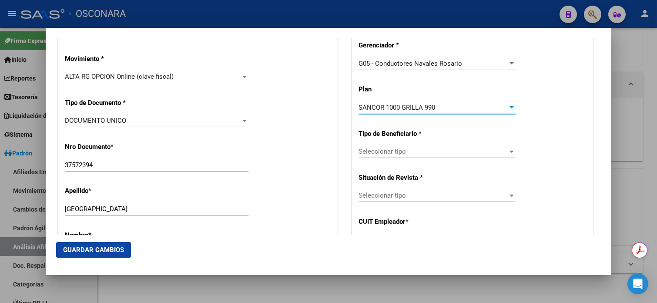
scroll to position [290, 0]
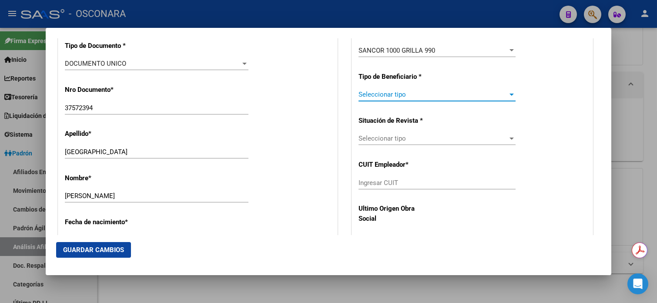
click at [386, 95] on span "Seleccionar tipo" at bounding box center [432, 94] width 149 height 8
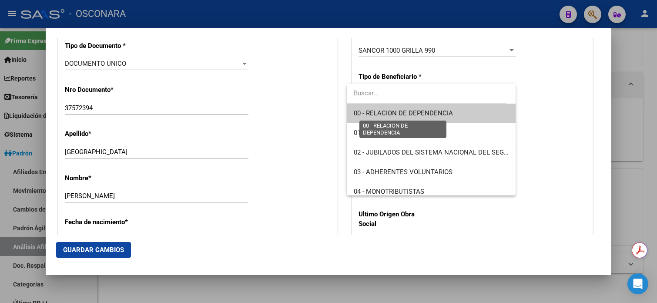
click at [386, 113] on span "00 - RELACION DE DEPENDENCIA" at bounding box center [402, 113] width 99 height 8
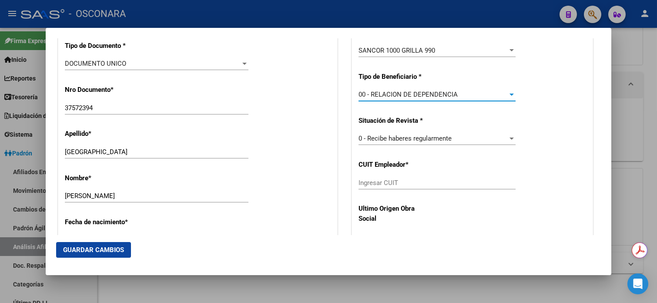
click at [450, 140] on div "0 - Recibe haberes regularmente" at bounding box center [432, 138] width 149 height 8
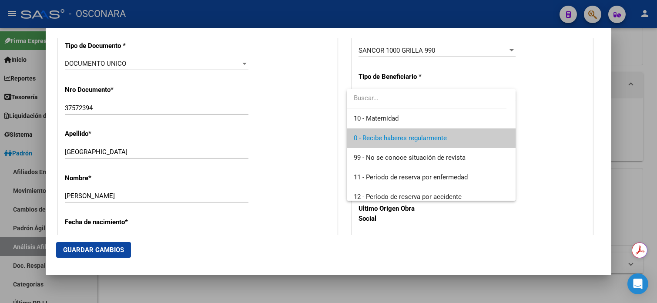
click at [450, 140] on span "0 - Recibe haberes regularmente" at bounding box center [430, 138] width 154 height 20
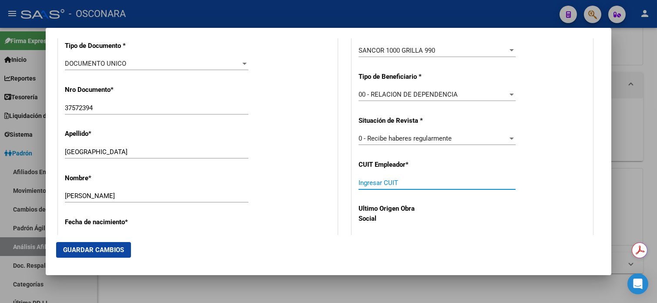
paste input "30-70832010-9"
click at [463, 180] on input "30-70832010-9" at bounding box center [436, 183] width 157 height 8
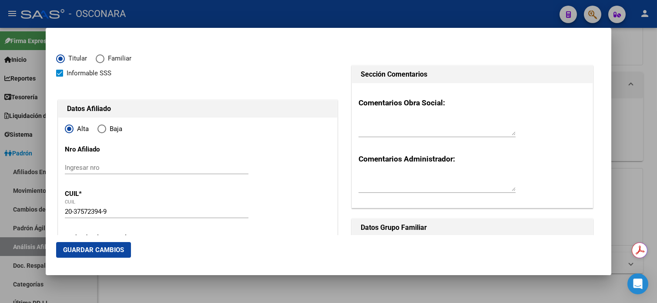
scroll to position [0, 0]
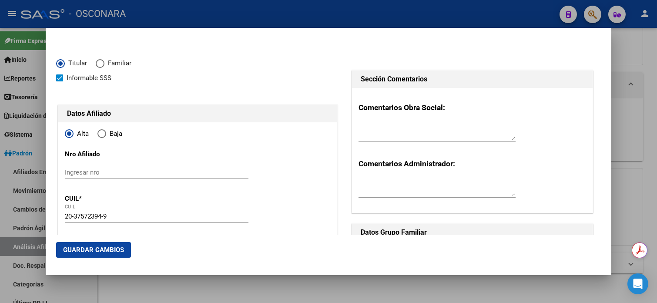
type input "30-70832010-9"
click at [72, 255] on button "Guardar Cambios" at bounding box center [93, 250] width 75 height 16
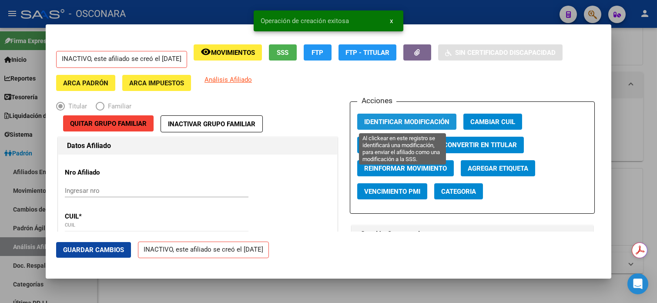
click at [395, 120] on span "Identificar Modificación" at bounding box center [406, 122] width 85 height 8
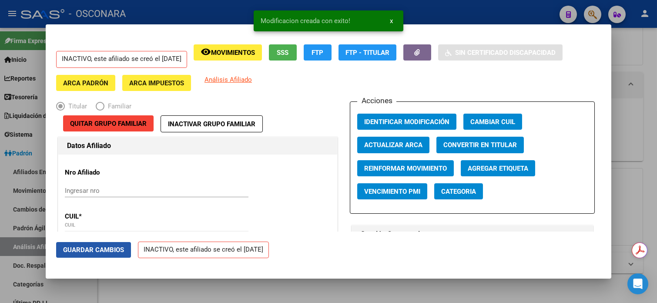
click at [102, 251] on span "Guardar Cambios" at bounding box center [93, 250] width 61 height 8
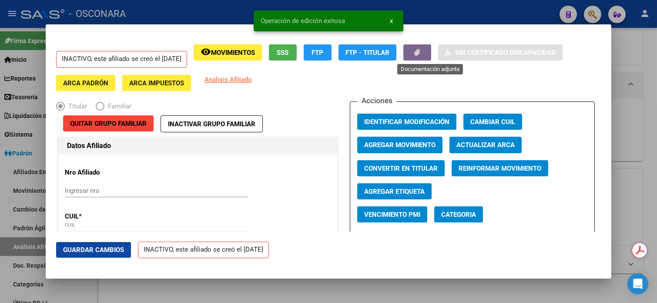
click at [431, 53] on button "button" at bounding box center [417, 52] width 28 height 16
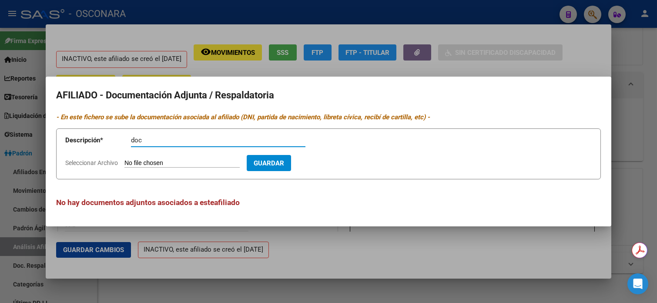
type input "doc"
type input "C:\fakepath\VILLALBA MAXIMILIANO ARIEL.zip"
click at [334, 166] on span "Guardar" at bounding box center [319, 163] width 30 height 8
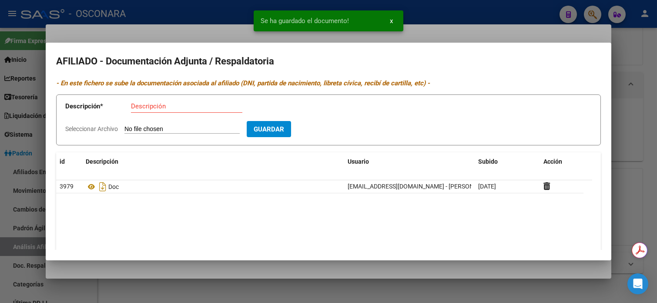
click at [653, 83] on div at bounding box center [328, 151] width 657 height 303
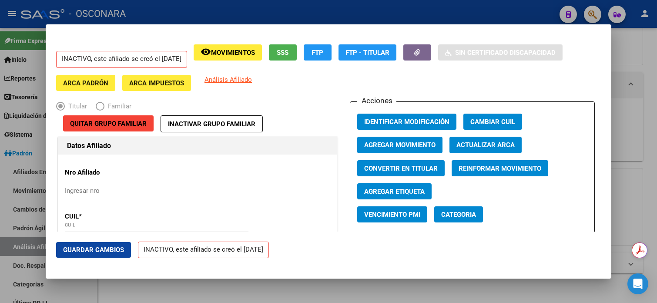
click at [104, 255] on button "Guardar Cambios" at bounding box center [93, 250] width 75 height 16
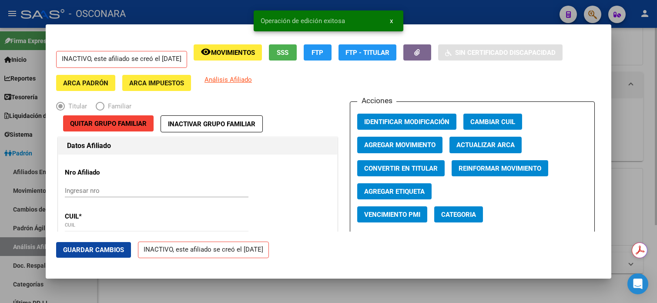
drag, startPoint x: 639, startPoint y: 46, endPoint x: 644, endPoint y: 54, distance: 9.4
click at [639, 46] on div at bounding box center [328, 151] width 657 height 303
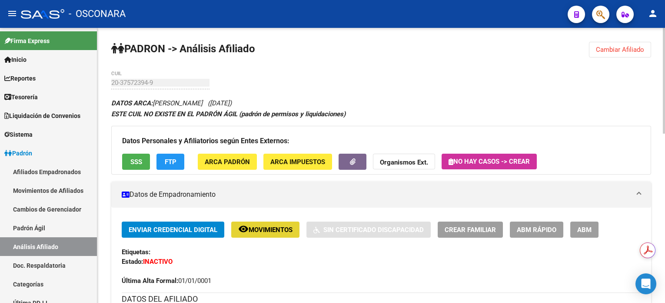
click at [278, 235] on button "remove_red_eye Movimientos" at bounding box center [265, 229] width 68 height 16
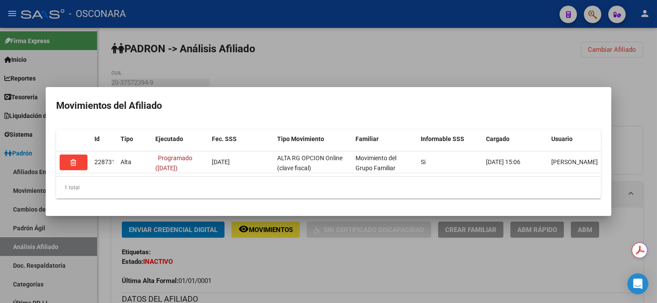
click at [346, 49] on div at bounding box center [328, 151] width 657 height 303
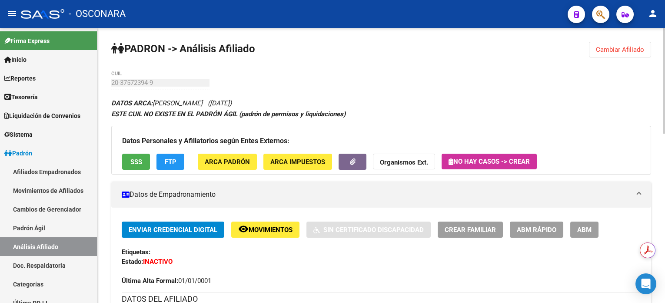
click at [620, 47] on span "Cambiar Afiliado" at bounding box center [620, 50] width 48 height 8
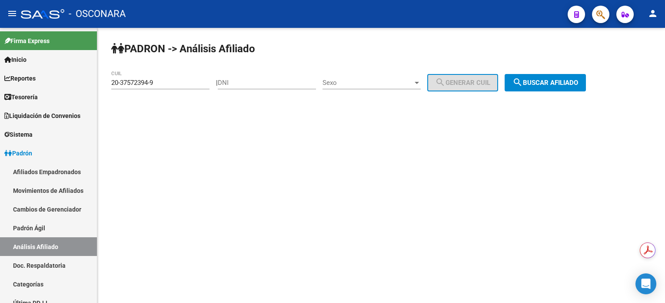
click at [270, 82] on input "DNI" at bounding box center [267, 83] width 98 height 8
paste input "12725292"
type input "12725292"
click at [434, 81] on div "| 12725292 DNI Sexo Sexo search Generar CUIL" at bounding box center [360, 83] width 289 height 8
click at [419, 83] on div at bounding box center [417, 83] width 4 height 2
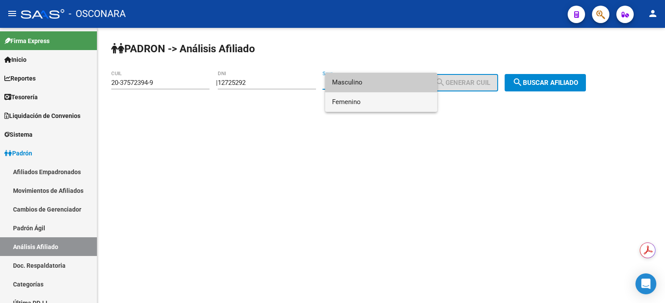
click at [392, 92] on span "Femenino" at bounding box center [381, 102] width 98 height 20
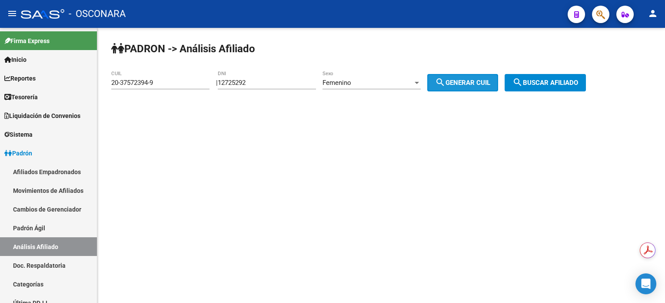
click at [463, 89] on button "search Generar CUIL" at bounding box center [462, 82] width 71 height 17
click at [539, 84] on span "search Buscar afiliado" at bounding box center [546, 83] width 66 height 8
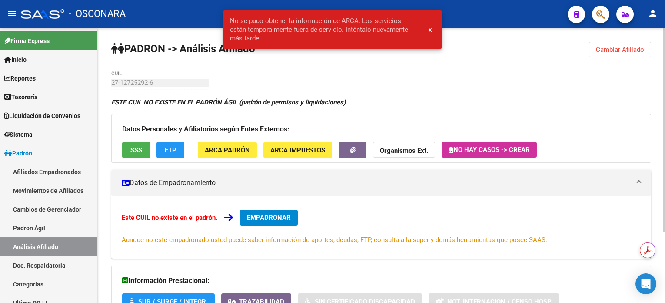
click at [558, 47] on div "PADRON -> Análisis Afiliado Cambiar Afiliado 27-12725292-6 CUIL ESTE CUIL NO EX…" at bounding box center [381, 214] width 568 height 373
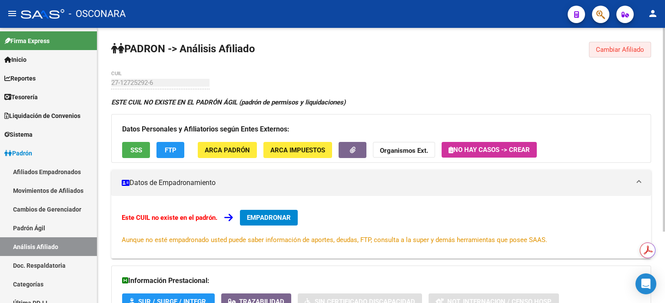
click at [624, 48] on span "Cambiar Afiliado" at bounding box center [620, 50] width 48 height 8
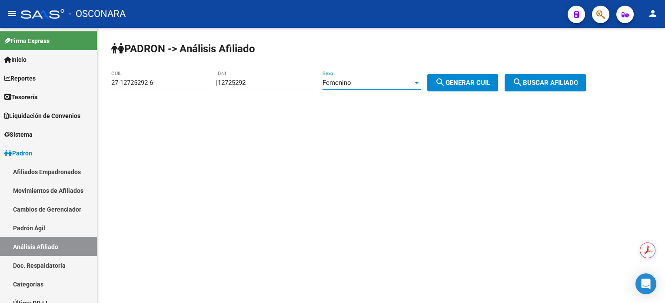
click at [368, 79] on div "Femenino" at bounding box center [368, 83] width 90 height 8
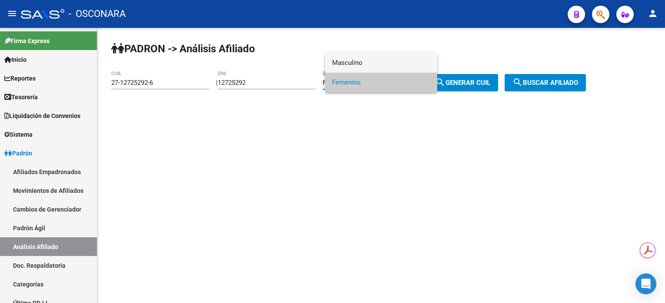
click at [374, 63] on span "Masculino" at bounding box center [381, 63] width 98 height 20
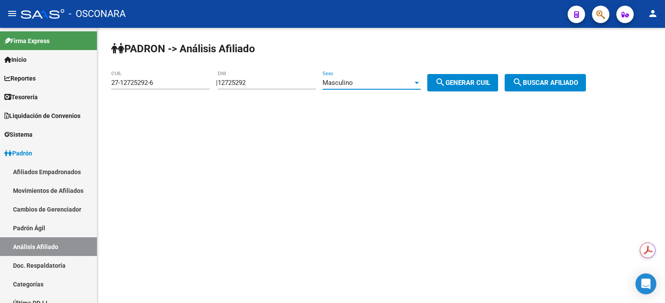
click at [457, 77] on button "search Generar CUIL" at bounding box center [462, 82] width 71 height 17
type input "20-12725292-1"
click at [490, 83] on span "search Generar CUIL" at bounding box center [462, 83] width 55 height 8
click at [567, 84] on span "search Buscar afiliado" at bounding box center [546, 83] width 66 height 8
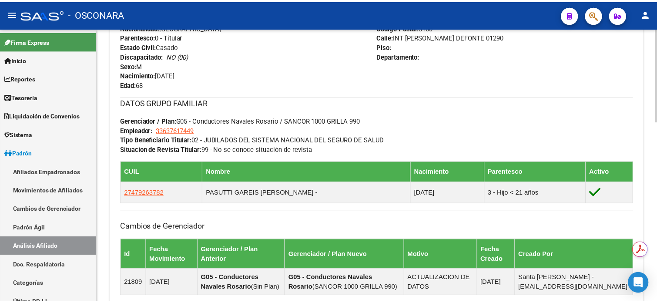
scroll to position [406, 0]
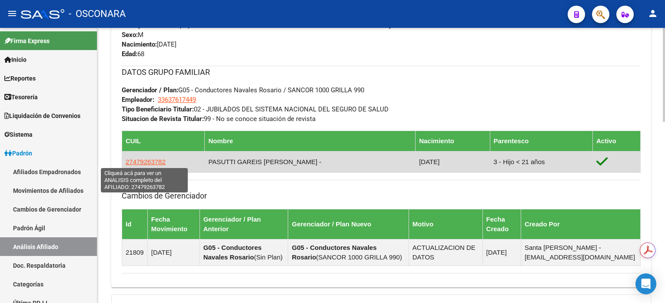
click at [130, 160] on span "27479263782" at bounding box center [146, 161] width 40 height 7
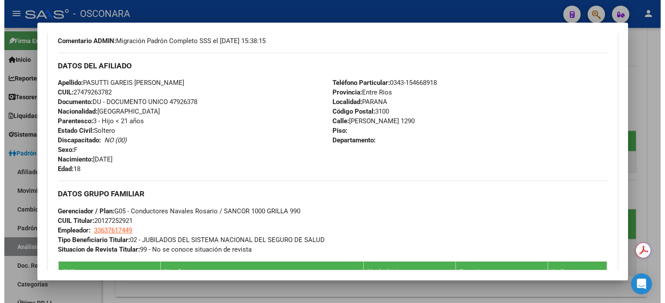
scroll to position [232, 0]
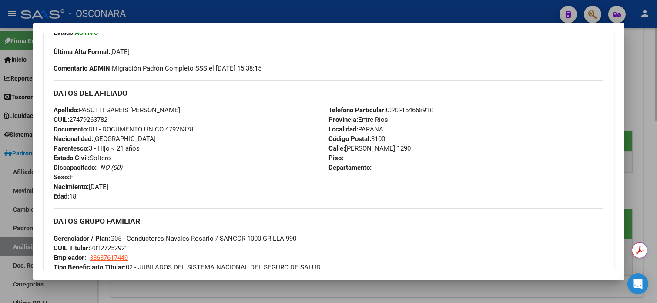
click at [646, 50] on div at bounding box center [328, 151] width 657 height 303
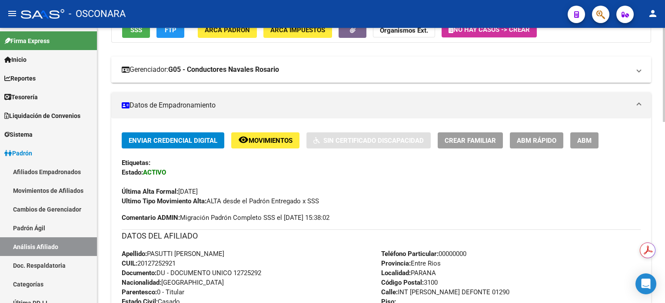
scroll to position [58, 0]
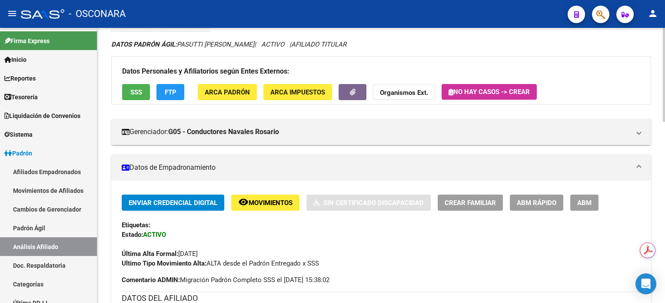
click at [585, 199] on span "ABM" at bounding box center [584, 203] width 14 height 8
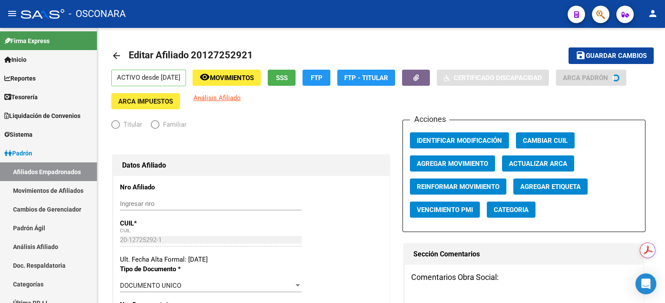
radio input "true"
type input "33-63761744-9"
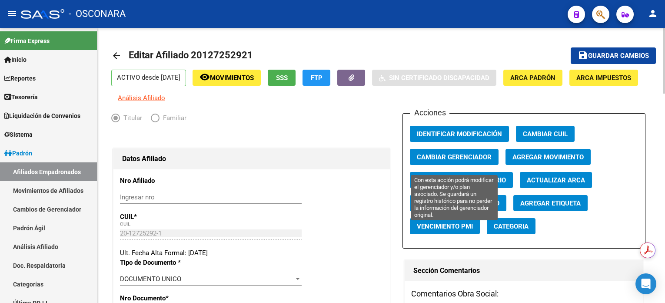
click at [459, 161] on span "Cambiar Gerenciador" at bounding box center [454, 157] width 75 height 8
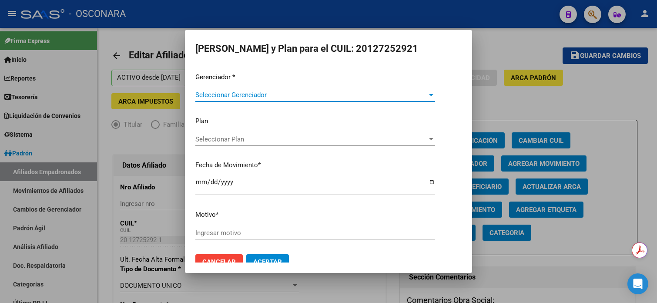
click at [267, 88] on div "Seleccionar Gerenciador Seleccionar Gerenciador" at bounding box center [315, 94] width 240 height 13
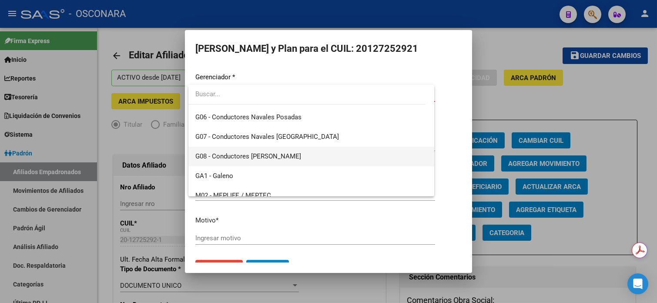
scroll to position [174, 0]
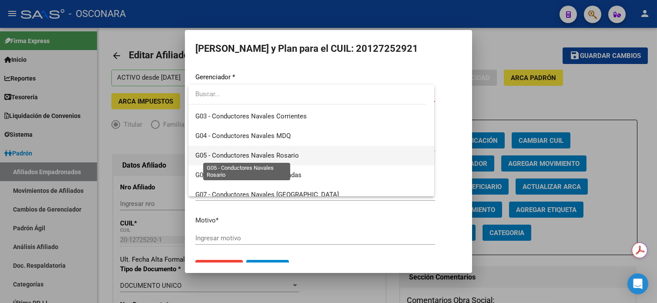
click at [291, 155] on span "G05 - Conductores Navales Rosario" at bounding box center [246, 155] width 103 height 8
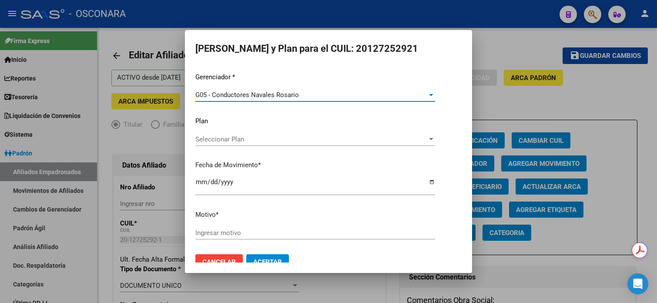
click at [245, 142] on span "Seleccionar Plan" at bounding box center [311, 139] width 232 height 8
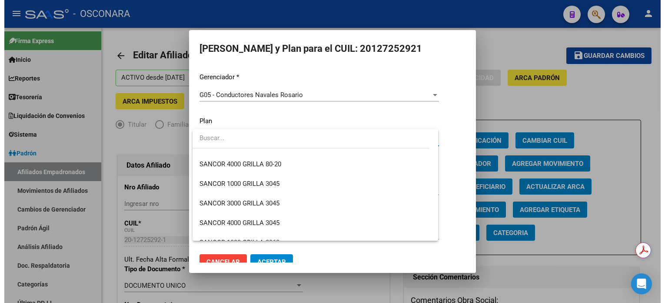
scroll to position [232, 0]
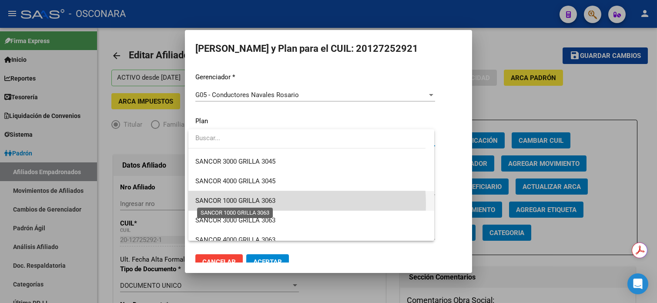
click at [269, 203] on span "SANCOR 1000 GRILLA 3063" at bounding box center [235, 201] width 80 height 8
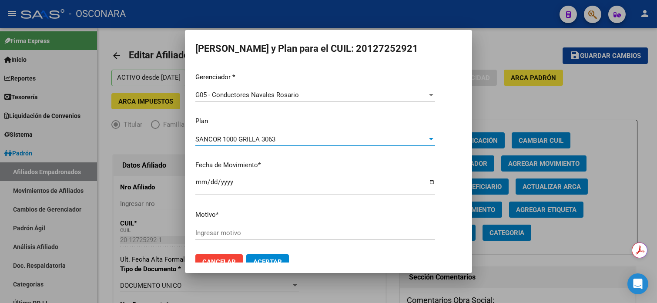
click at [271, 237] on div "Ingresar motivo" at bounding box center [315, 232] width 240 height 13
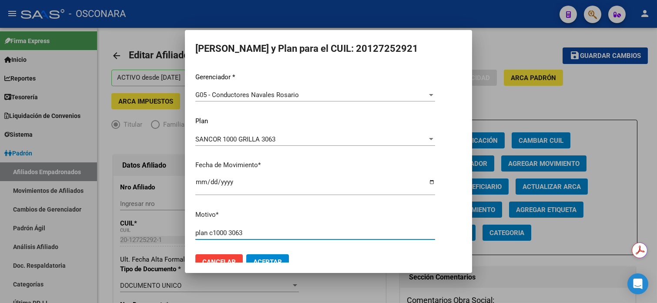
type input "plan c1000 3063"
click at [273, 259] on span "Aceptar" at bounding box center [267, 262] width 29 height 8
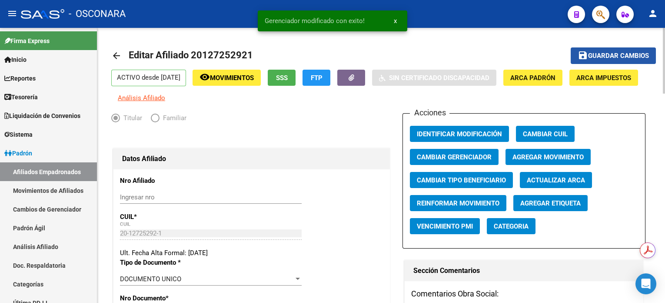
click at [606, 59] on span "Guardar cambios" at bounding box center [618, 56] width 61 height 8
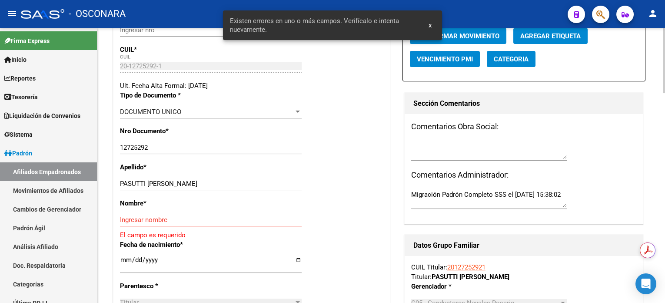
scroll to position [174, 0]
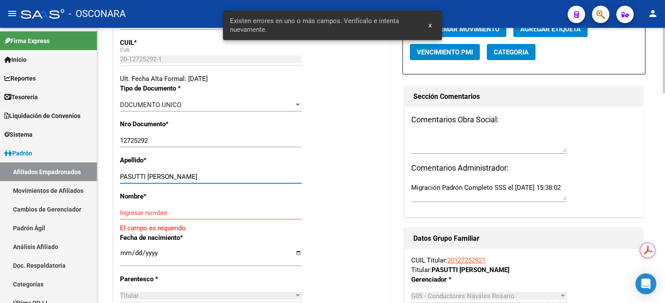
drag, startPoint x: 147, startPoint y: 180, endPoint x: 190, endPoint y: 187, distance: 43.5
click at [192, 180] on input "PASUTTI JOSE EMILIO" at bounding box center [211, 177] width 182 height 8
type input "PASUTTI"
click at [148, 216] on input "Ingresar nombre" at bounding box center [211, 213] width 182 height 8
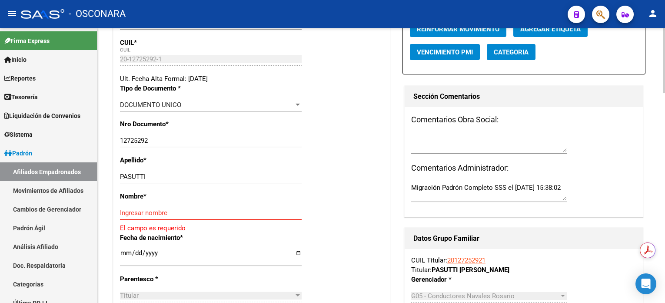
paste input "JOSE EMILIO"
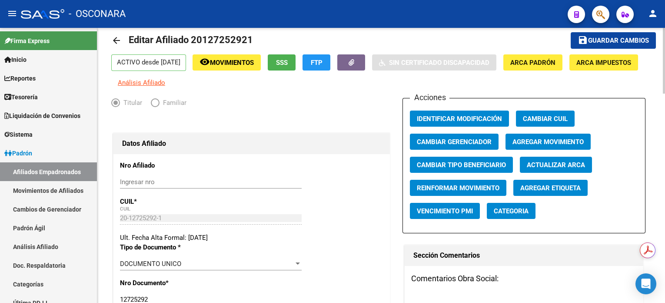
scroll to position [0, 0]
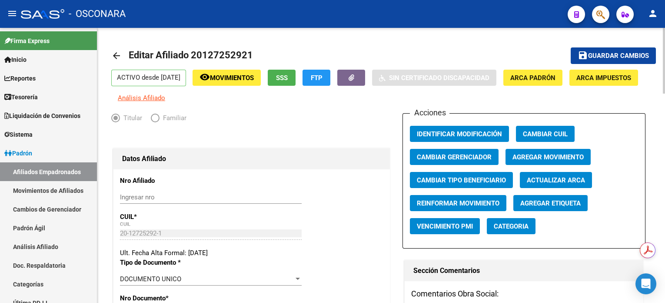
type input "JOSE EMILIO"
click at [617, 56] on span "Guardar cambios" at bounding box center [618, 56] width 61 height 8
click at [612, 53] on span "Guardar cambios" at bounding box center [618, 56] width 61 height 8
click at [231, 53] on span "Editar Afiliado 20127252921" at bounding box center [191, 55] width 124 height 11
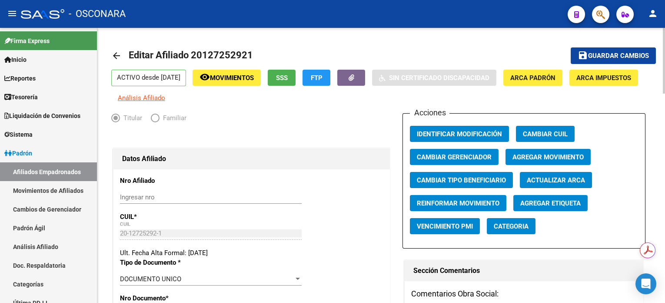
copy h1 "20127252921"
click at [32, 247] on link "Análisis Afiliado" at bounding box center [48, 246] width 97 height 19
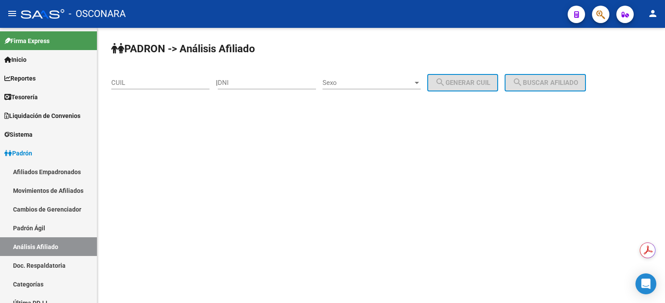
drag, startPoint x: 142, startPoint y: 86, endPoint x: 146, endPoint y: 80, distance: 7.4
click at [142, 86] on div "CUIL" at bounding box center [160, 79] width 98 height 19
paste input "20-12725292-1"
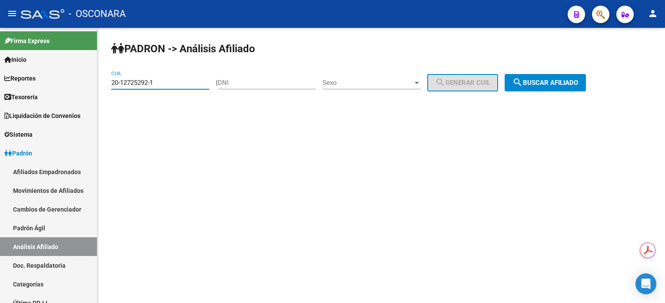
type input "20-12725292-1"
click at [541, 87] on button "search Buscar afiliado" at bounding box center [545, 82] width 81 height 17
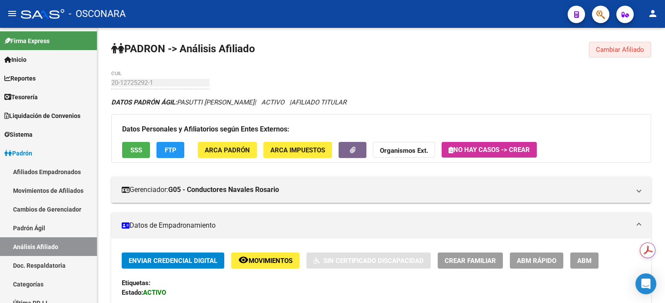
drag, startPoint x: 605, startPoint y: 53, endPoint x: 593, endPoint y: 53, distance: 11.7
click at [605, 52] on span "Cambiar Afiliado" at bounding box center [620, 50] width 48 height 8
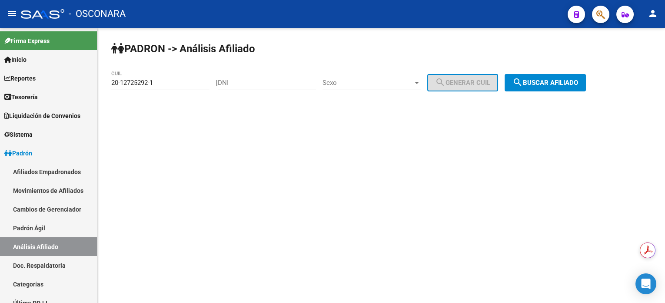
click at [273, 84] on input "DNI" at bounding box center [267, 83] width 98 height 8
paste input "35835929"
type input "35835929"
click at [380, 87] on div "Sexo Sexo" at bounding box center [372, 79] width 98 height 19
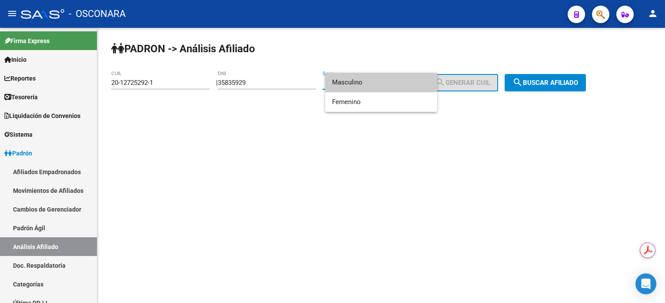
click at [380, 87] on span "Masculino" at bounding box center [381, 83] width 98 height 20
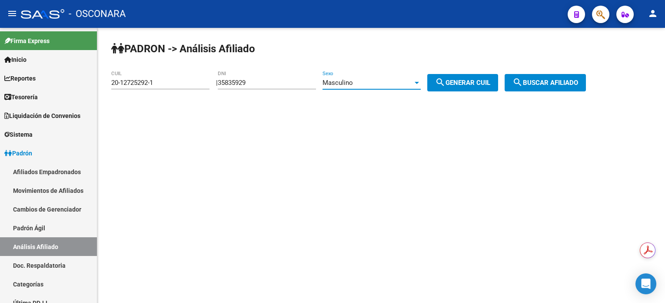
click at [469, 80] on span "search Generar CUIL" at bounding box center [462, 83] width 55 height 8
type input "23-35835929-9"
click at [560, 79] on span "search Buscar afiliado" at bounding box center [546, 83] width 66 height 8
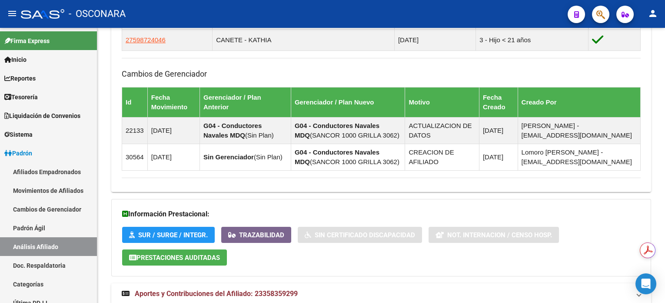
scroll to position [609, 0]
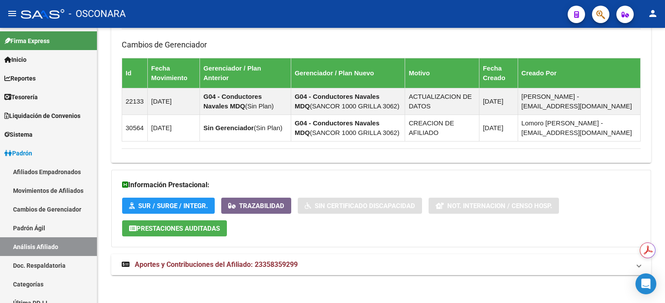
click at [260, 255] on mat-expansion-panel-header "Aportes y Contribuciones del Afiliado: 23358359299" at bounding box center [381, 264] width 540 height 21
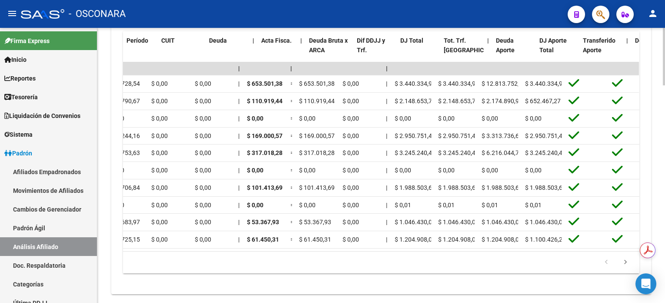
scroll to position [0, 0]
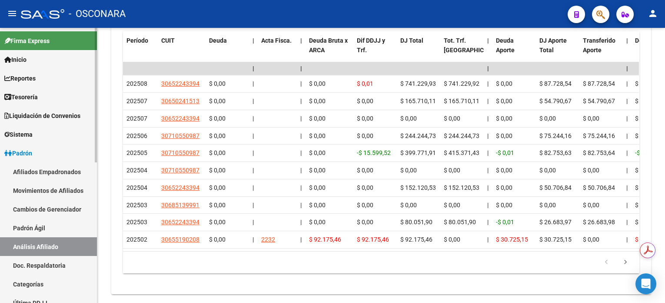
click at [37, 240] on link "Análisis Afiliado" at bounding box center [48, 246] width 97 height 19
click at [45, 227] on link "Padrón Ágil" at bounding box center [48, 227] width 97 height 19
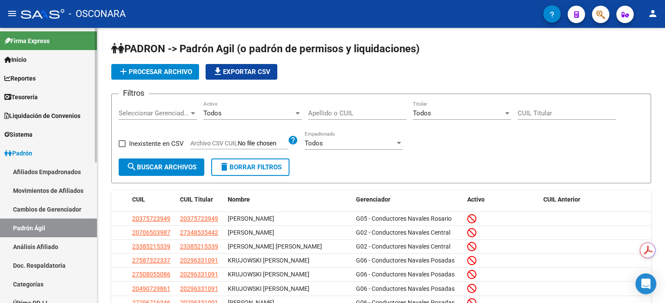
click at [31, 252] on link "Análisis Afiliado" at bounding box center [48, 246] width 97 height 19
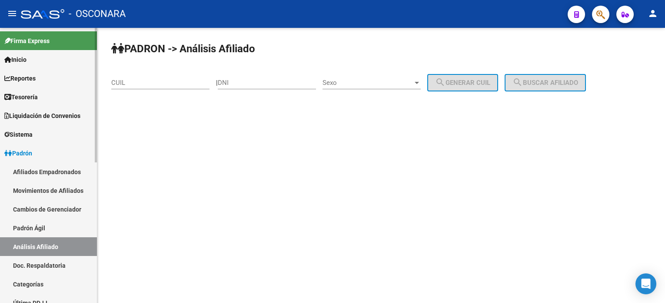
click at [70, 169] on link "Afiliados Empadronados" at bounding box center [48, 171] width 97 height 19
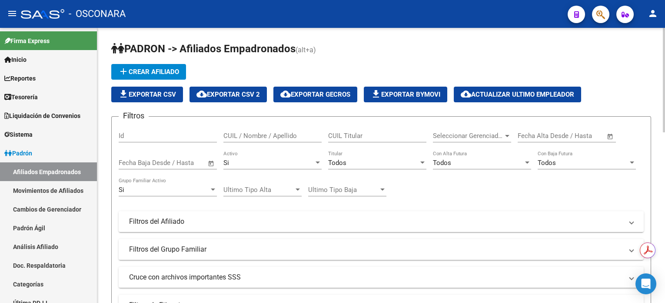
click at [215, 189] on div at bounding box center [213, 189] width 8 height 7
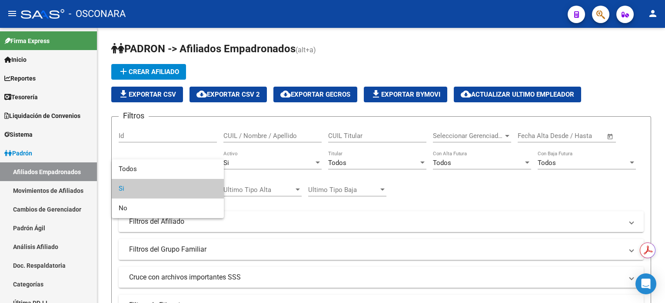
click at [215, 188] on span "Si" at bounding box center [168, 189] width 98 height 20
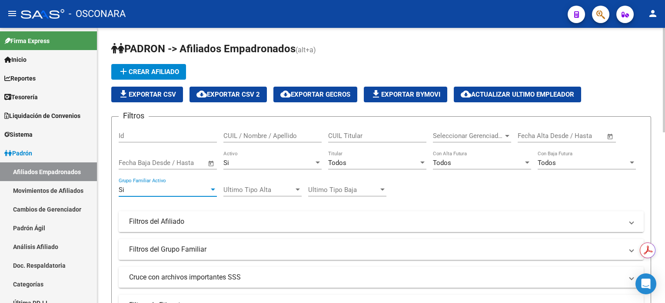
click at [190, 213] on mat-expansion-panel-header "Filtros del Afiliado" at bounding box center [381, 221] width 525 height 21
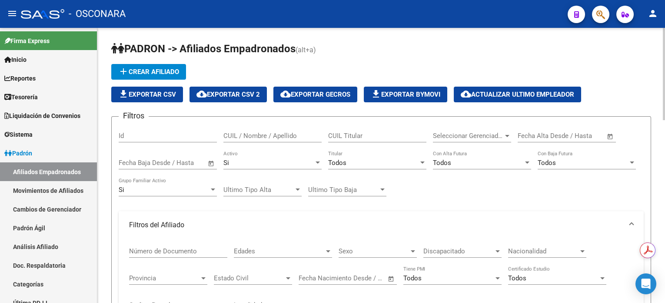
scroll to position [58, 0]
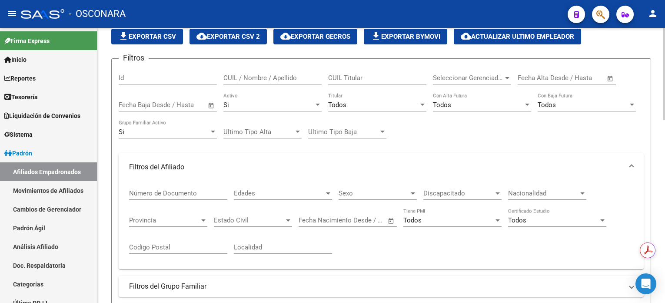
click at [327, 192] on div at bounding box center [328, 193] width 4 height 2
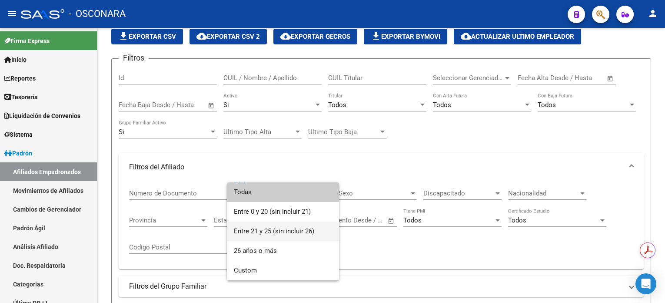
click at [295, 228] on span "Entre 21 y 25 (sin incluir 26)" at bounding box center [283, 231] width 98 height 20
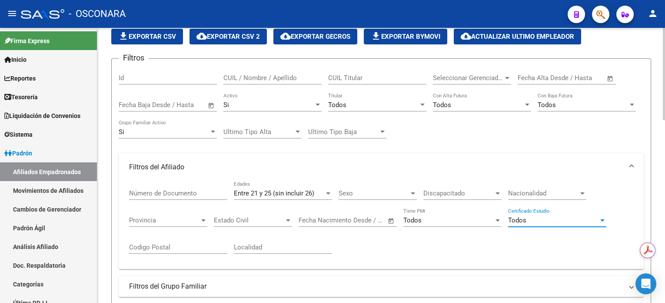
click at [603, 220] on div at bounding box center [603, 220] width 8 height 7
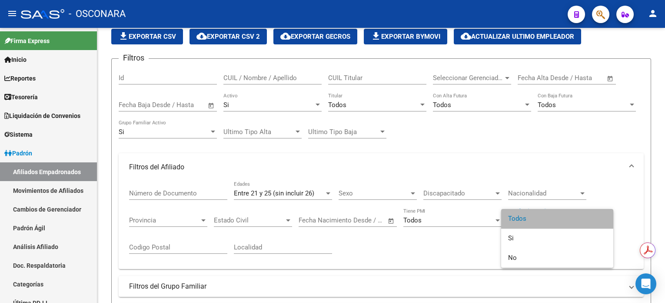
click at [602, 220] on span "Todos" at bounding box center [557, 219] width 98 height 20
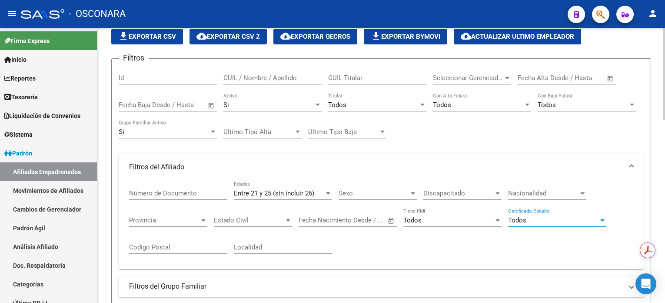
click at [598, 217] on div "Todos" at bounding box center [557, 220] width 98 height 8
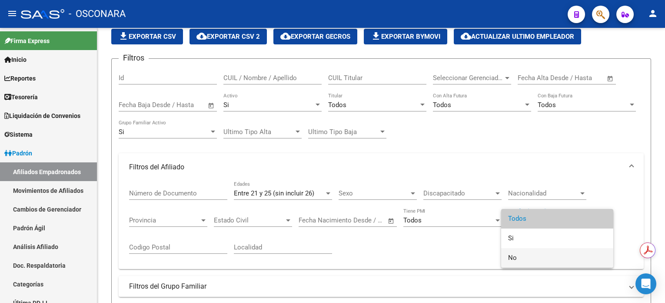
click at [530, 259] on span "No" at bounding box center [557, 258] width 98 height 20
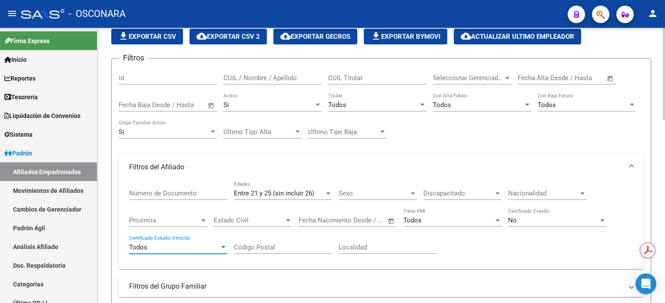
click at [221, 247] on div at bounding box center [224, 246] width 8 height 7
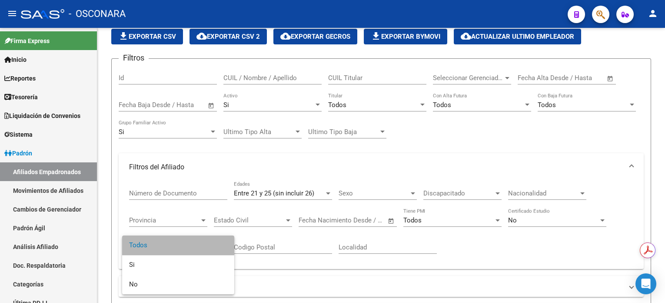
click at [208, 246] on span "Todos" at bounding box center [178, 245] width 98 height 20
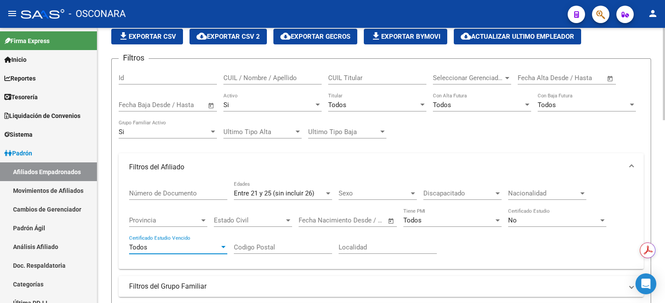
click at [217, 243] on div "Todos" at bounding box center [174, 247] width 90 height 8
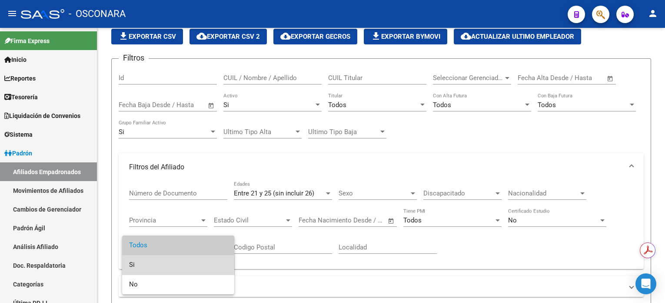
click at [190, 264] on span "Si" at bounding box center [178, 265] width 98 height 20
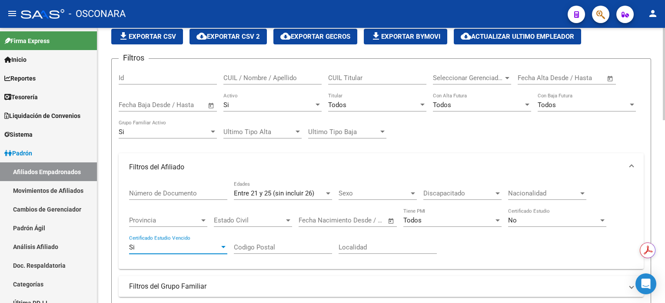
click at [423, 107] on div "Todos" at bounding box center [377, 105] width 98 height 8
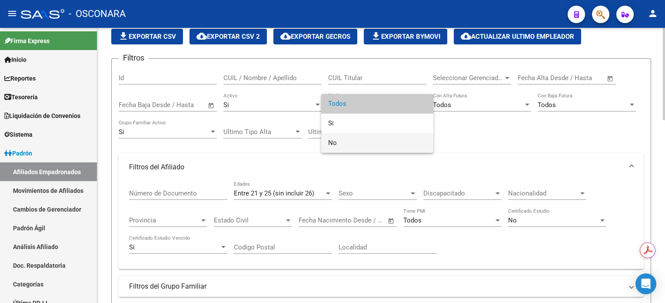
click at [360, 141] on span "No" at bounding box center [377, 143] width 98 height 20
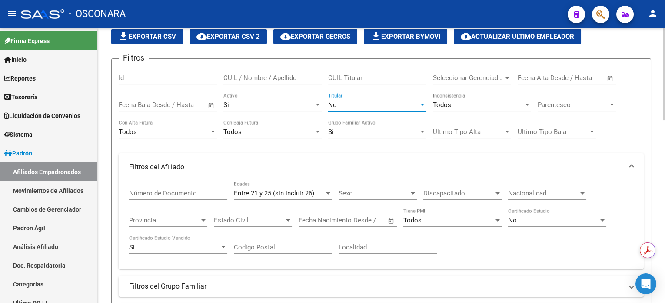
click at [610, 106] on div at bounding box center [612, 104] width 8 height 7
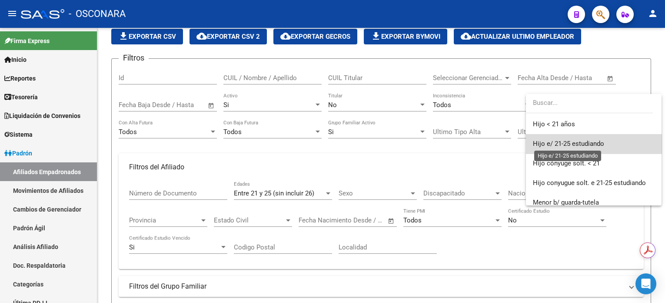
click at [603, 143] on span "Hijo e/ 21-25 estudiando" at bounding box center [568, 144] width 71 height 8
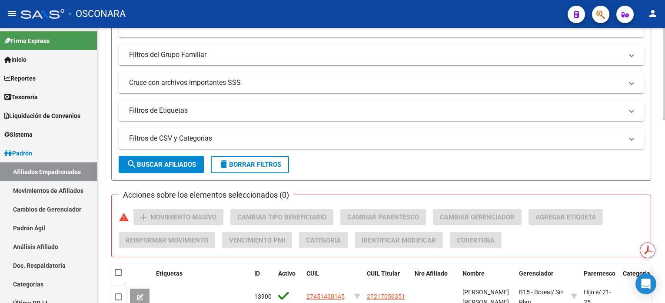
scroll to position [290, 0]
click at [176, 163] on span "search Buscar Afiliados" at bounding box center [162, 164] width 70 height 8
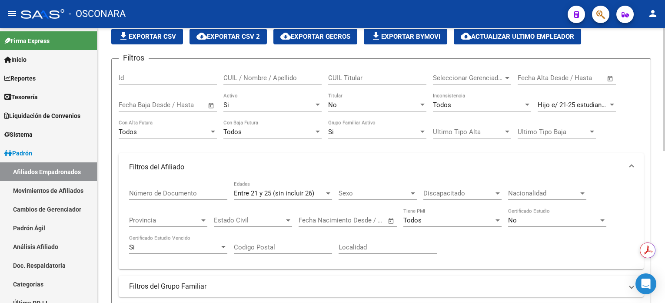
scroll to position [0, 0]
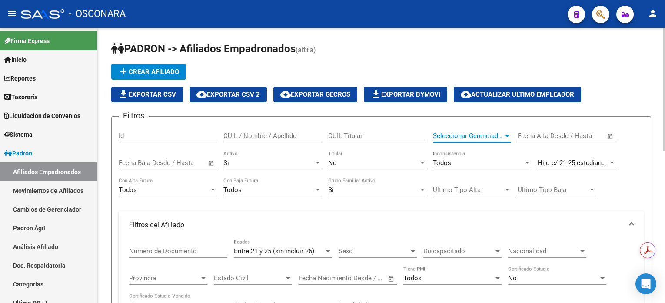
click at [504, 138] on div "Seleccionar Gerenciador" at bounding box center [472, 136] width 78 height 8
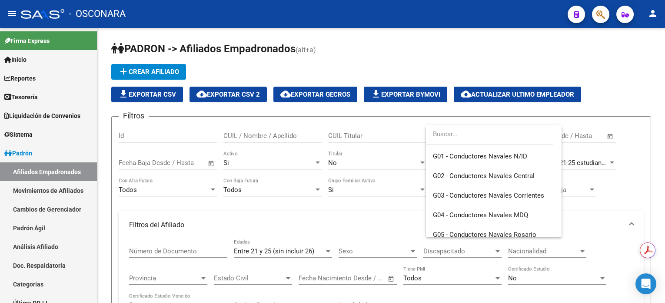
scroll to position [174, 0]
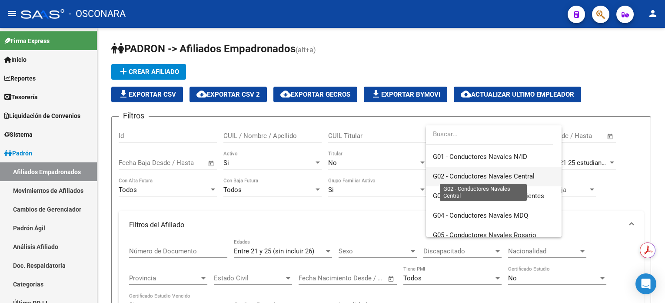
click at [481, 174] on span "G02 - Conductores Navales Central" at bounding box center [484, 176] width 102 height 8
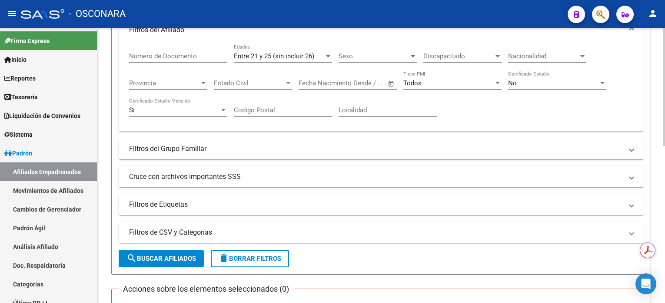
scroll to position [232, 0]
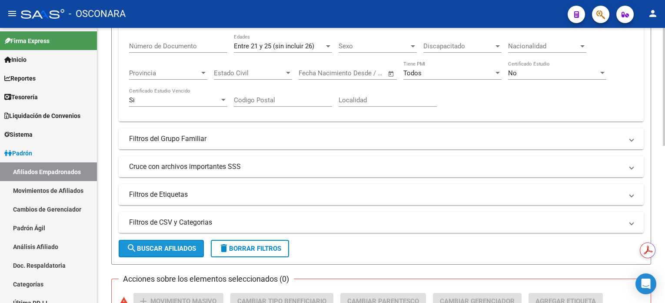
click at [173, 244] on span "search Buscar Afiliados" at bounding box center [162, 248] width 70 height 8
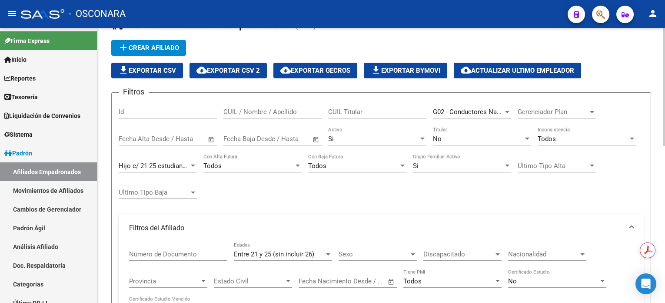
scroll to position [58, 0]
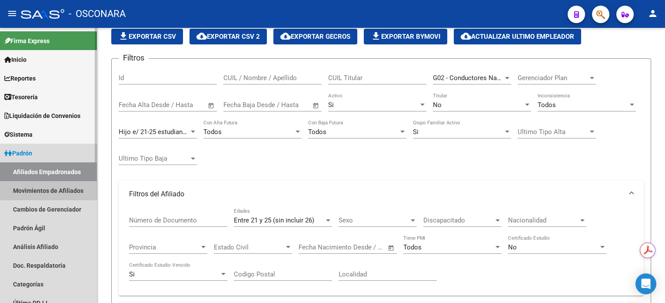
click at [51, 193] on link "Movimientos de Afiliados" at bounding box center [48, 190] width 97 height 19
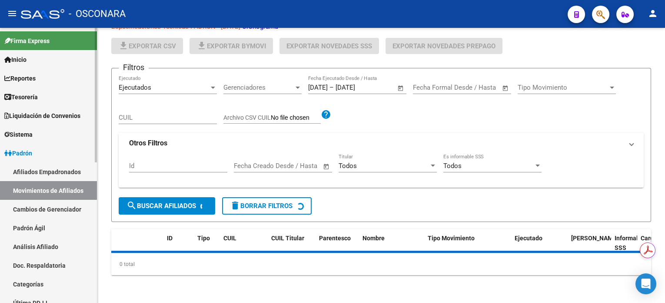
scroll to position [7, 0]
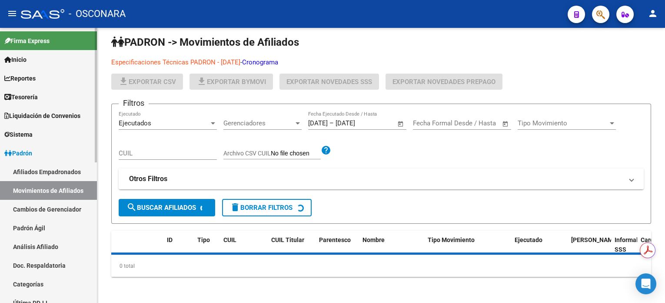
click at [45, 166] on link "Afiliados Empadronados" at bounding box center [48, 171] width 97 height 19
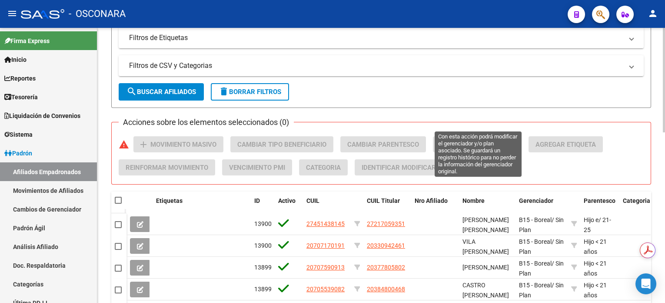
scroll to position [290, 0]
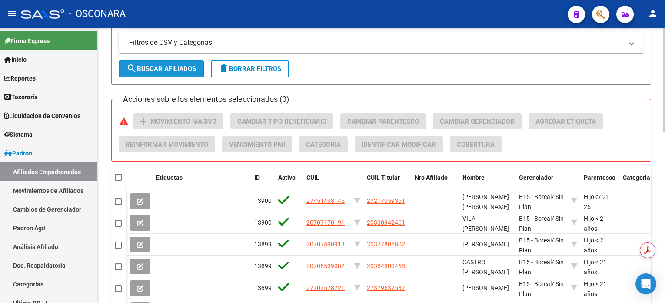
click at [168, 70] on span "search Buscar Afiliados" at bounding box center [162, 69] width 70 height 8
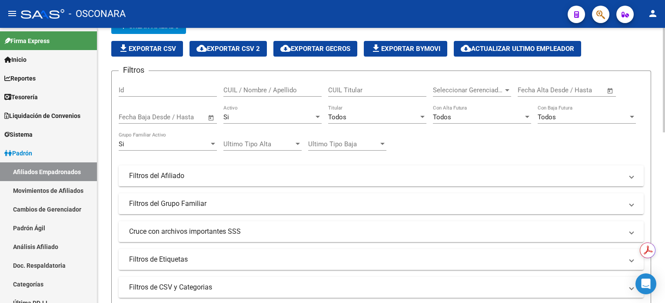
scroll to position [0, 0]
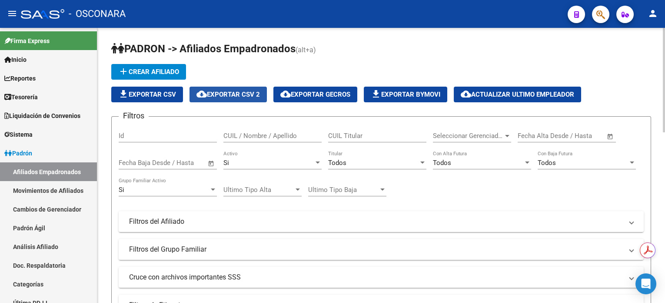
click at [246, 93] on span "cloud_download Exportar CSV 2" at bounding box center [228, 94] width 63 height 8
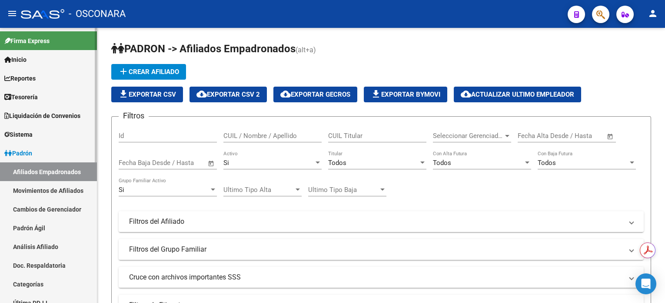
click at [27, 247] on link "Análisis Afiliado" at bounding box center [48, 246] width 97 height 19
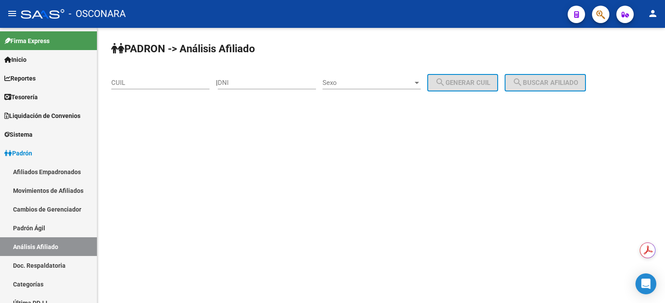
click at [189, 86] on input "CUIL" at bounding box center [160, 83] width 98 height 8
paste input "23-45503216-4"
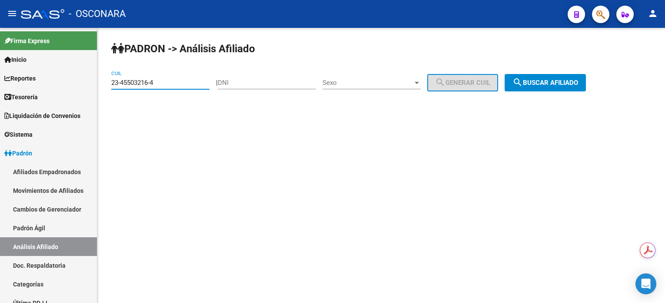
click at [553, 86] on button "search Buscar afiliado" at bounding box center [545, 82] width 81 height 17
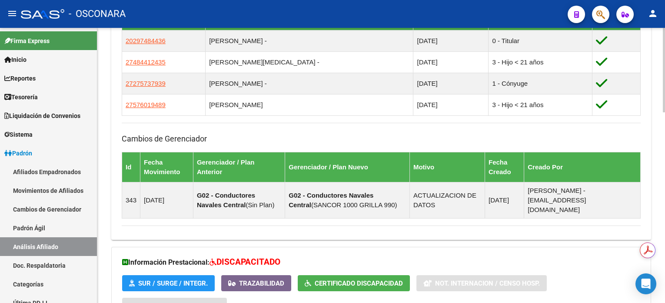
scroll to position [580, 0]
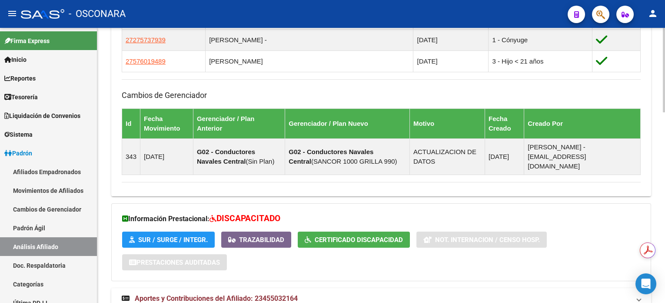
click at [311, 235] on span "Certificado Discapacidad" at bounding box center [354, 239] width 98 height 8
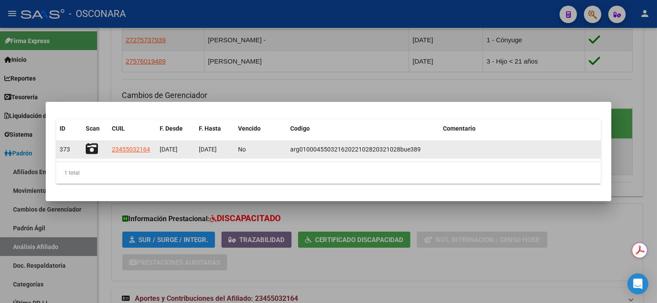
click at [97, 151] on icon at bounding box center [92, 149] width 12 height 12
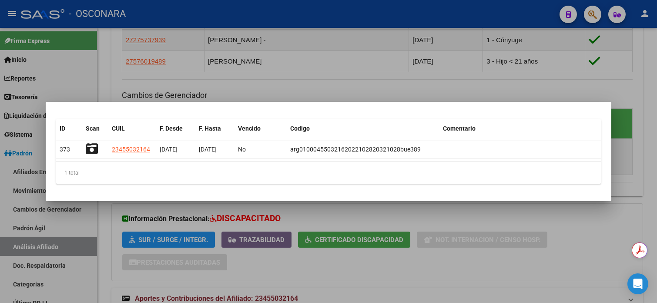
click at [463, 84] on div at bounding box center [328, 151] width 657 height 303
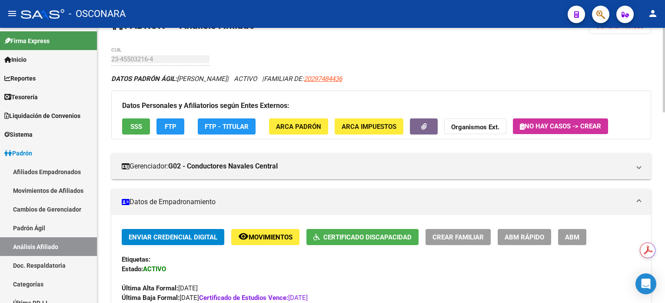
scroll to position [0, 0]
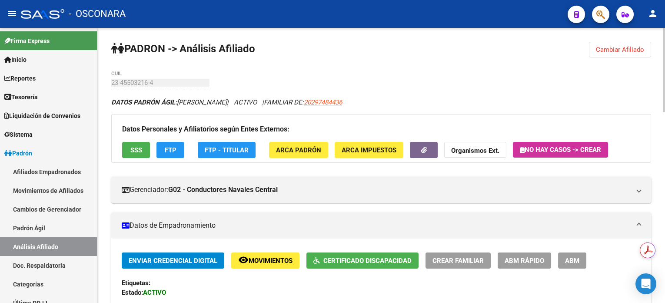
click at [616, 47] on span "Cambiar Afiliado" at bounding box center [620, 50] width 48 height 8
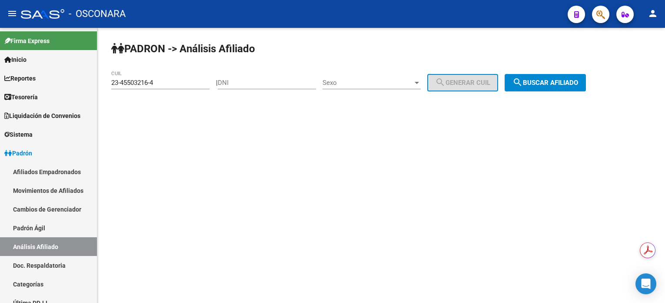
click at [187, 89] on div "23-45503216-4 CUIL" at bounding box center [160, 79] width 98 height 19
click at [180, 85] on input "23-45503216-4" at bounding box center [160, 83] width 98 height 8
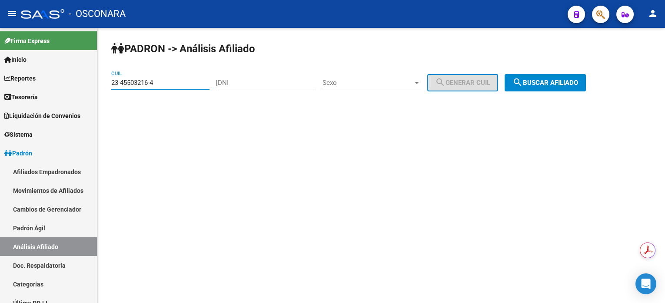
paste input "0-26166835-2"
type input "20-26166835-2"
click at [560, 74] on button "search Buscar afiliado" at bounding box center [545, 82] width 81 height 17
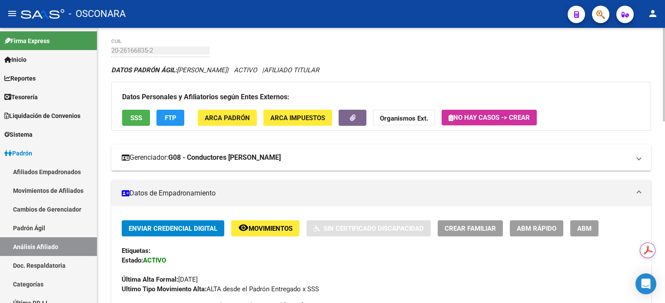
scroll to position [13, 0]
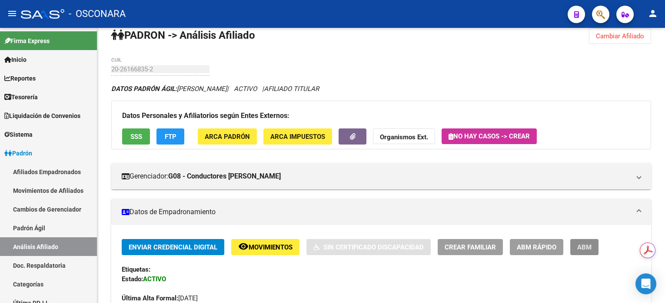
click at [585, 246] on span "ABM" at bounding box center [584, 247] width 14 height 8
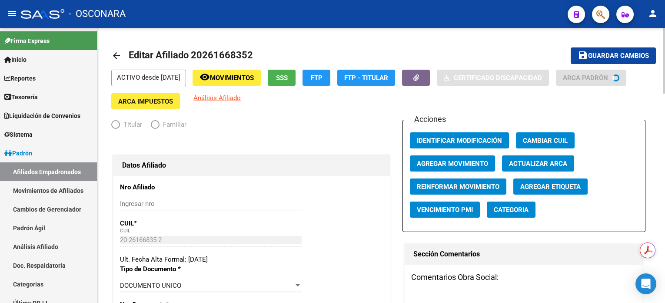
radio input "true"
type input "30-50689972-5"
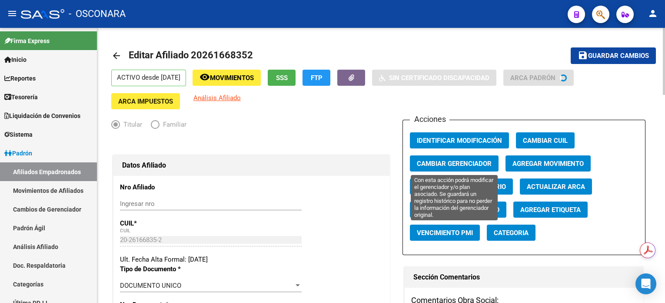
click at [465, 163] on span "Cambiar Gerenciador" at bounding box center [454, 164] width 75 height 8
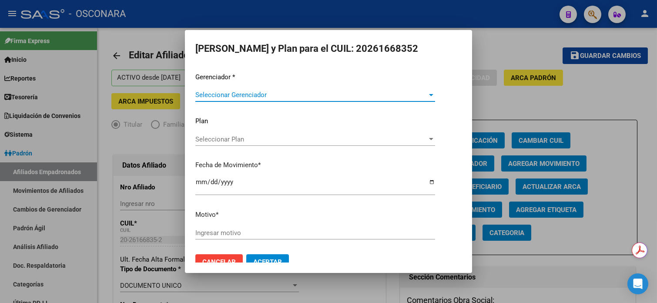
click at [287, 93] on span "Seleccionar Gerenciador" at bounding box center [311, 95] width 232 height 8
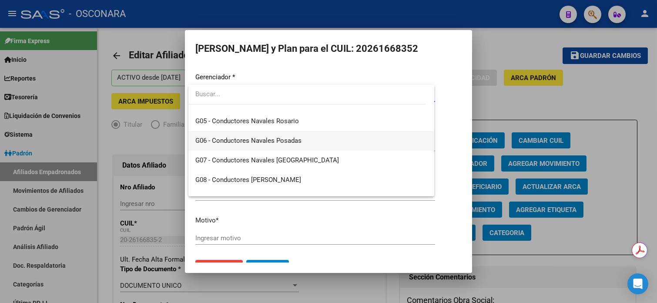
scroll to position [232, 0]
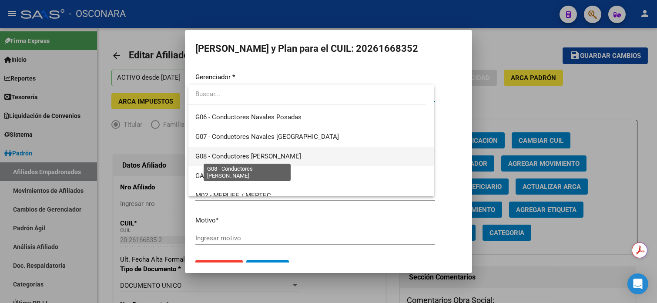
click at [297, 156] on span "G08 - Conductores [PERSON_NAME]" at bounding box center [248, 156] width 106 height 8
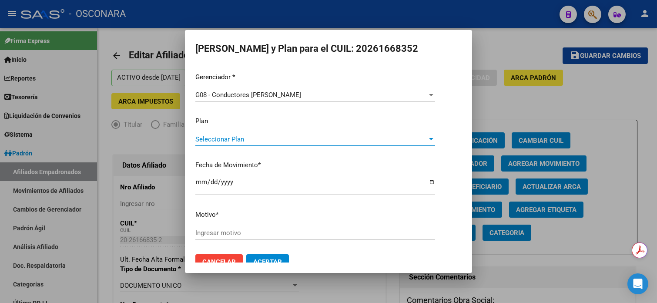
click at [220, 140] on span "Seleccionar Plan" at bounding box center [311, 139] width 232 height 8
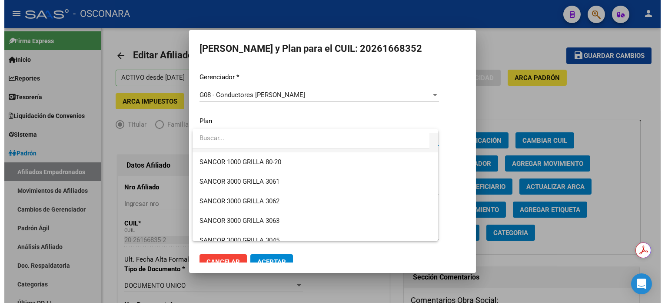
scroll to position [116, 0]
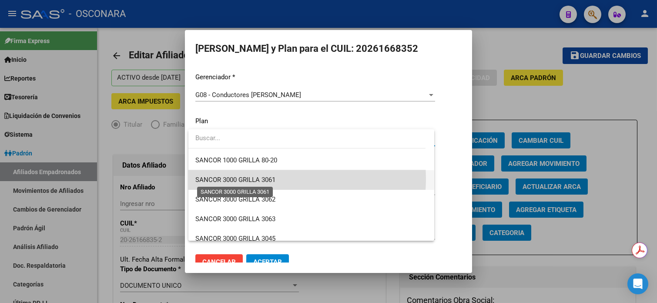
click at [268, 179] on span "SANCOR 3000 GRILLA 3061" at bounding box center [235, 180] width 80 height 8
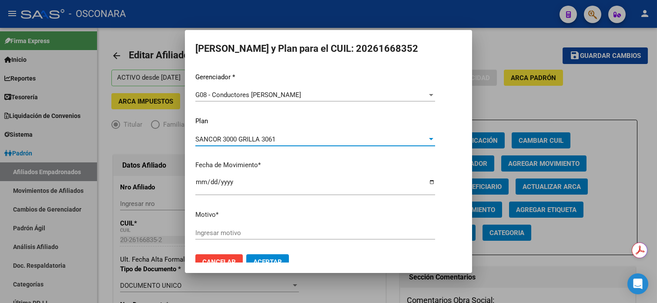
click at [238, 228] on div "Ingresar motivo" at bounding box center [315, 232] width 240 height 13
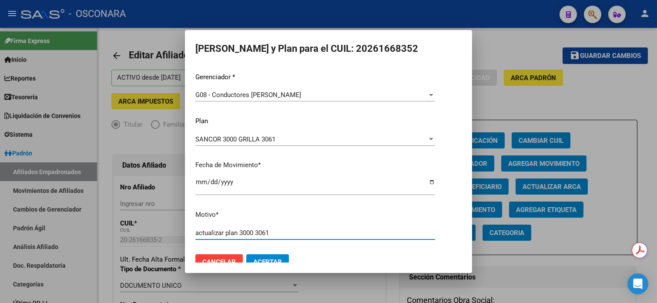
type input "actualizar plan 3000 3061"
click at [267, 256] on button "Aceptar" at bounding box center [267, 262] width 43 height 16
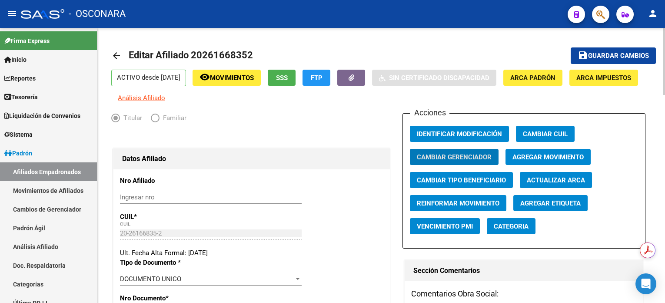
click at [620, 58] on span "Guardar cambios" at bounding box center [618, 56] width 61 height 8
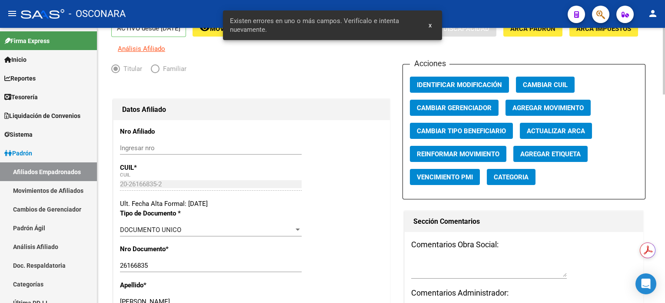
scroll to position [174, 0]
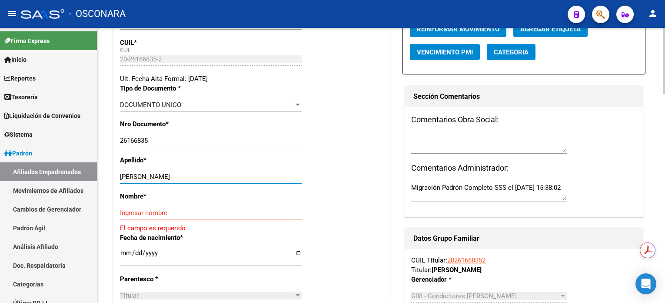
drag, startPoint x: 160, startPoint y: 180, endPoint x: 217, endPoint y: 181, distance: 56.1
click at [217, 180] on input "MALDONADO JORGE ADRIAN" at bounding box center [211, 177] width 182 height 8
type input "MALDONADO"
click at [150, 217] on input "Ingresar nombre" at bounding box center [211, 213] width 182 height 8
paste input "JORGE ADRIAN"
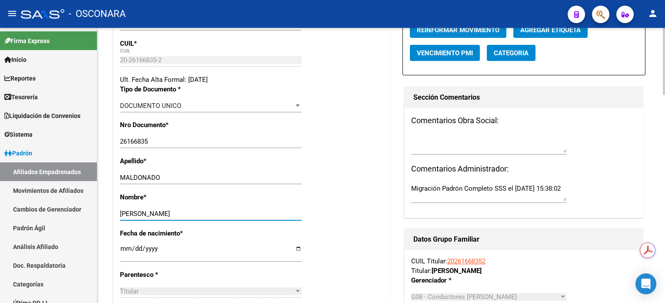
scroll to position [0, 0]
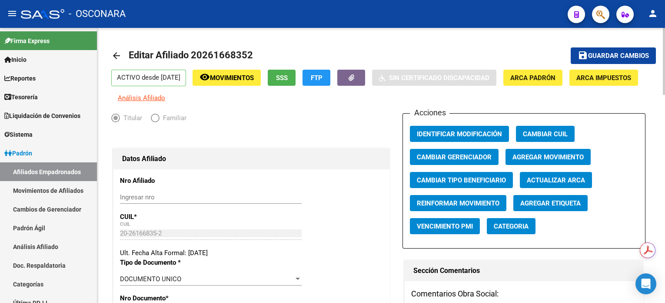
type input "JORGE ADRIAN"
click at [614, 54] on span "Guardar cambios" at bounding box center [618, 56] width 61 height 8
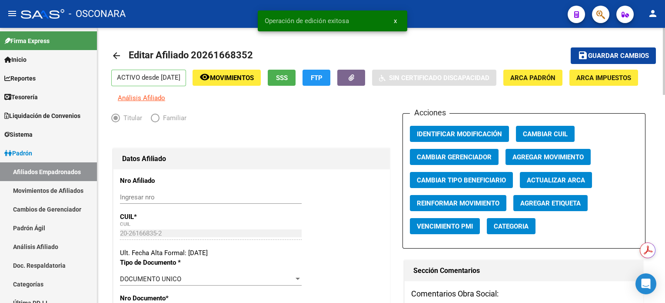
click at [245, 51] on span "Editar Afiliado 20261668352" at bounding box center [191, 55] width 124 height 11
copy h1 "20261668352"
drag, startPoint x: 31, startPoint y: 252, endPoint x: 36, endPoint y: 250, distance: 5.7
click at [31, 252] on link "Análisis Afiliado" at bounding box center [48, 246] width 97 height 19
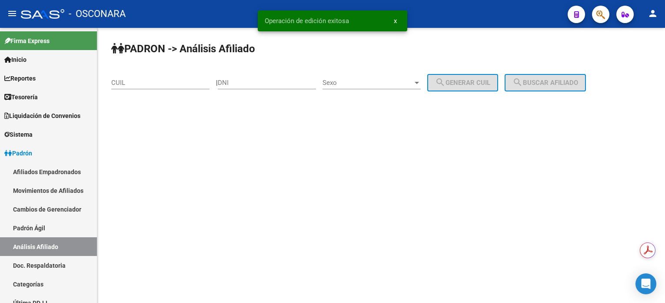
click at [151, 87] on div "CUIL" at bounding box center [160, 79] width 98 height 19
paste input "20-26166835-2"
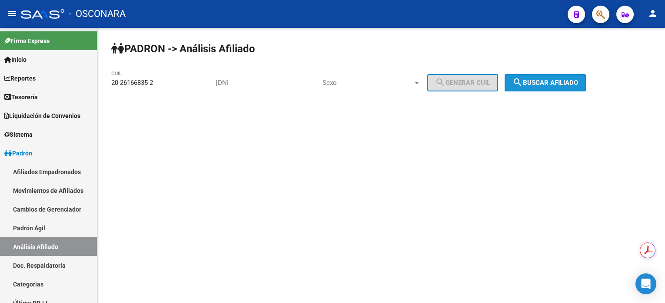
click at [571, 85] on span "search Buscar afiliado" at bounding box center [546, 83] width 66 height 8
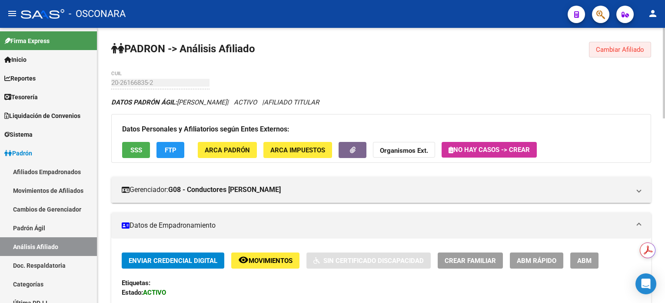
click at [605, 50] on span "Cambiar Afiliado" at bounding box center [620, 50] width 48 height 8
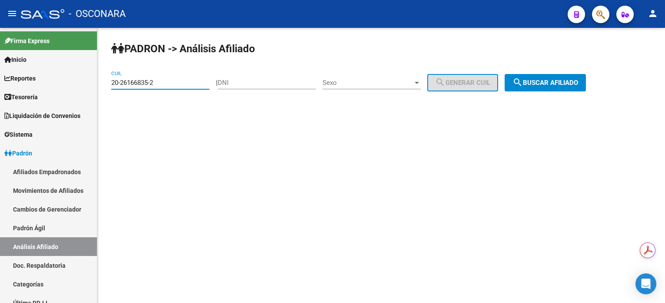
click at [170, 84] on input "20-26166835-2" at bounding box center [160, 83] width 98 height 8
paste input "7-43460003-6"
type input "27-43460003-6"
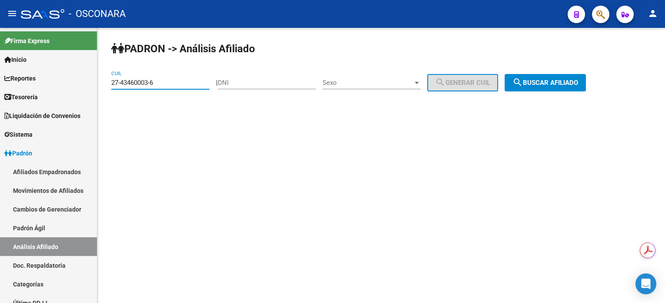
click at [544, 76] on button "search Buscar afiliado" at bounding box center [545, 82] width 81 height 17
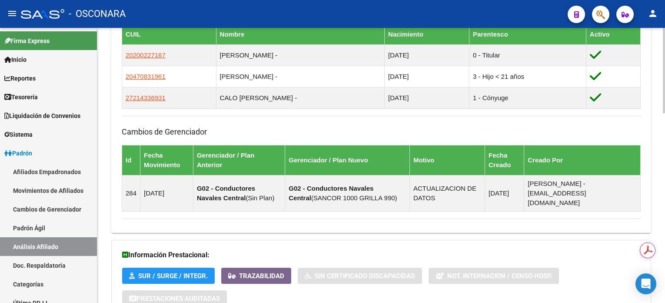
scroll to position [613, 0]
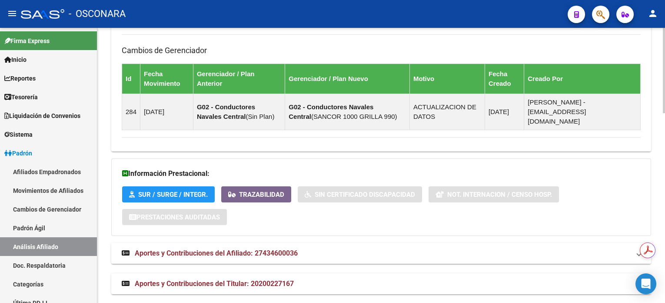
click at [264, 249] on span "Aportes y Contribuciones del Afiliado: 27434600036" at bounding box center [216, 253] width 163 height 8
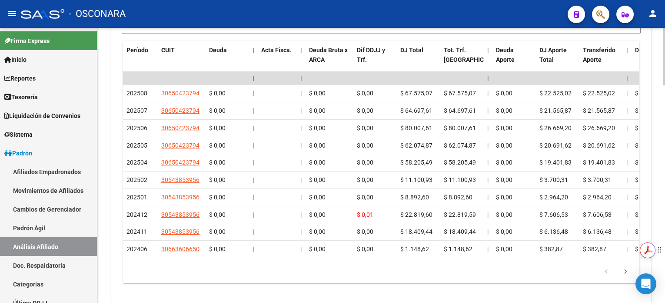
scroll to position [1007, 0]
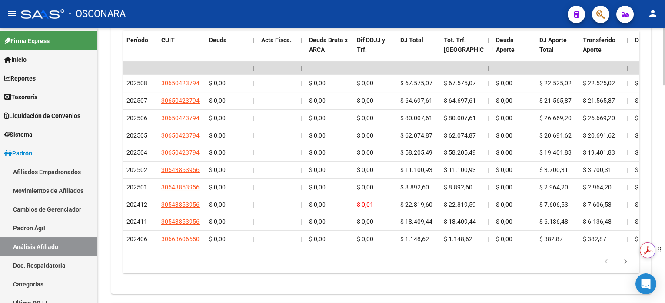
click at [663, 245] on html "menu - OSCONARA person Firma Express Inicio Calendario SSS Instructivos Contact…" at bounding box center [332, 151] width 665 height 303
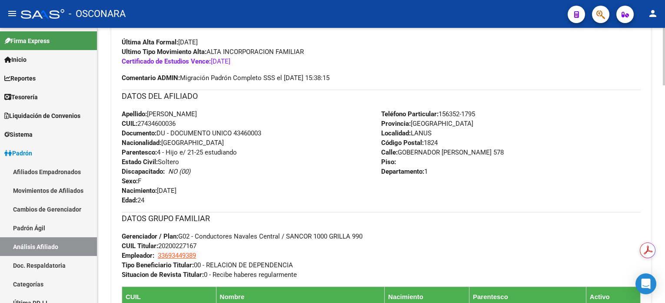
scroll to position [253, 0]
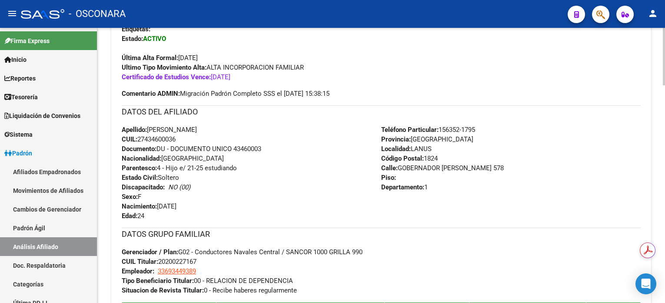
click at [158, 141] on span "CUIL: 27434600036" at bounding box center [149, 139] width 54 height 8
copy span "27434600036"
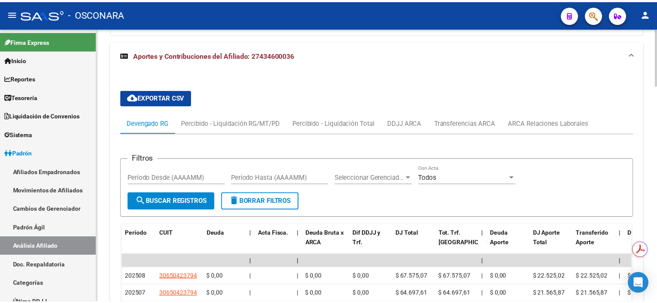
scroll to position [891, 0]
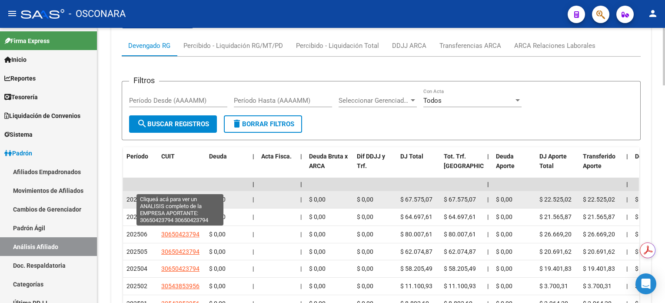
click at [178, 196] on span "30650423794" at bounding box center [180, 199] width 38 height 7
type textarea "30650423794"
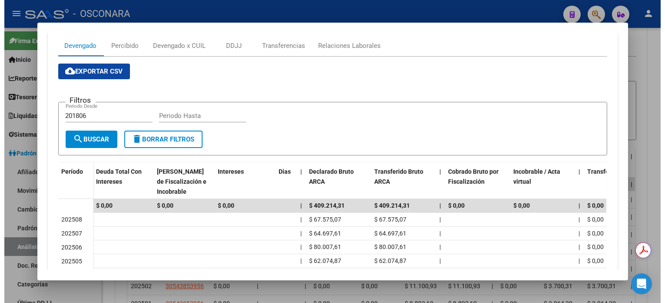
scroll to position [174, 0]
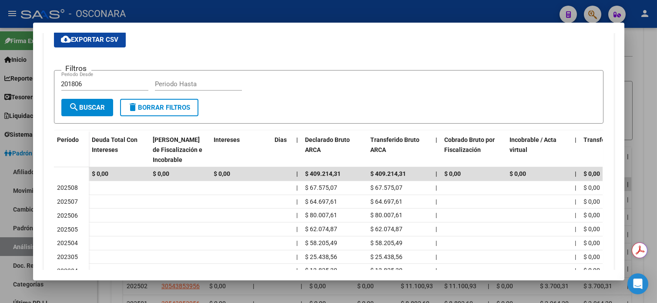
click at [656, 64] on div at bounding box center [328, 151] width 657 height 303
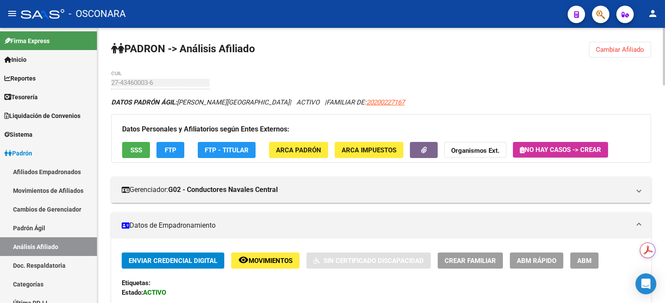
scroll to position [0, 0]
click at [615, 42] on button "Cambiar Afiliado" at bounding box center [620, 50] width 62 height 16
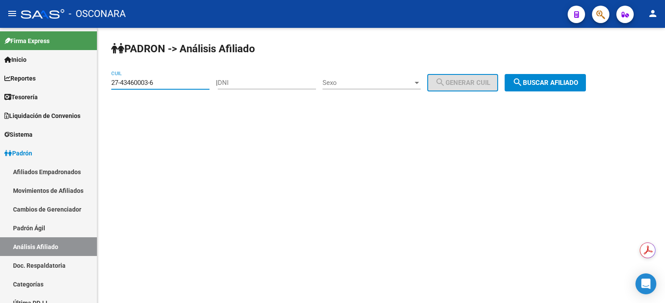
drag, startPoint x: 166, startPoint y: 79, endPoint x: 104, endPoint y: 88, distance: 62.9
click at [104, 88] on div "PADRON -> Análisis Afiliado 27-43460003-6 CUIL | DNI Sexo Sexo search Generar C…" at bounding box center [381, 73] width 568 height 91
paste input "0-43724420-1"
type input "20-43724420-1"
click at [567, 83] on span "search Buscar afiliado" at bounding box center [546, 83] width 66 height 8
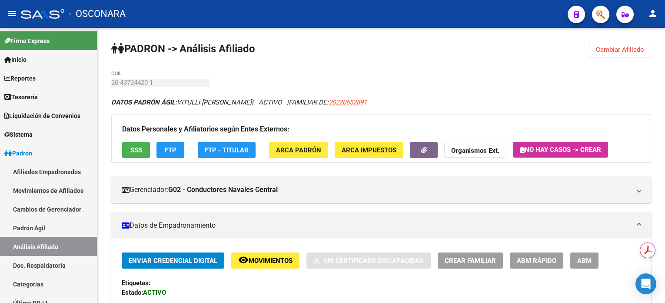
click at [632, 43] on button "Cambiar Afiliado" at bounding box center [620, 50] width 62 height 16
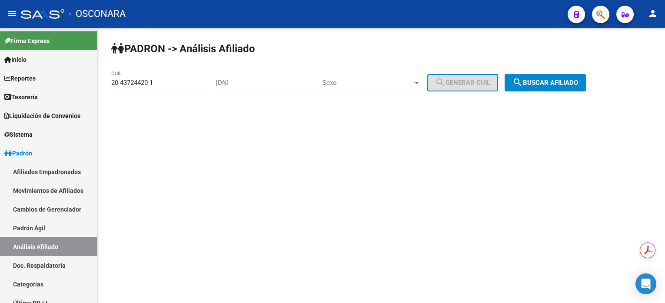
click at [247, 83] on input "DNI" at bounding box center [267, 83] width 98 height 8
paste input "20172519483"
type input "20172519483"
drag, startPoint x: 171, startPoint y: 80, endPoint x: 93, endPoint y: 78, distance: 78.3
click at [93, 78] on mat-sidenav-container "Firma Express Inicio Calendario SSS Instructivos Contacto OS Reportes Tablero d…" at bounding box center [332, 165] width 665 height 275
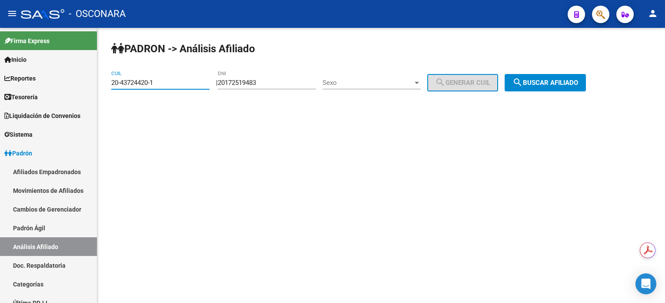
paste input "17251948-3"
type input "20-17251948-3"
click at [559, 85] on span "search Buscar afiliado" at bounding box center [546, 83] width 66 height 8
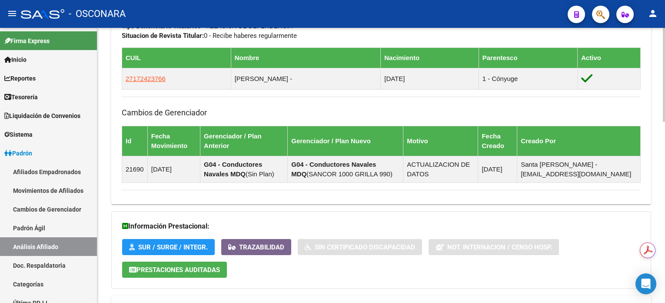
scroll to position [531, 0]
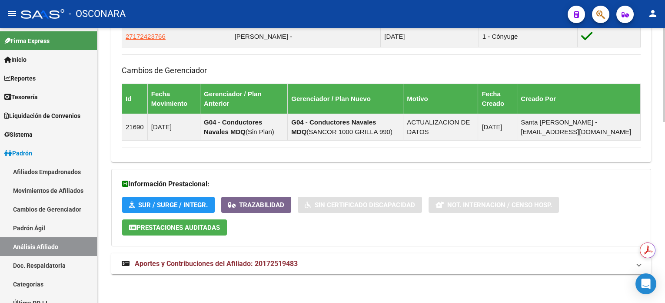
click at [190, 267] on mat-expansion-panel-header "Aportes y Contribuciones del Afiliado: 20172519483" at bounding box center [381, 263] width 540 height 21
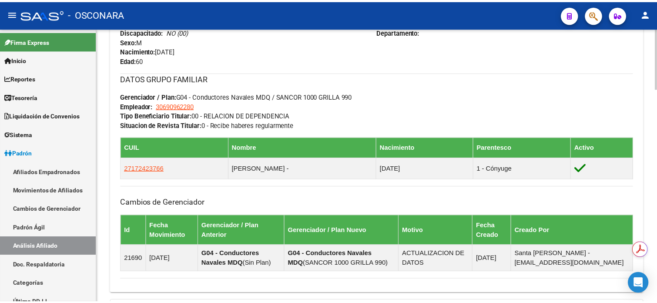
scroll to position [386, 0]
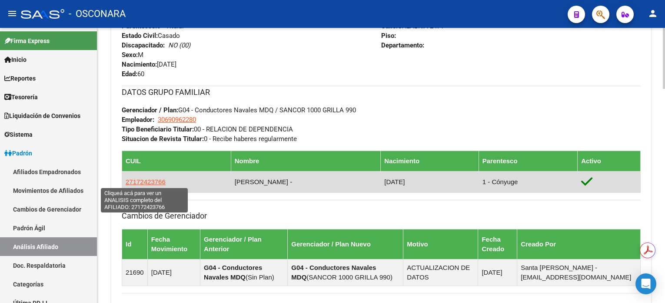
click at [147, 182] on span "27172423766" at bounding box center [146, 181] width 40 height 7
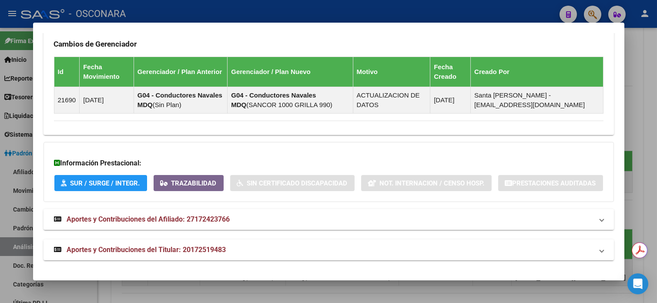
scroll to position [569, 0]
click at [207, 213] on mat-expansion-panel-header "Aportes y Contribuciones del Afiliado: 27172423766" at bounding box center [328, 219] width 570 height 21
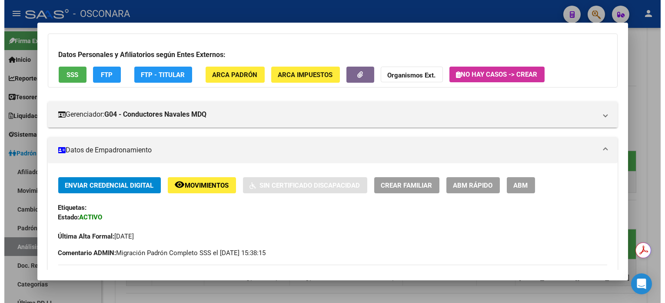
scroll to position [0, 0]
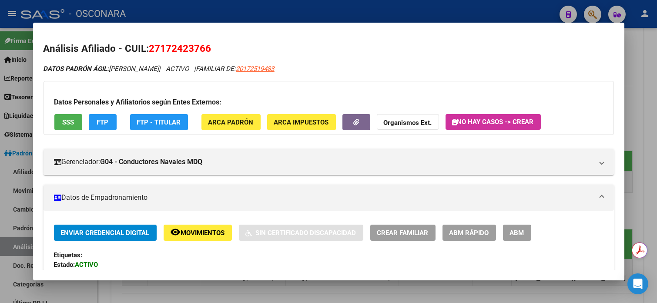
click at [186, 48] on span "27172423766" at bounding box center [180, 48] width 62 height 11
copy span "27172423766"
click at [647, 73] on div at bounding box center [328, 151] width 657 height 303
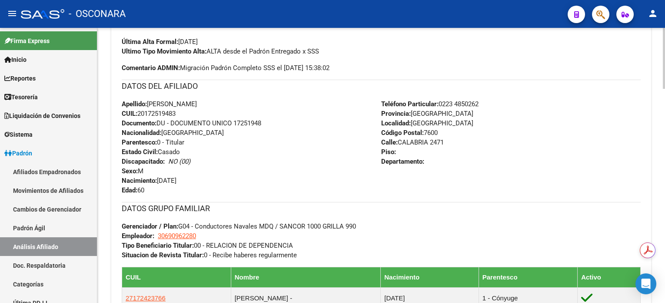
scroll to position [212, 0]
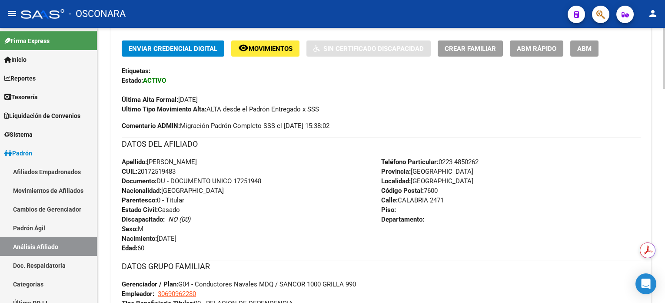
click at [249, 181] on span "Documento: DU - DOCUMENTO UNICO 17251948" at bounding box center [192, 181] width 140 height 8
click at [249, 180] on span "Documento: DU - DOCUMENTO UNICO 17251948" at bounding box center [192, 181] width 140 height 8
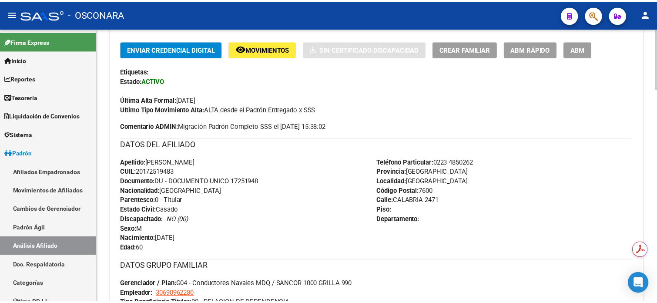
scroll to position [386, 0]
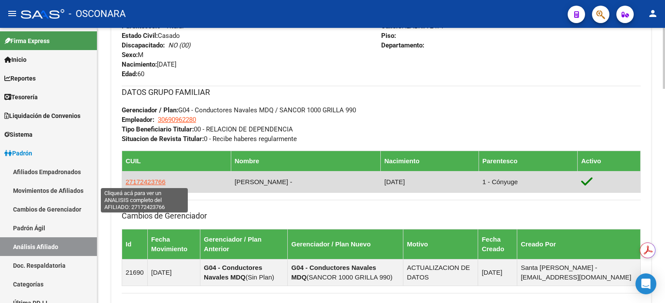
click at [143, 182] on span "27172423766" at bounding box center [146, 181] width 40 height 7
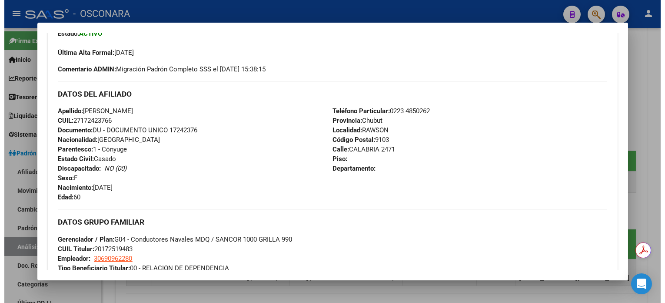
scroll to position [232, 0]
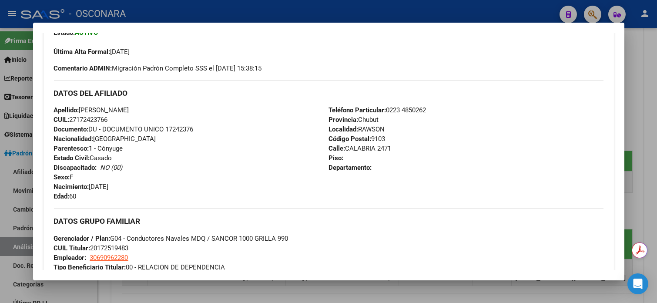
drag, startPoint x: 75, startPoint y: 195, endPoint x: 60, endPoint y: 195, distance: 14.8
click at [60, 195] on div "Apellido: ROMERO IGNACIA CUIL: 27172423766 Documento: DU - DOCUMENTO UNICO 1724…" at bounding box center [191, 153] width 275 height 96
click at [641, 58] on div at bounding box center [328, 151] width 657 height 303
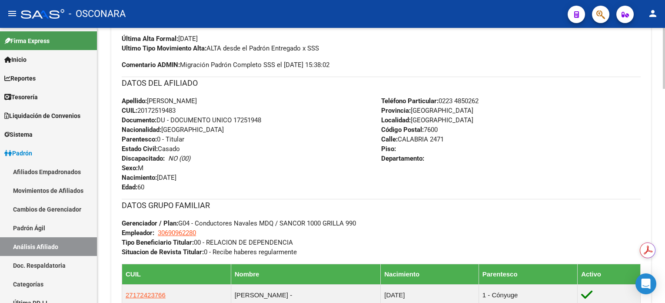
scroll to position [270, 0]
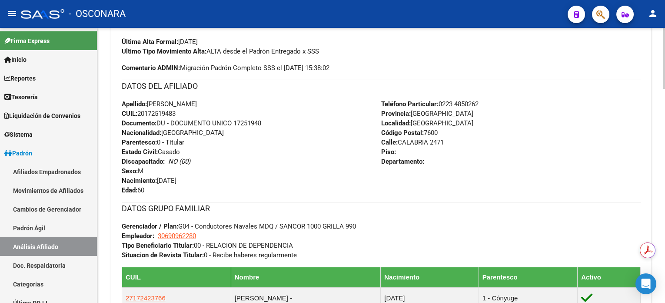
click at [166, 113] on span "CUIL: 20172519483" at bounding box center [149, 114] width 54 height 8
copy span "20172519483"
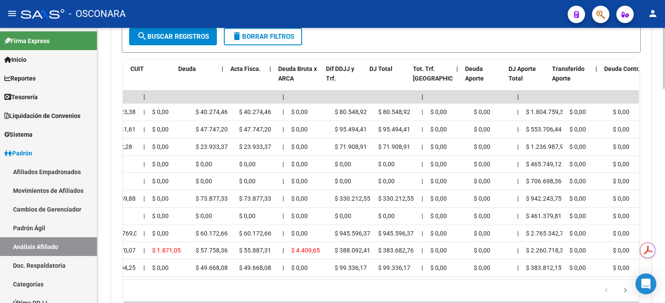
scroll to position [0, 0]
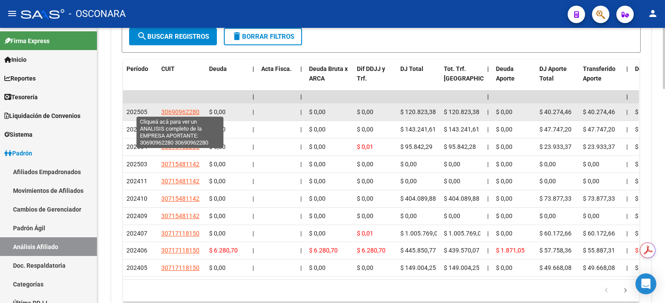
click at [183, 111] on span "30690962280" at bounding box center [180, 111] width 38 height 7
type textarea "30690962280"
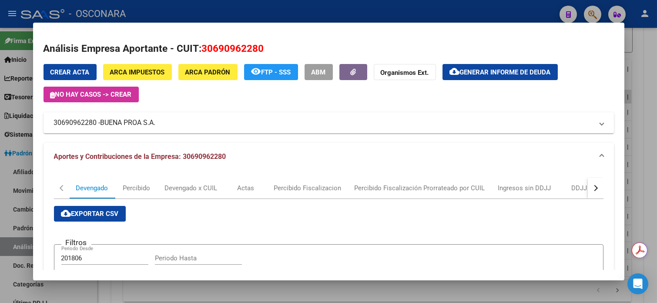
click at [635, 70] on div at bounding box center [328, 151] width 657 height 303
